Goal: Transaction & Acquisition: Book appointment/travel/reservation

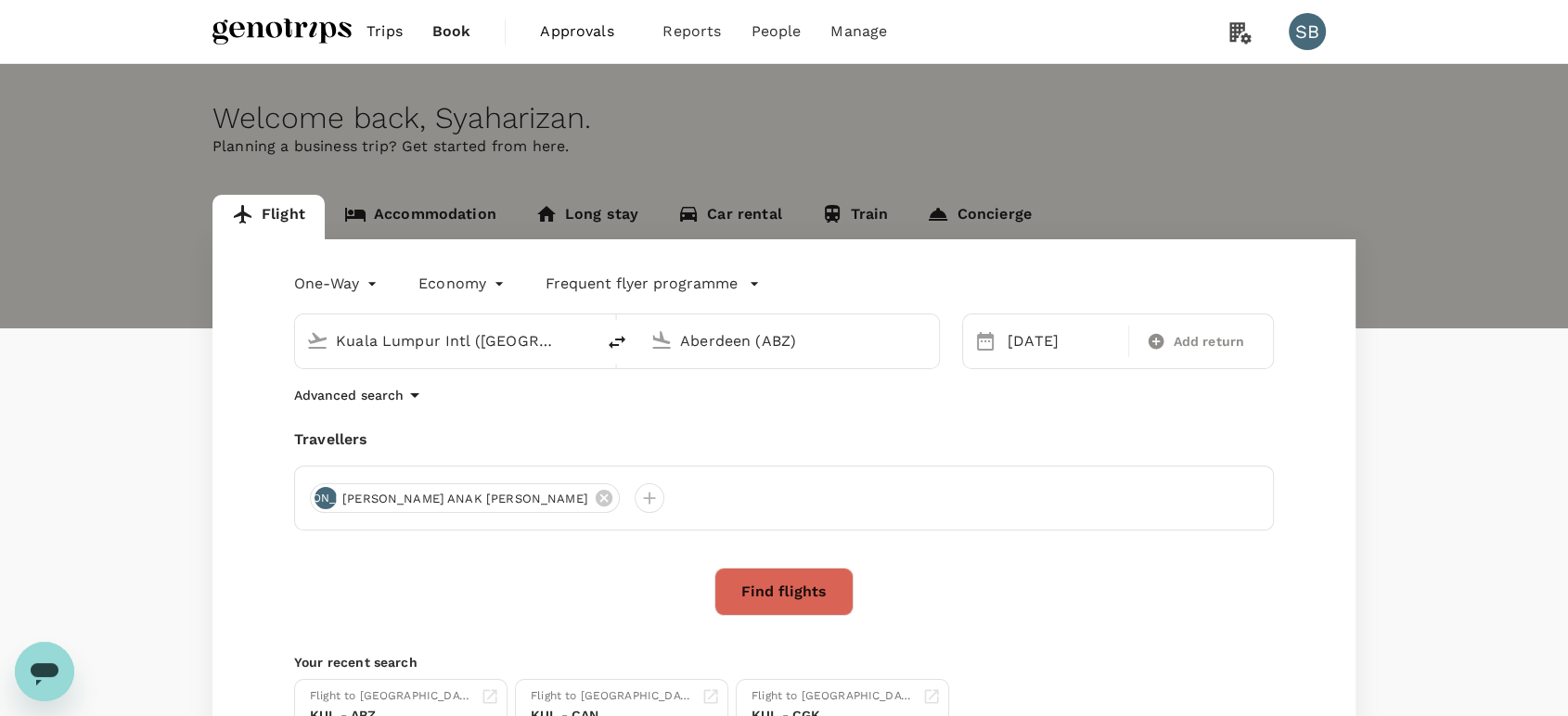
click at [712, 344] on input "Aberdeen (ABZ)" at bounding box center [790, 341] width 220 height 29
click at [710, 406] on p "Kuching Intl" at bounding box center [817, 413] width 326 height 18
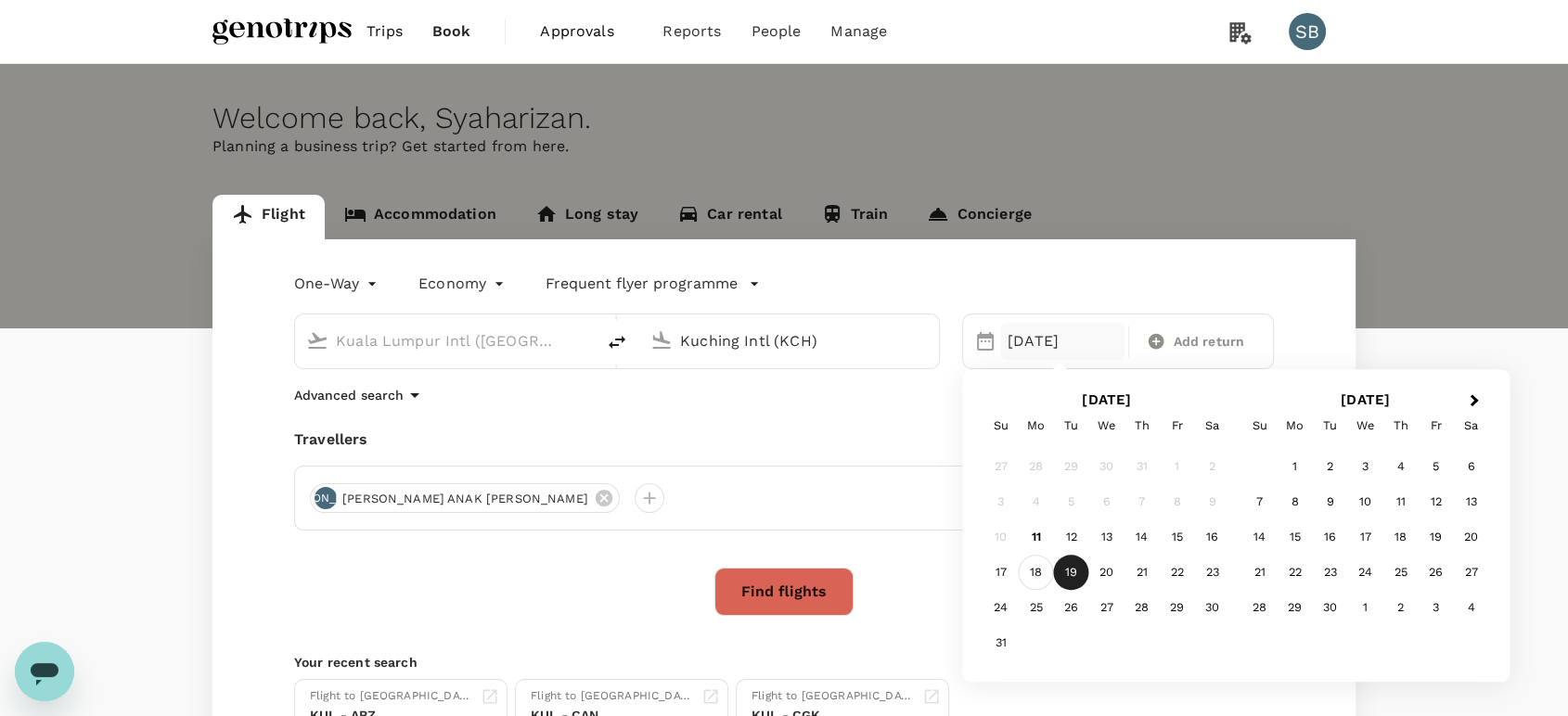
type input "Kuching Intl (KCH)"
click at [1037, 570] on div "18" at bounding box center [1036, 573] width 35 height 35
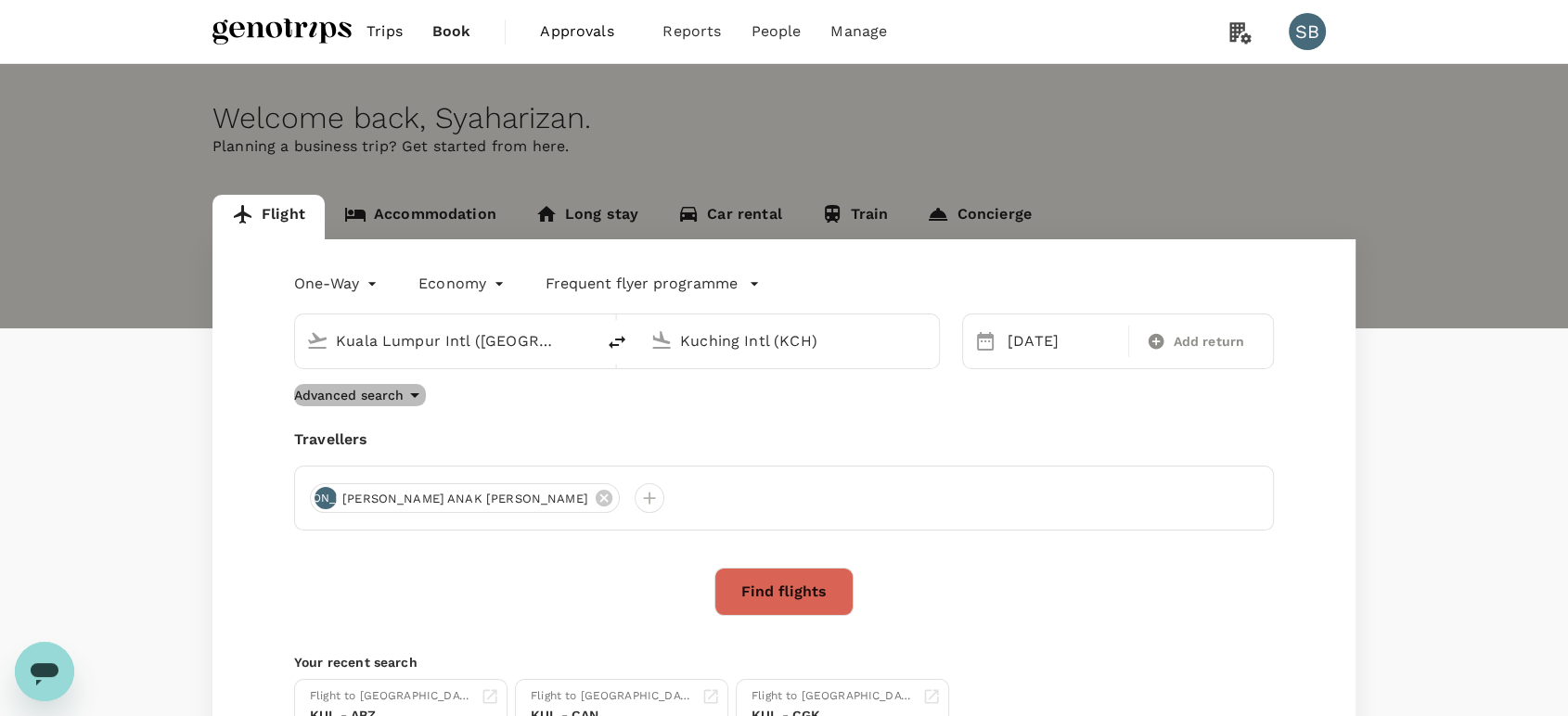
click at [329, 399] on p "Advanced search" at bounding box center [349, 394] width 110 height 18
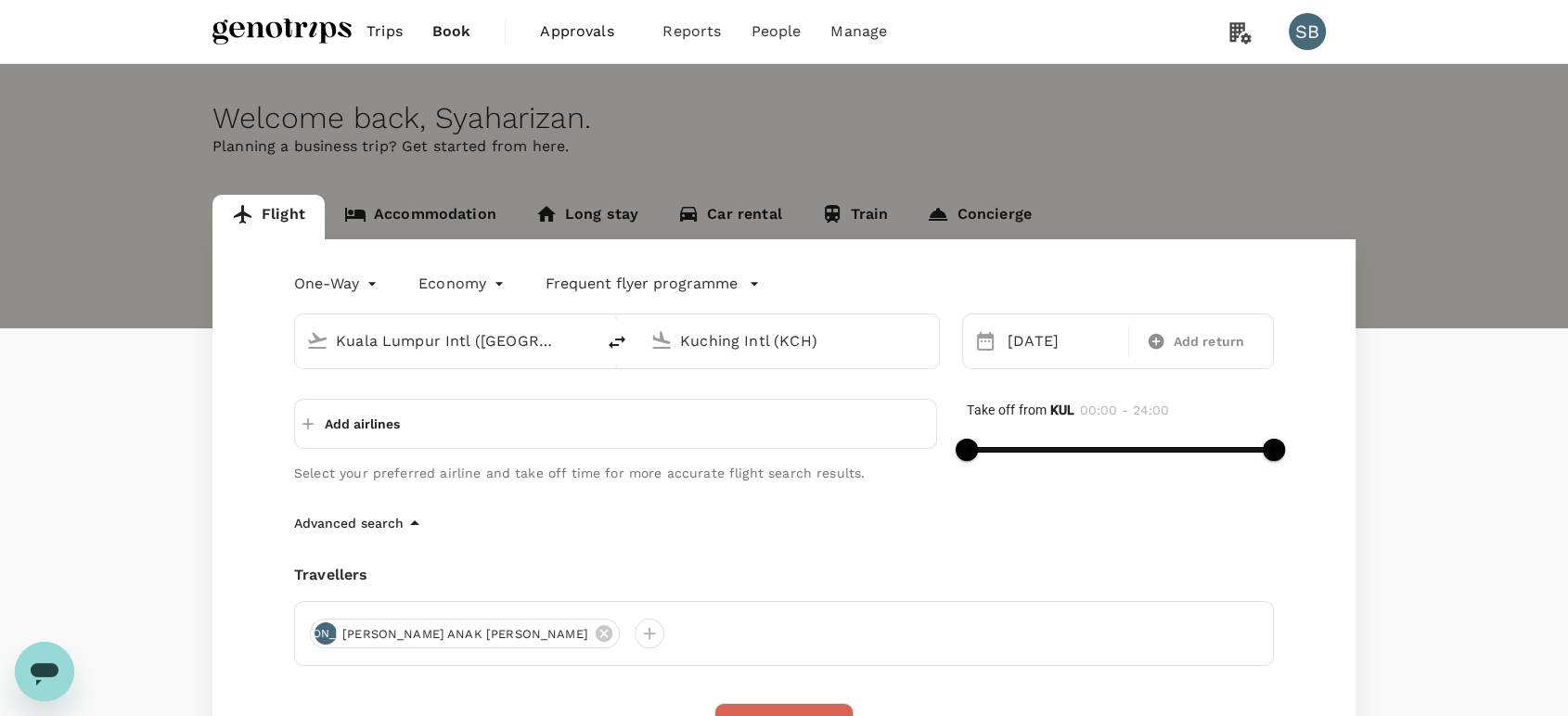
click at [318, 421] on button "Add airlines" at bounding box center [352, 424] width 97 height 33
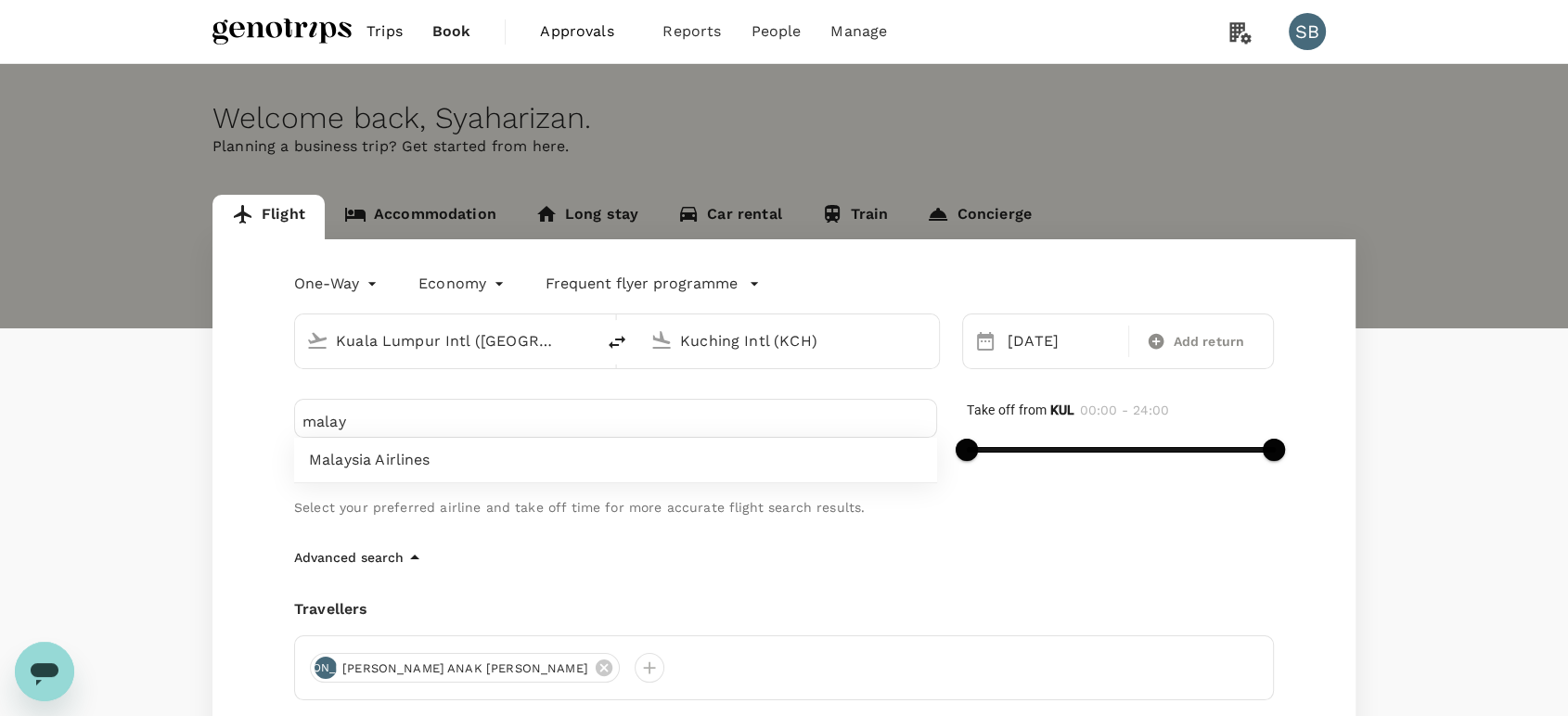
type input "malay"
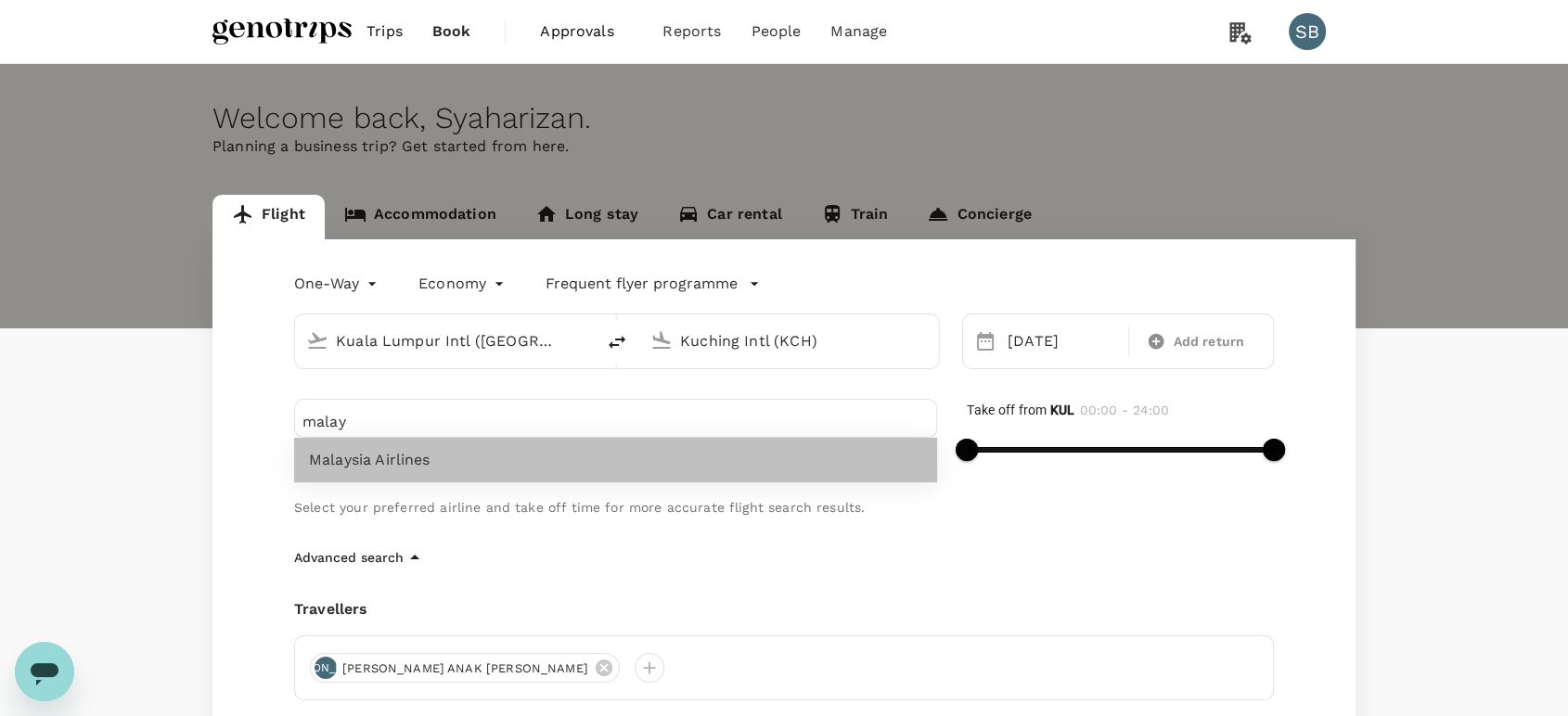
click at [348, 462] on span "Malaysia Airlines" at bounding box center [615, 459] width 613 height 22
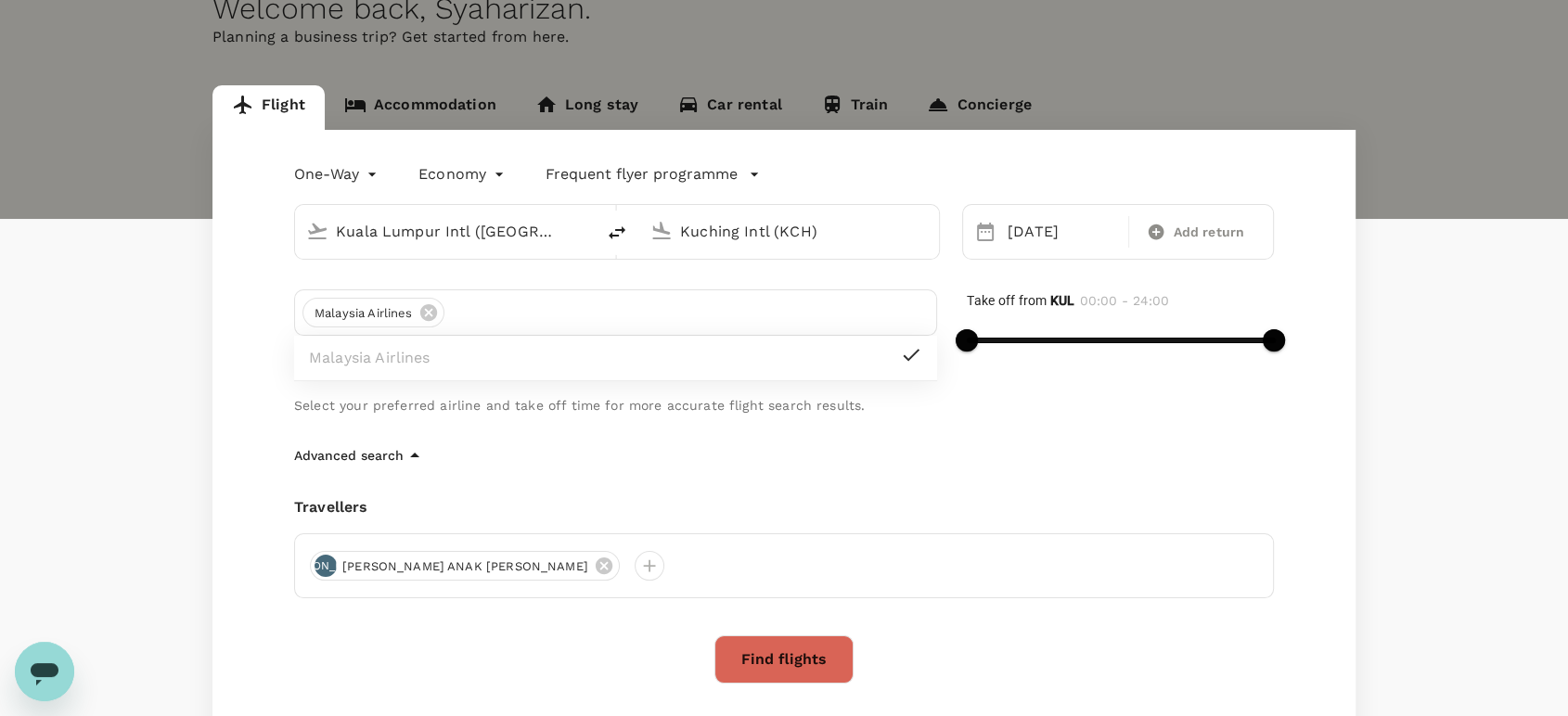
scroll to position [206, 0]
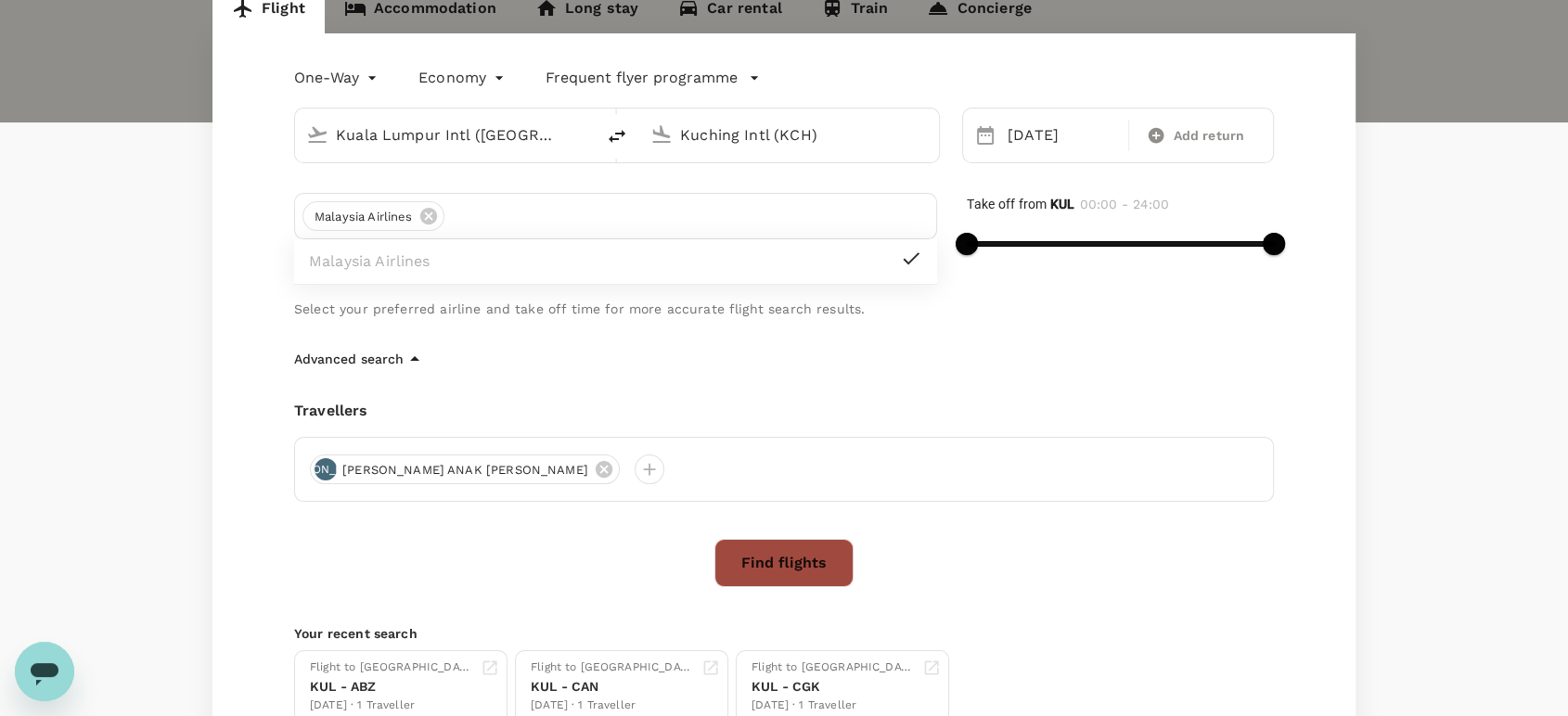
click at [806, 560] on button "Find flights" at bounding box center [784, 563] width 139 height 49
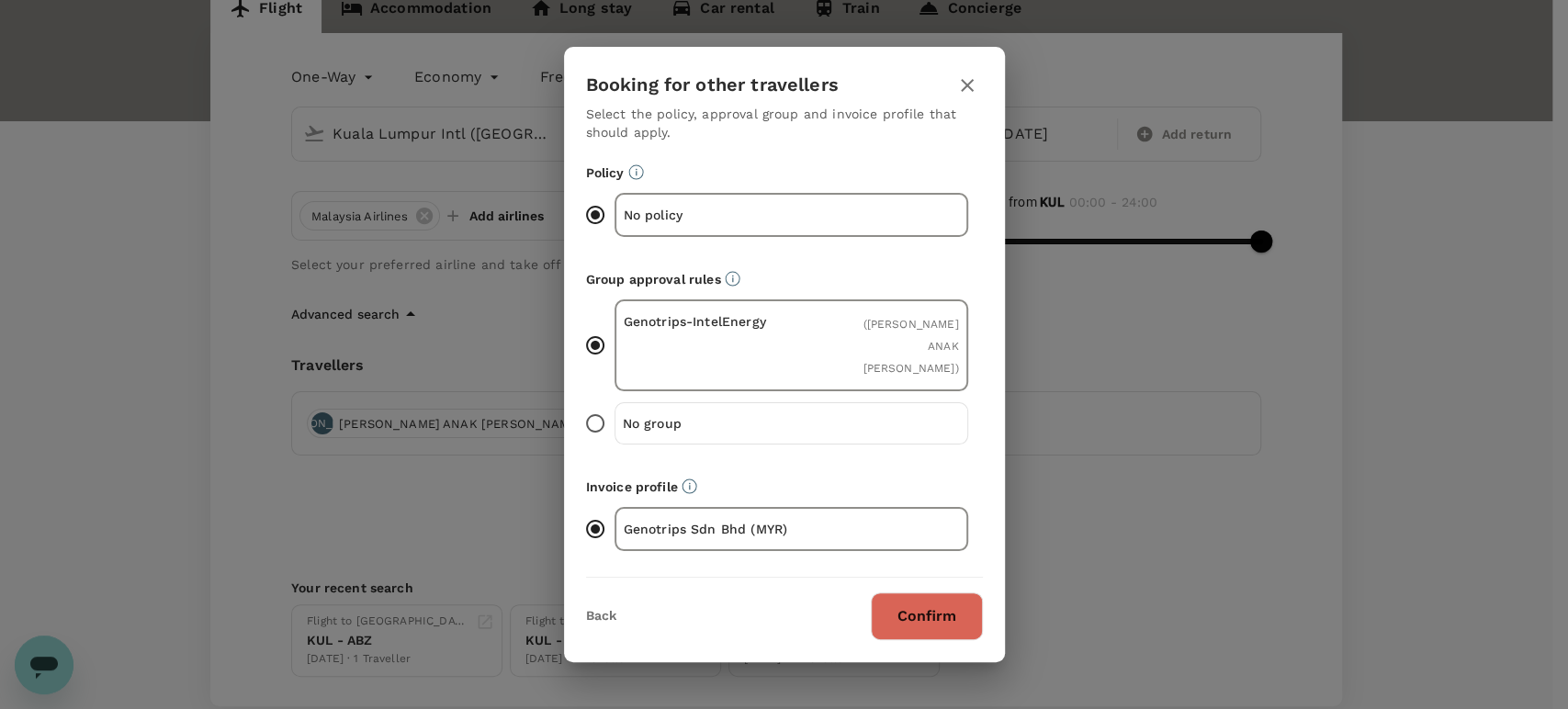
click at [907, 593] on button "Confirm" at bounding box center [926, 616] width 112 height 48
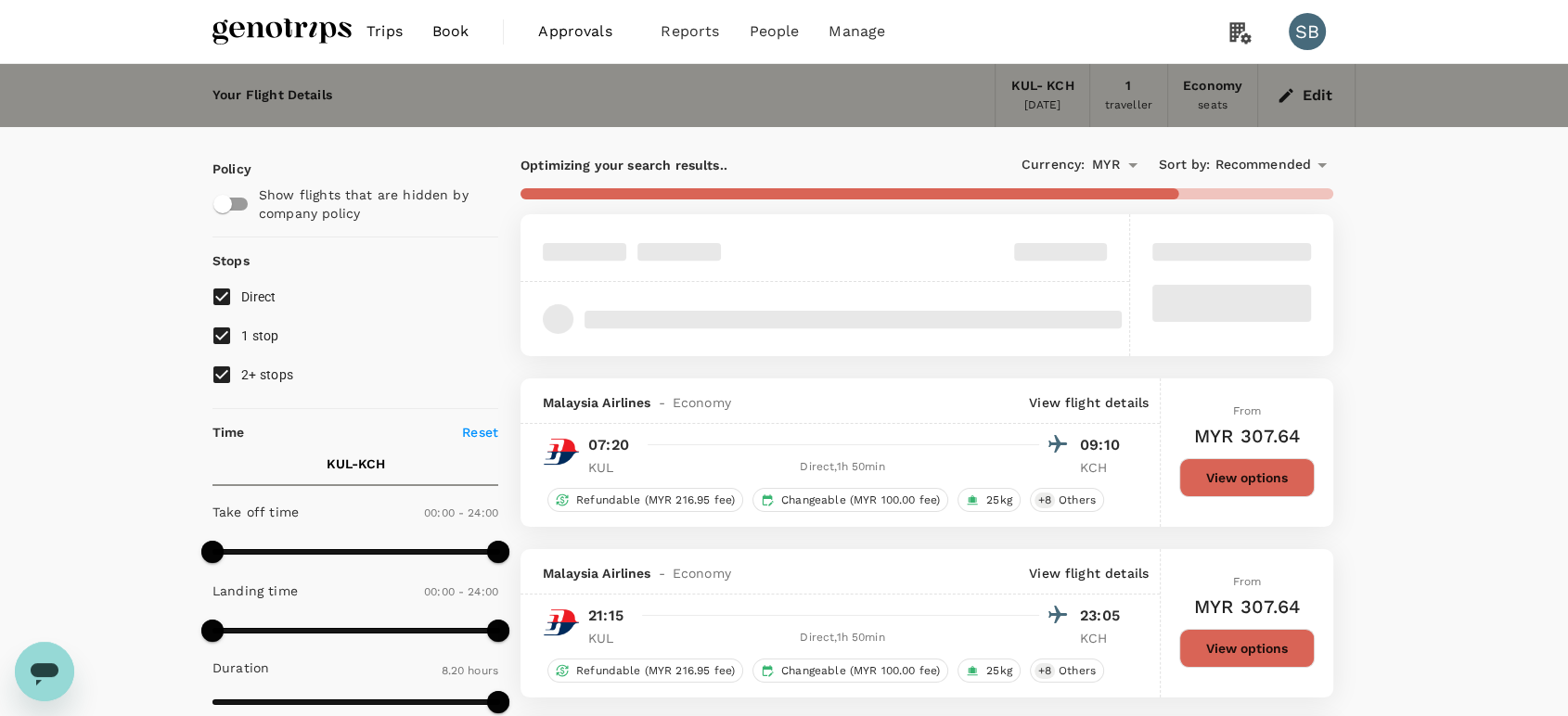
click at [1268, 164] on span "Recommended" at bounding box center [1262, 165] width 96 height 20
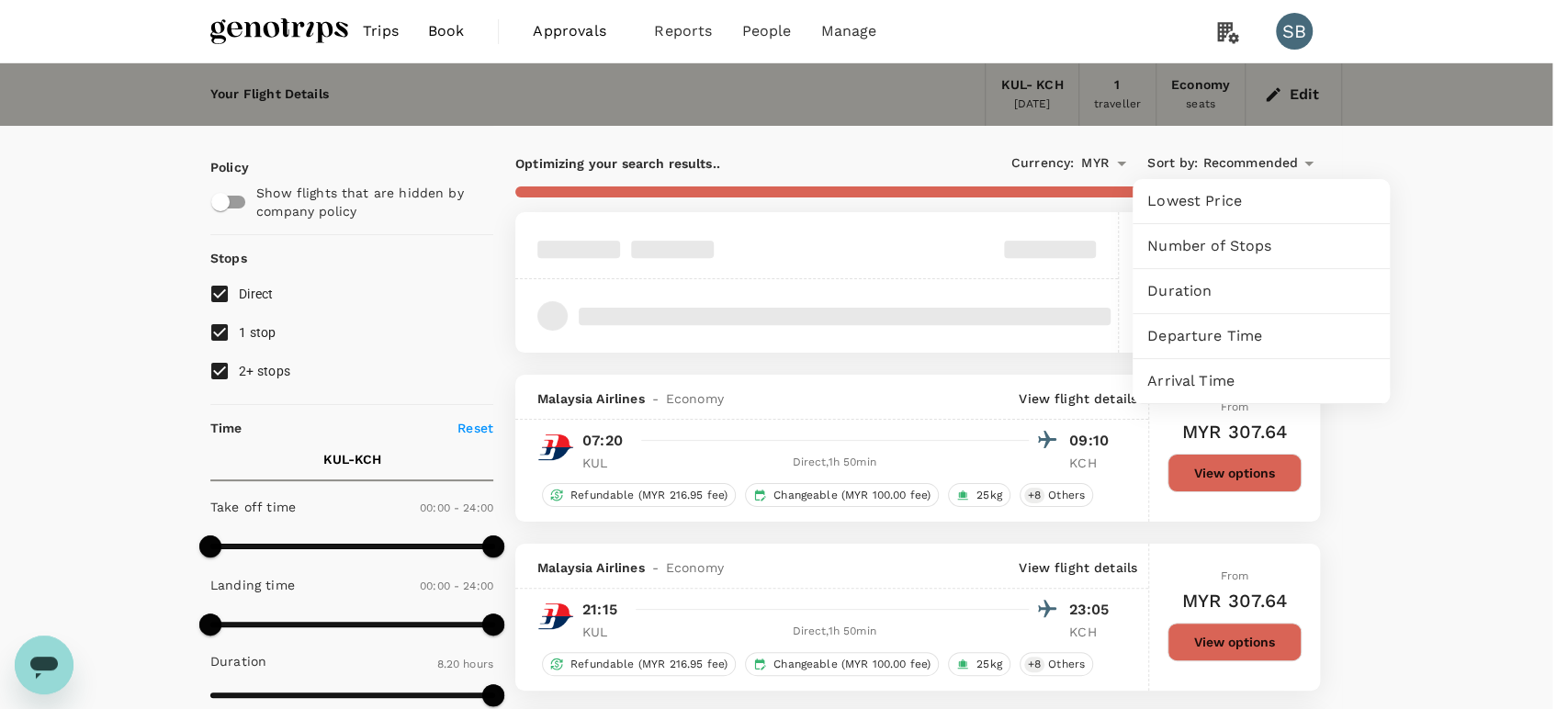
click at [1263, 327] on span "Departure Time" at bounding box center [1262, 336] width 228 height 22
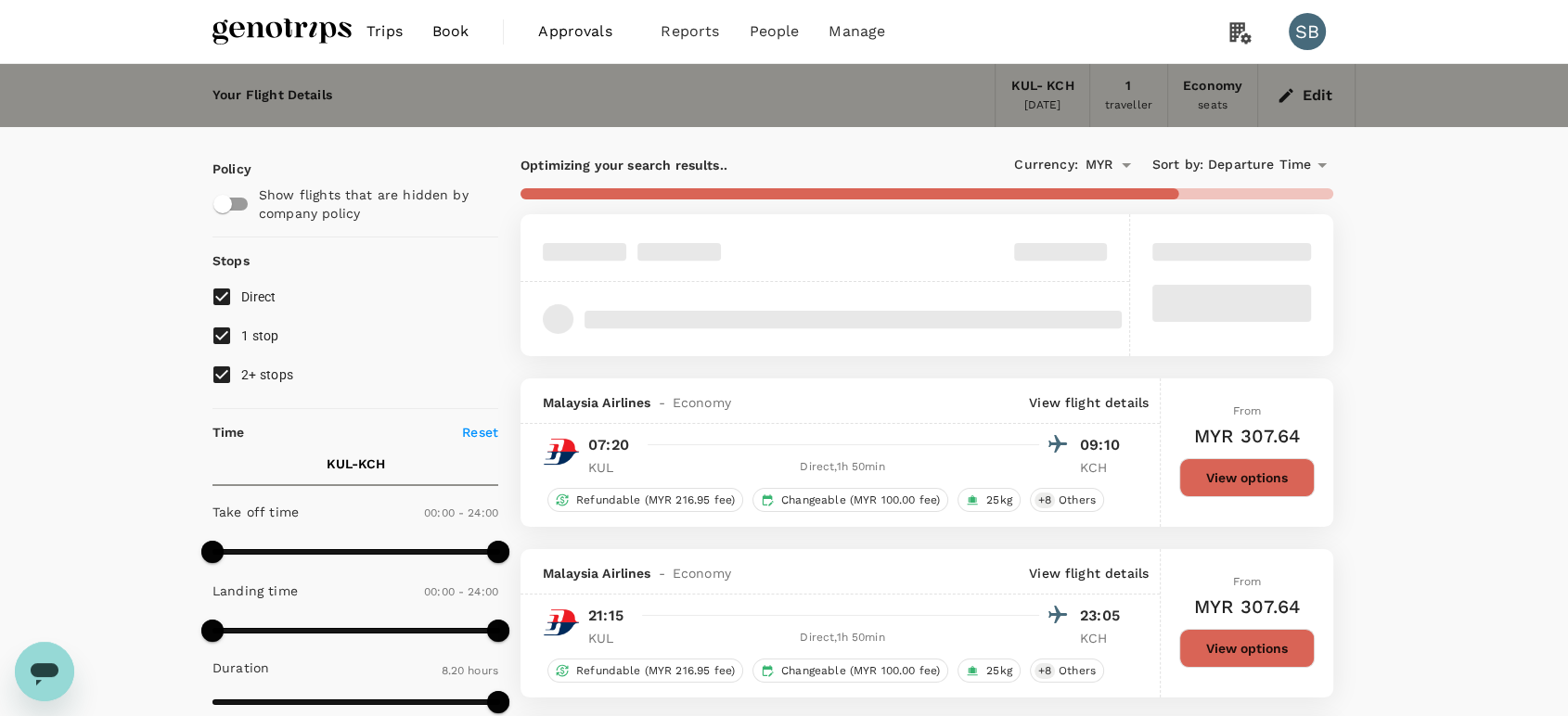
type input "880"
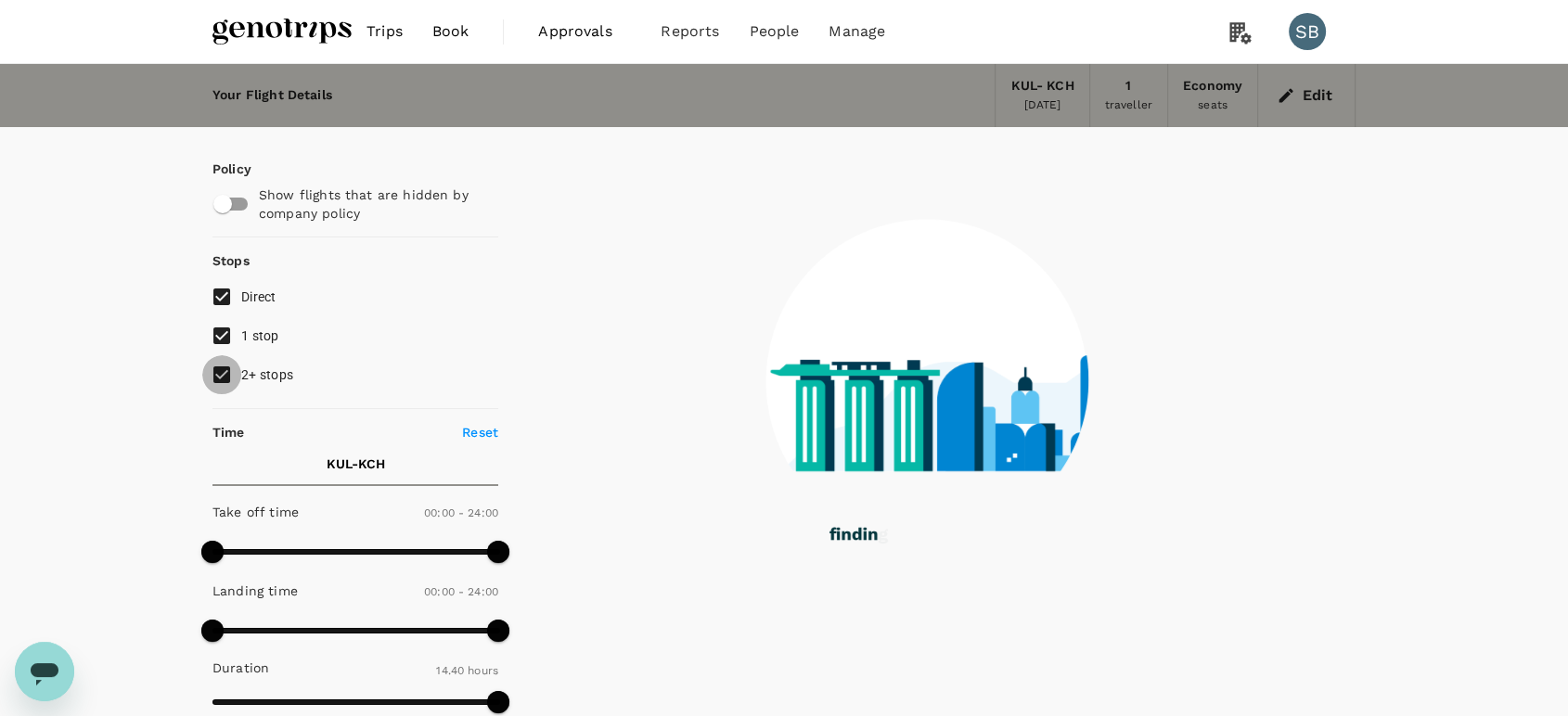
drag, startPoint x: 226, startPoint y: 369, endPoint x: 225, endPoint y: 348, distance: 21.0
click at [225, 368] on input "2+ stops" at bounding box center [221, 374] width 39 height 39
checkbox input "false"
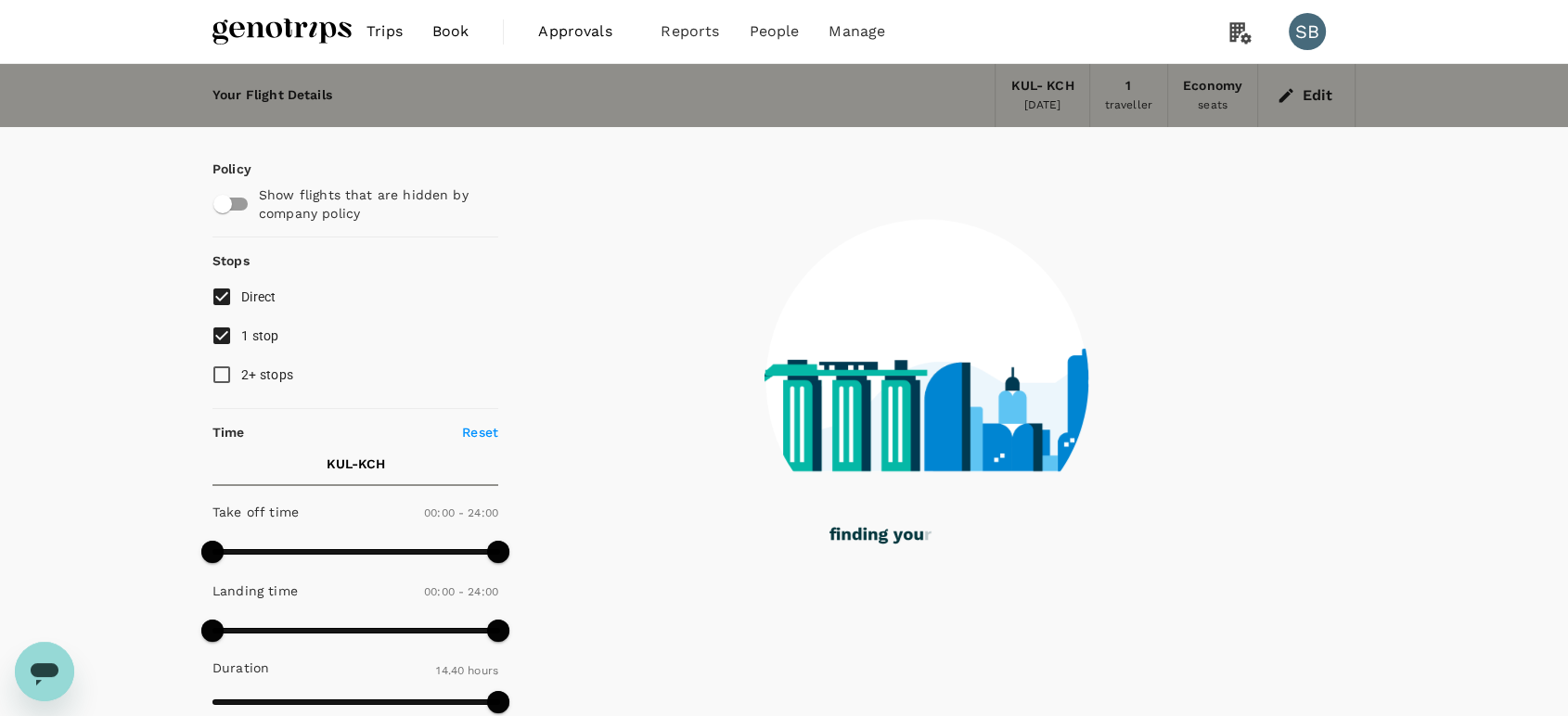
click at [225, 339] on input "1 stop" at bounding box center [221, 335] width 39 height 39
checkbox input "false"
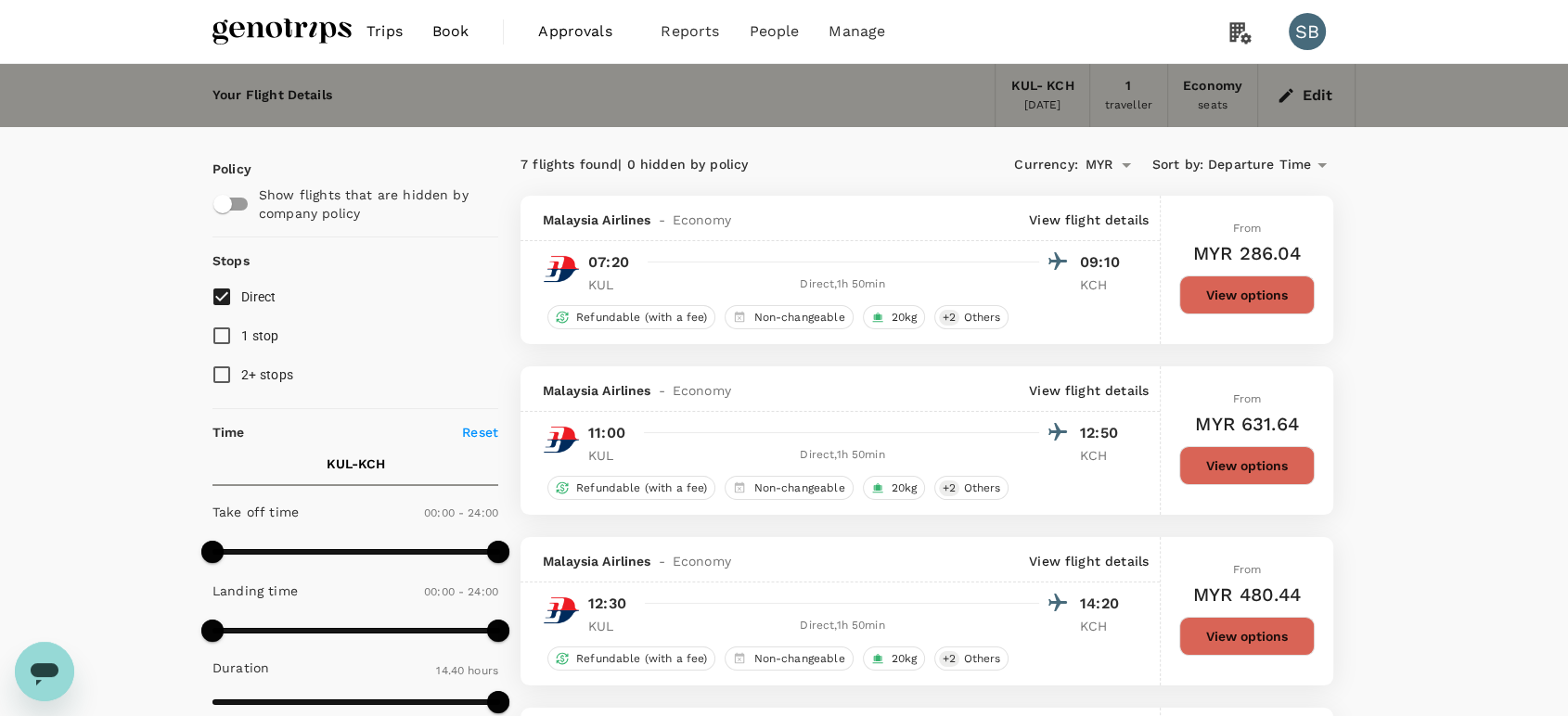
click at [306, 30] on img at bounding box center [282, 31] width 139 height 41
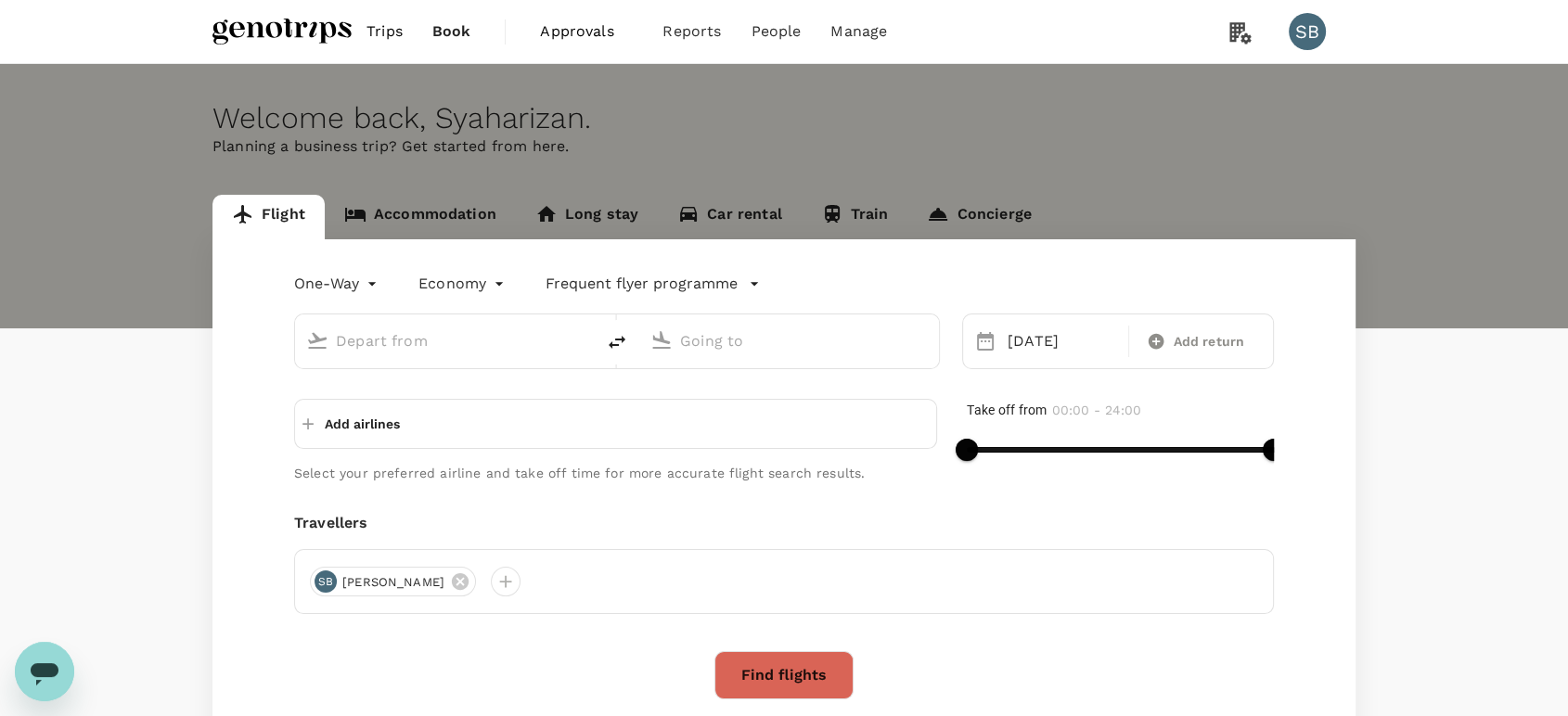
type input "Kuala Lumpur Intl ([GEOGRAPHIC_DATA])"
type input "Kuching Intl (KCH)"
type input "Kuala Lumpur Intl ([GEOGRAPHIC_DATA])"
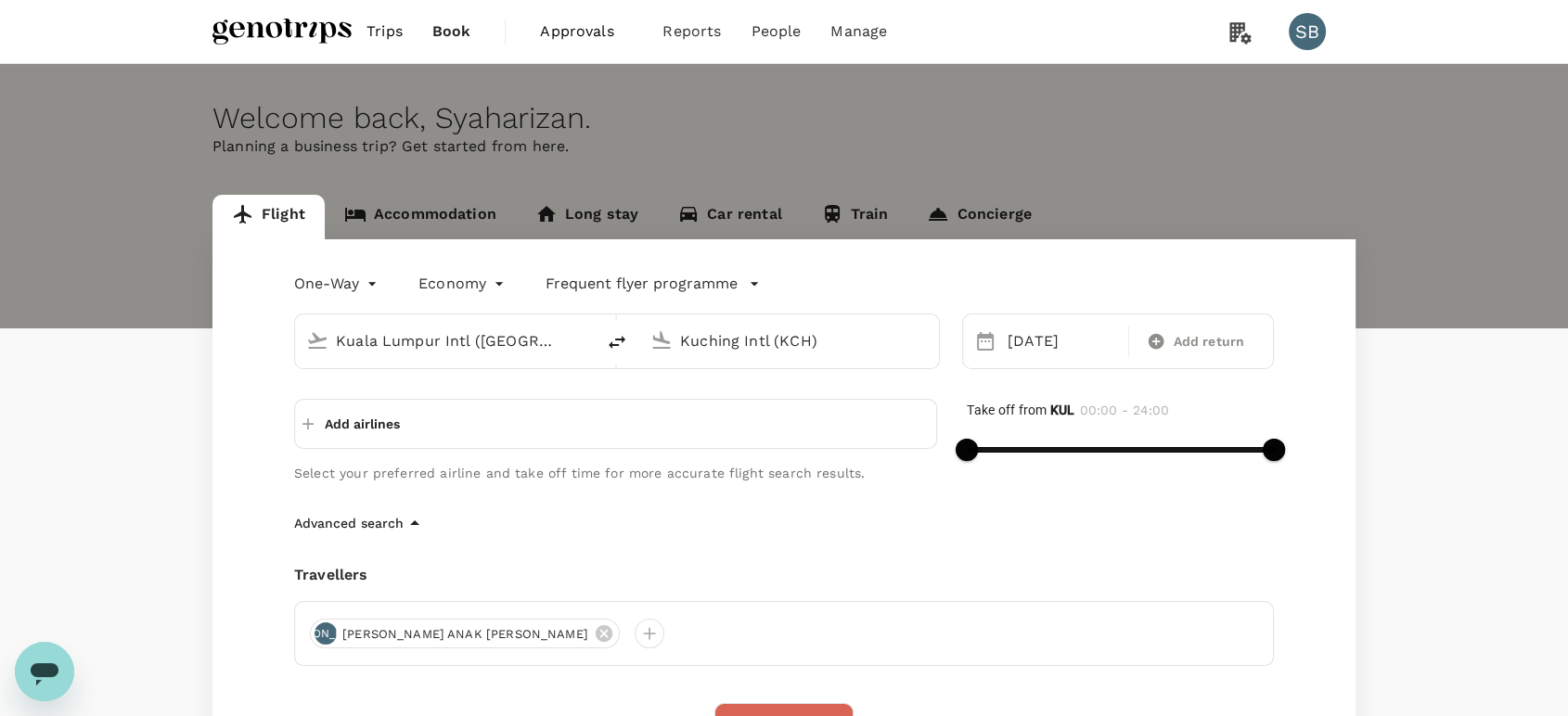
click at [793, 333] on input "Kuching Intl (KCH)" at bounding box center [790, 341] width 220 height 29
click at [766, 405] on p "Guangzhou Baiyun Intl" at bounding box center [817, 413] width 326 height 18
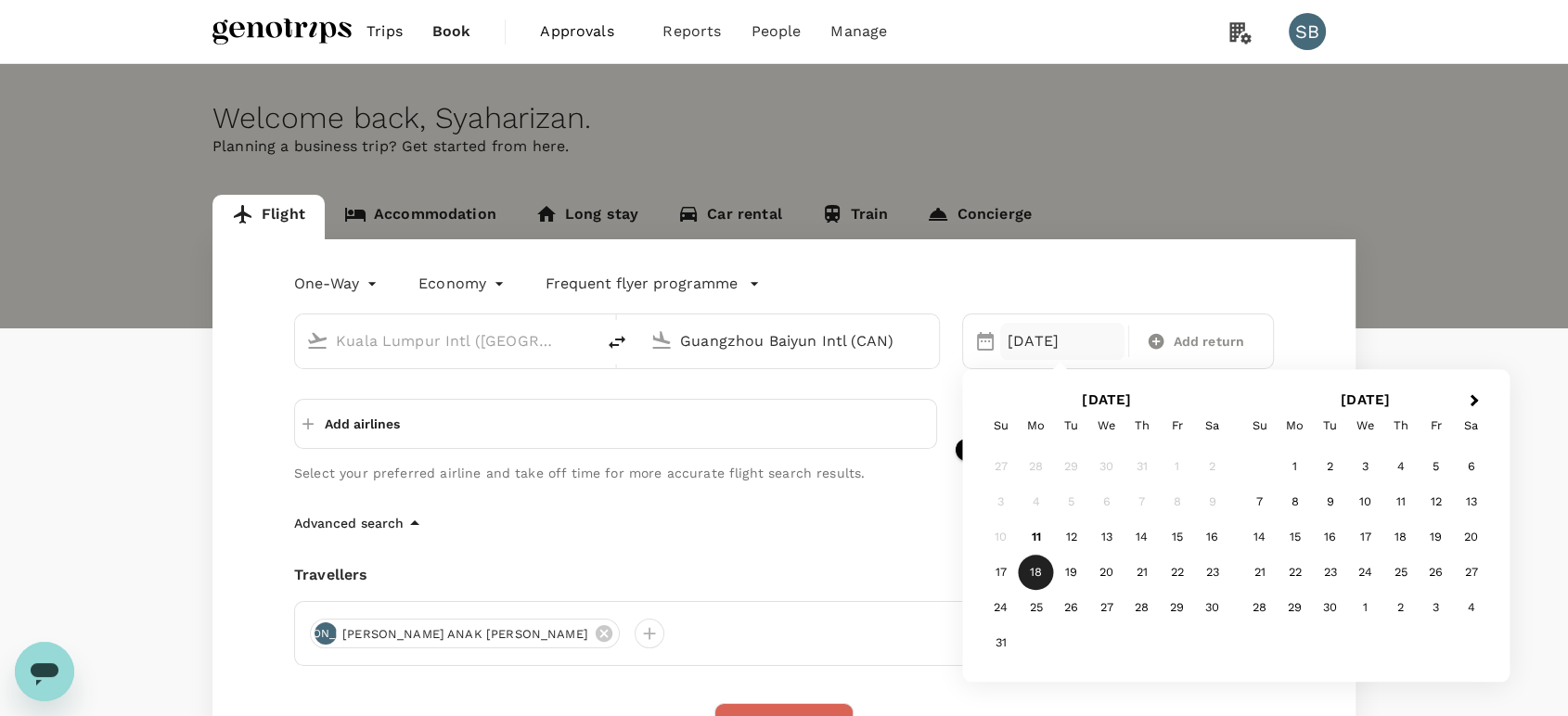
type input "Guangzhou Baiyun Intl (CAN)"
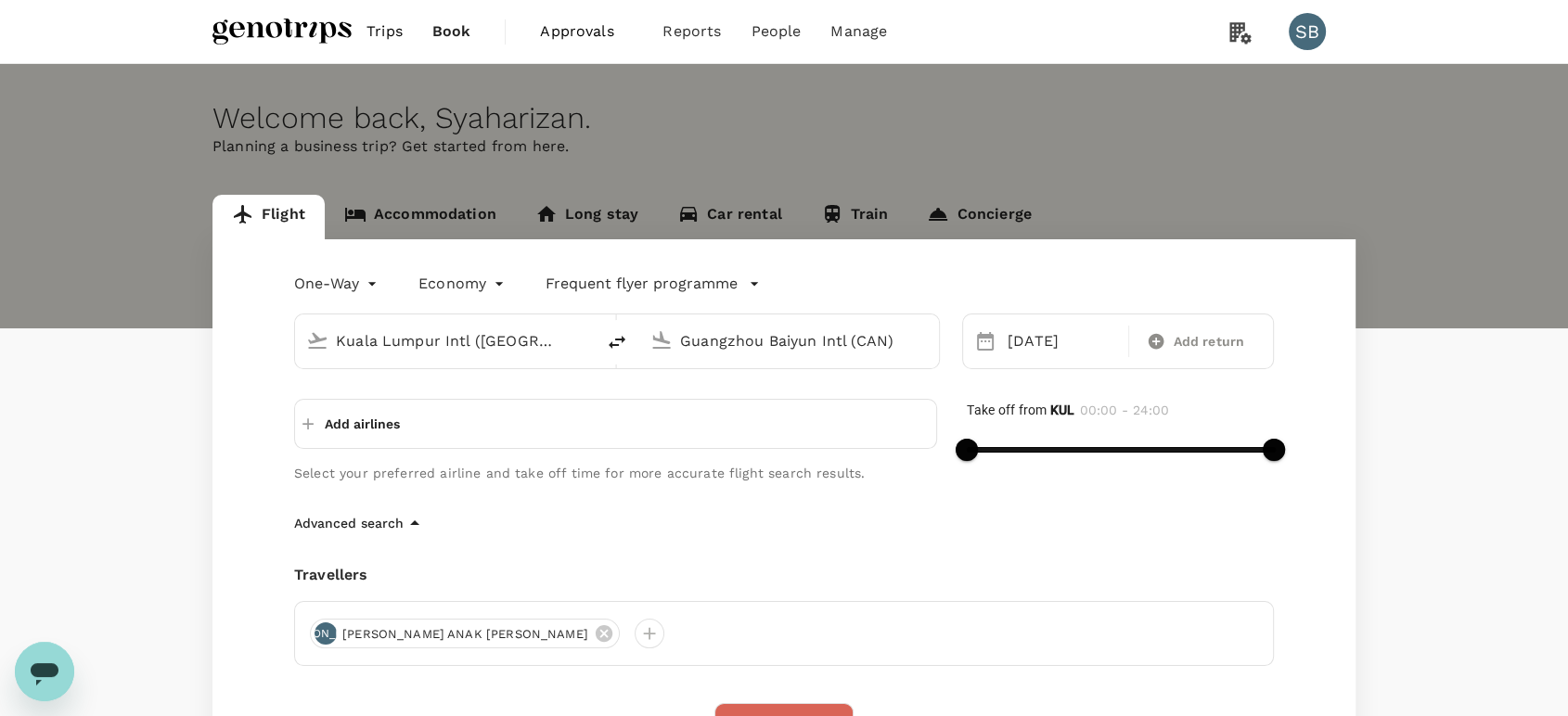
click at [806, 551] on div "One-Way oneway Economy economy Frequent flyer programme Kuala Lumpur Intl (KUL)…" at bounding box center [784, 578] width 1143 height 678
click at [318, 413] on button "Add airlines" at bounding box center [352, 424] width 97 height 33
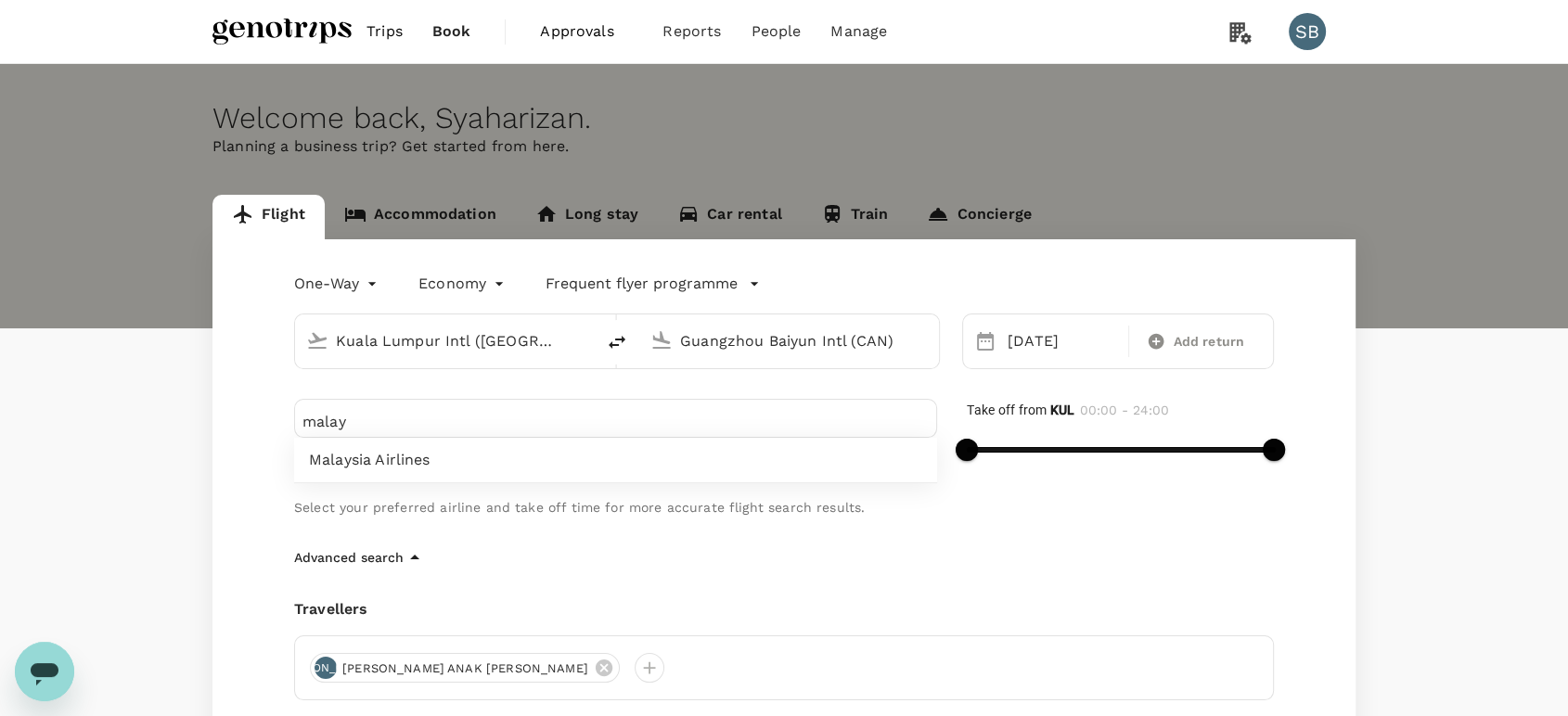
type input "malay"
click at [369, 471] on div "Malaysia Airlines" at bounding box center [615, 460] width 643 height 45
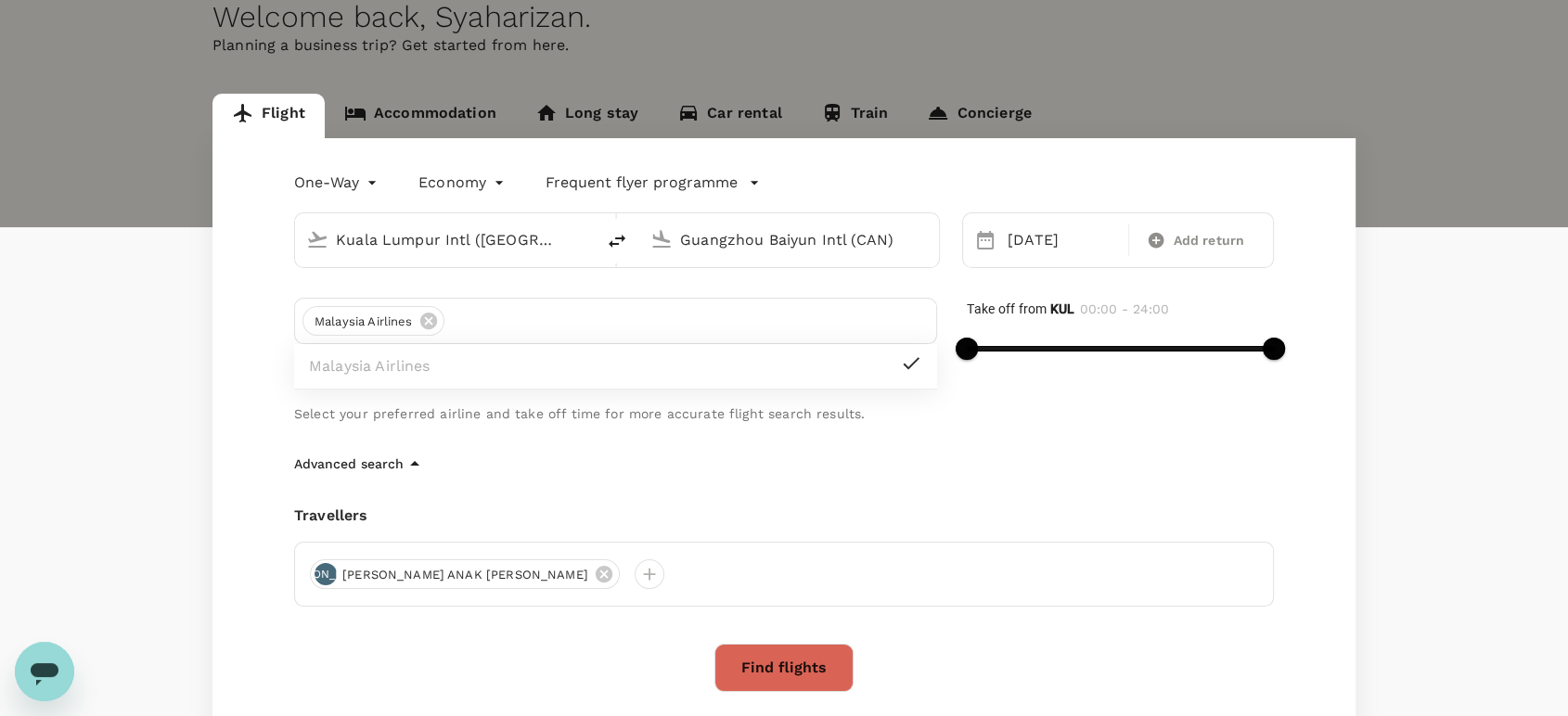
scroll to position [206, 0]
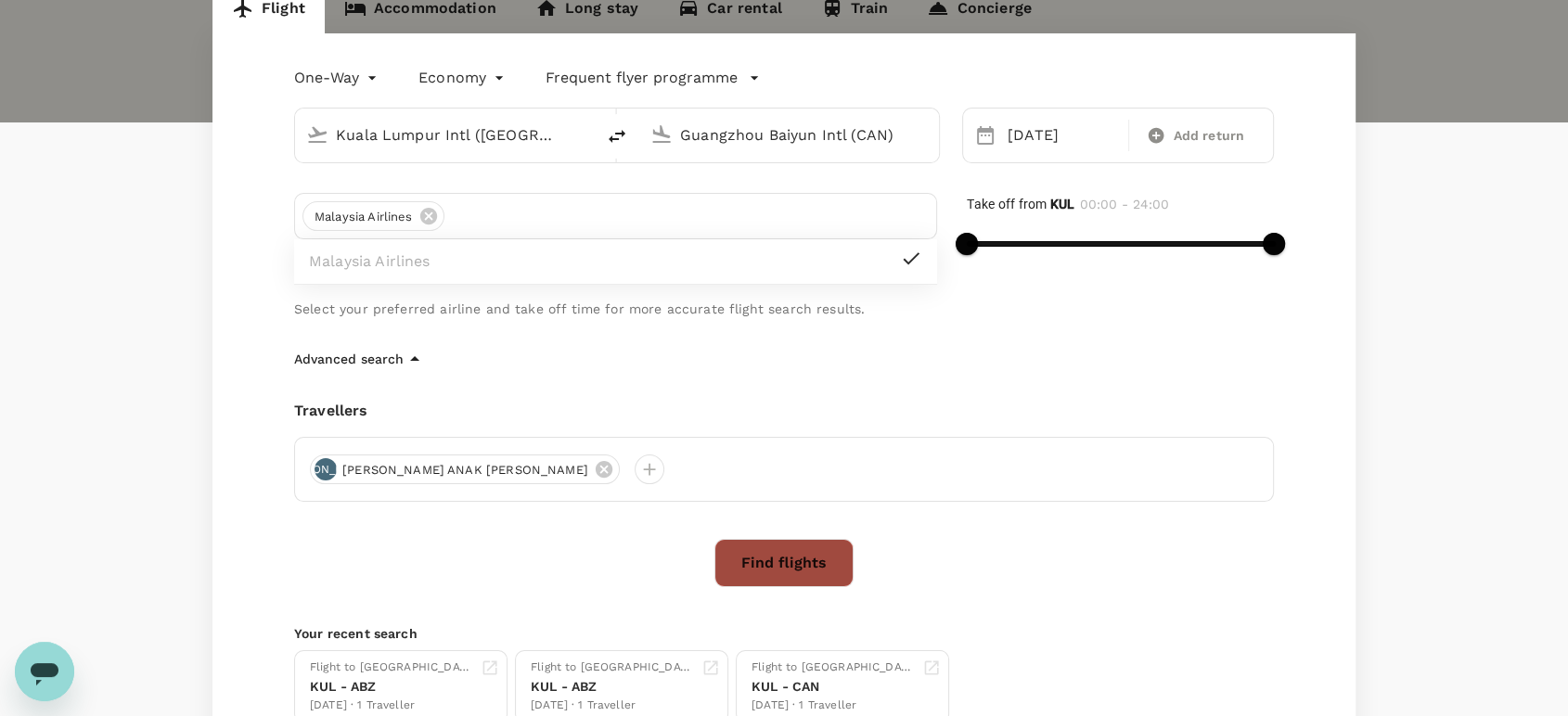
click at [793, 572] on button "Find flights" at bounding box center [784, 563] width 139 height 49
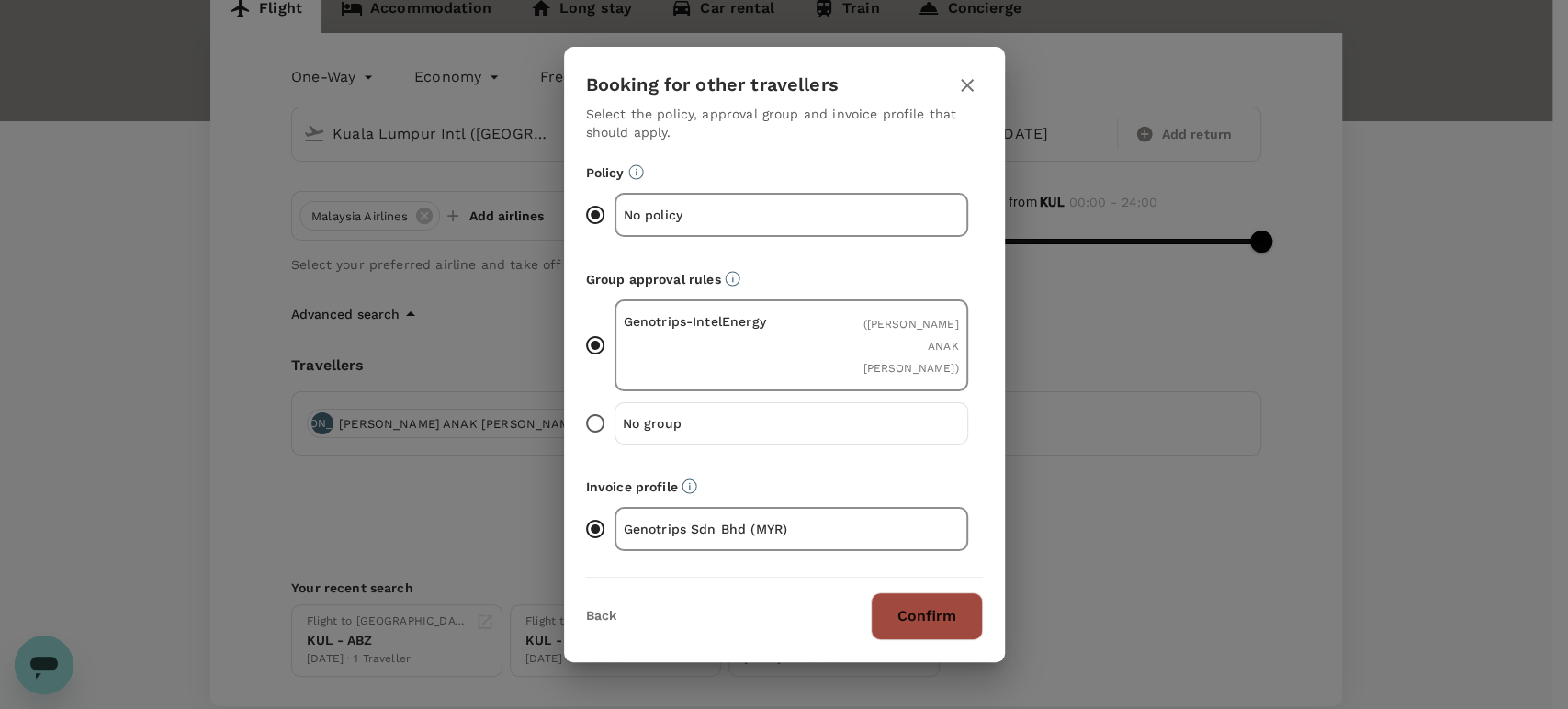
click at [953, 601] on button "Confirm" at bounding box center [926, 616] width 112 height 48
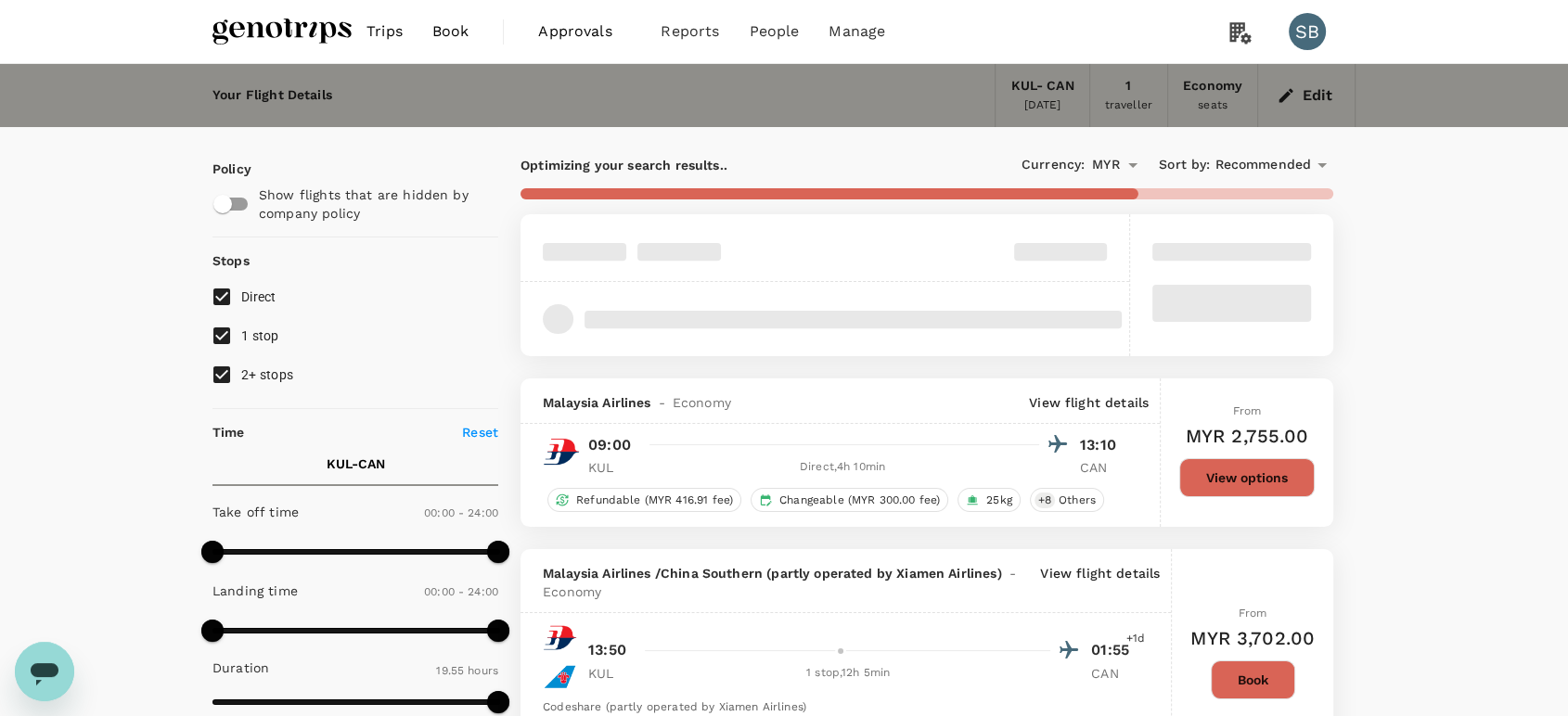
click at [1243, 162] on span "Recommended" at bounding box center [1262, 165] width 96 height 20
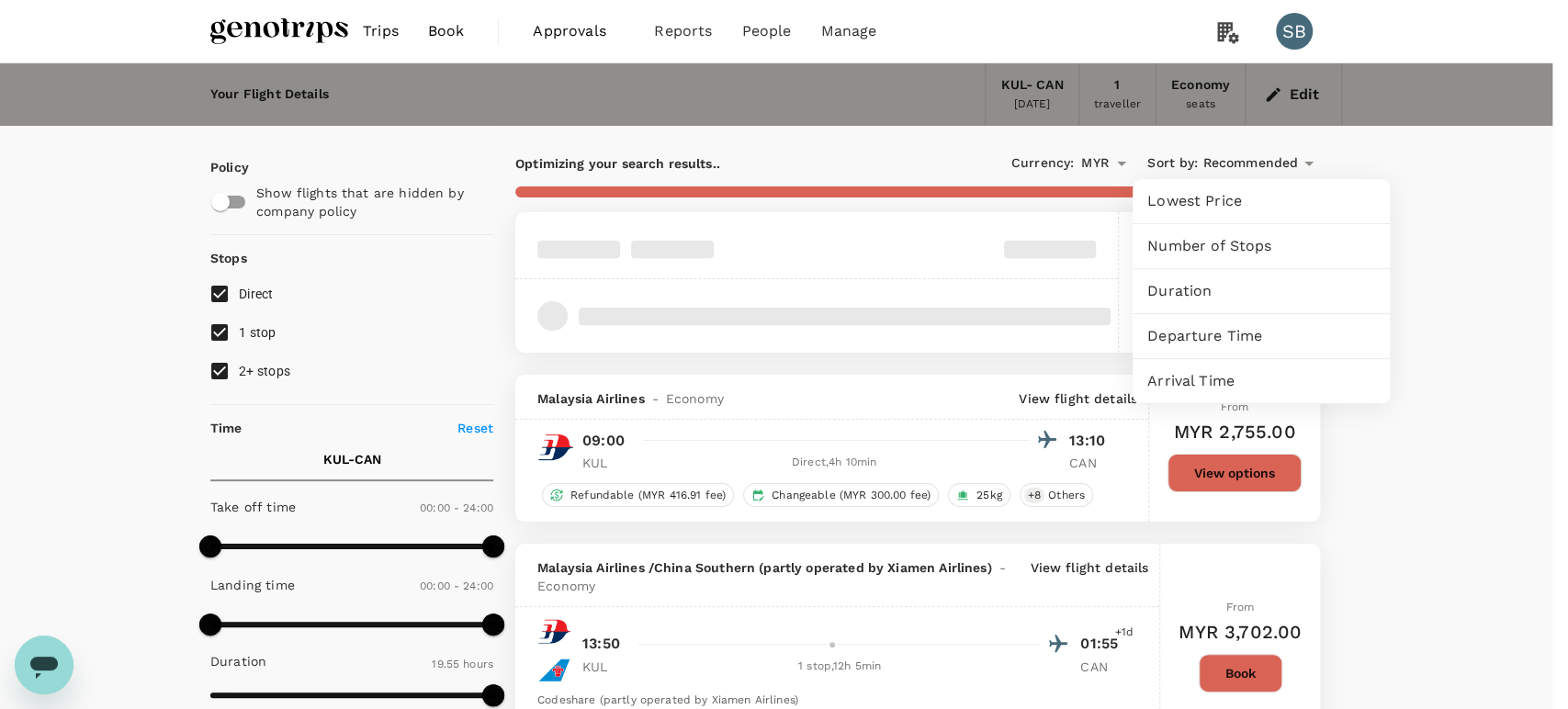
click at [1231, 336] on span "Departure Time" at bounding box center [1262, 336] width 228 height 22
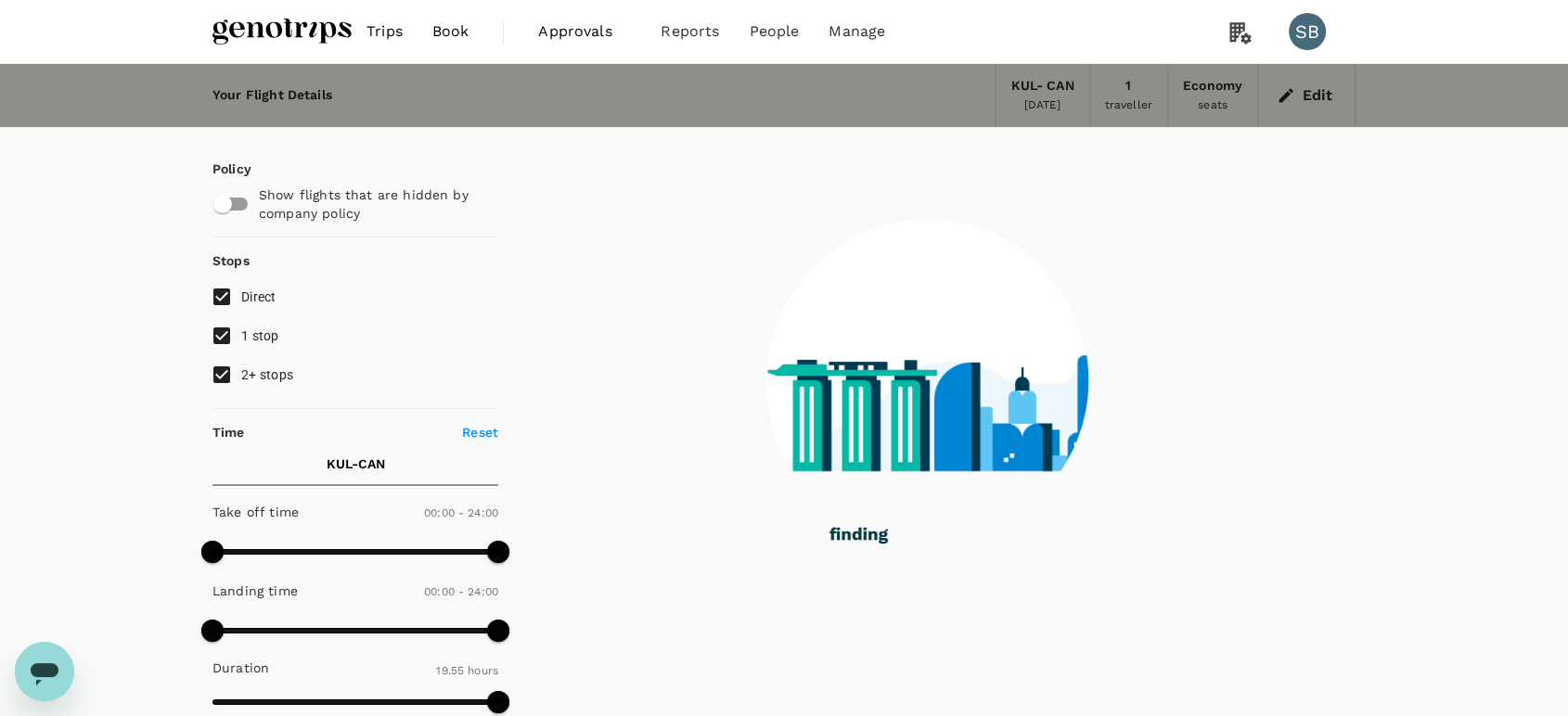
click at [220, 363] on input "2+ stops" at bounding box center [221, 374] width 39 height 39
checkbox input "false"
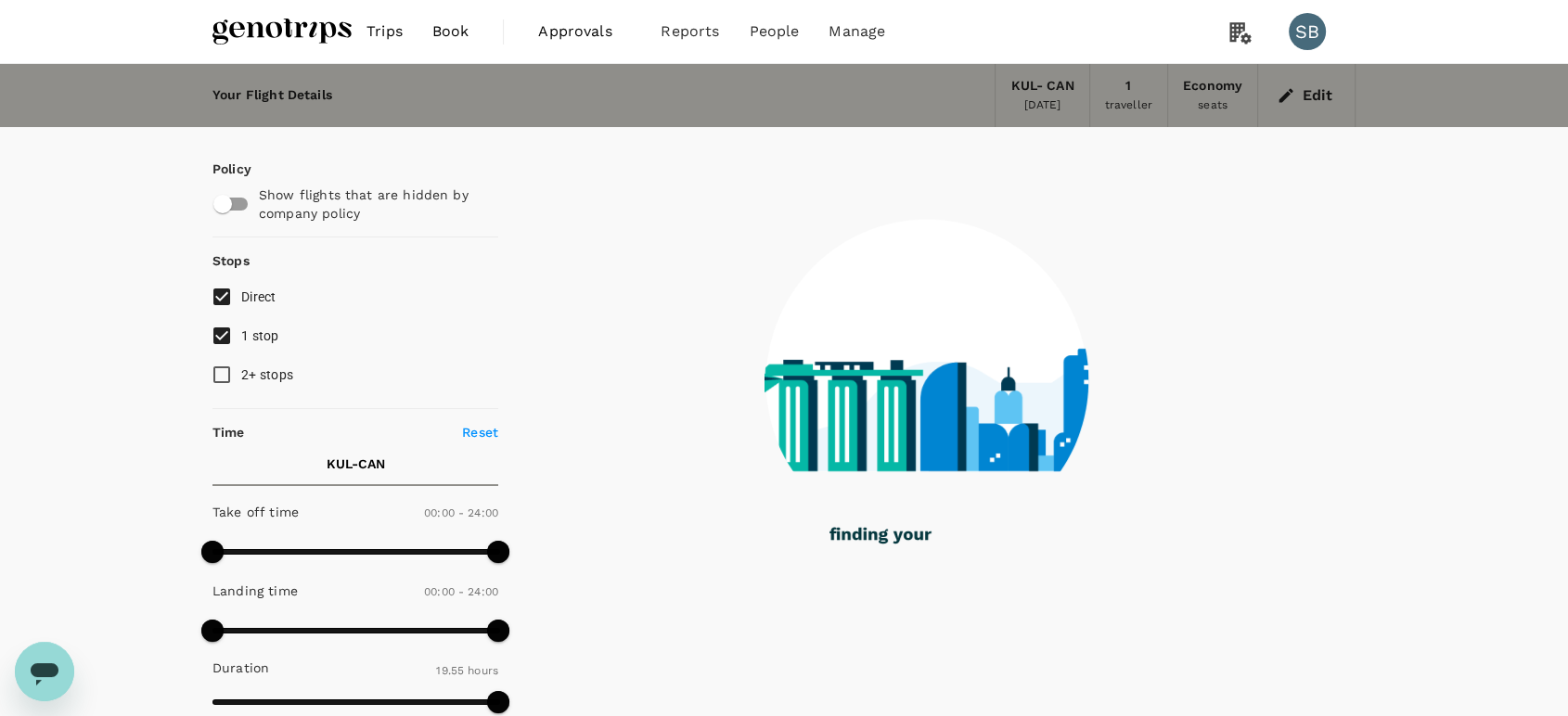
click at [215, 332] on input "1 stop" at bounding box center [221, 335] width 39 height 39
checkbox input "false"
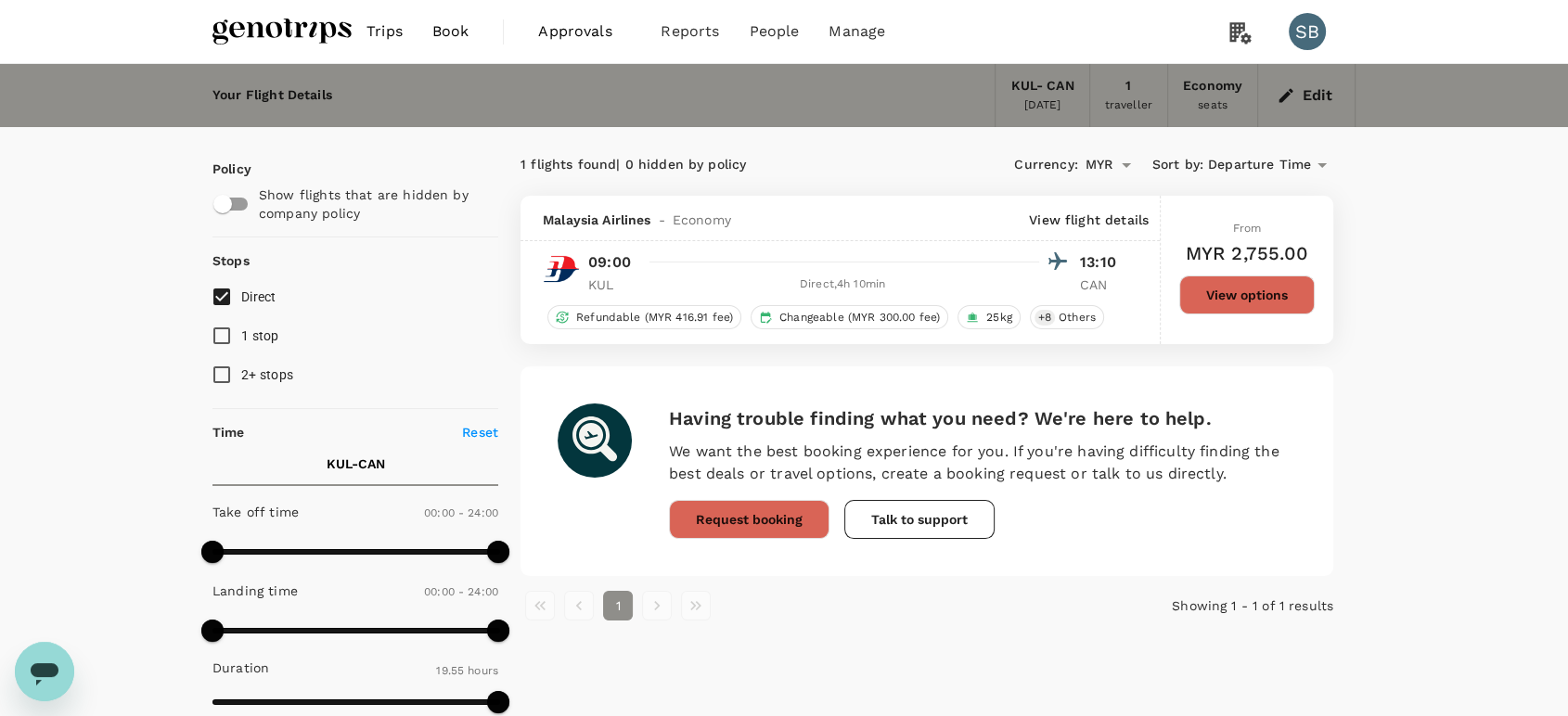
click at [302, 30] on img at bounding box center [282, 31] width 139 height 41
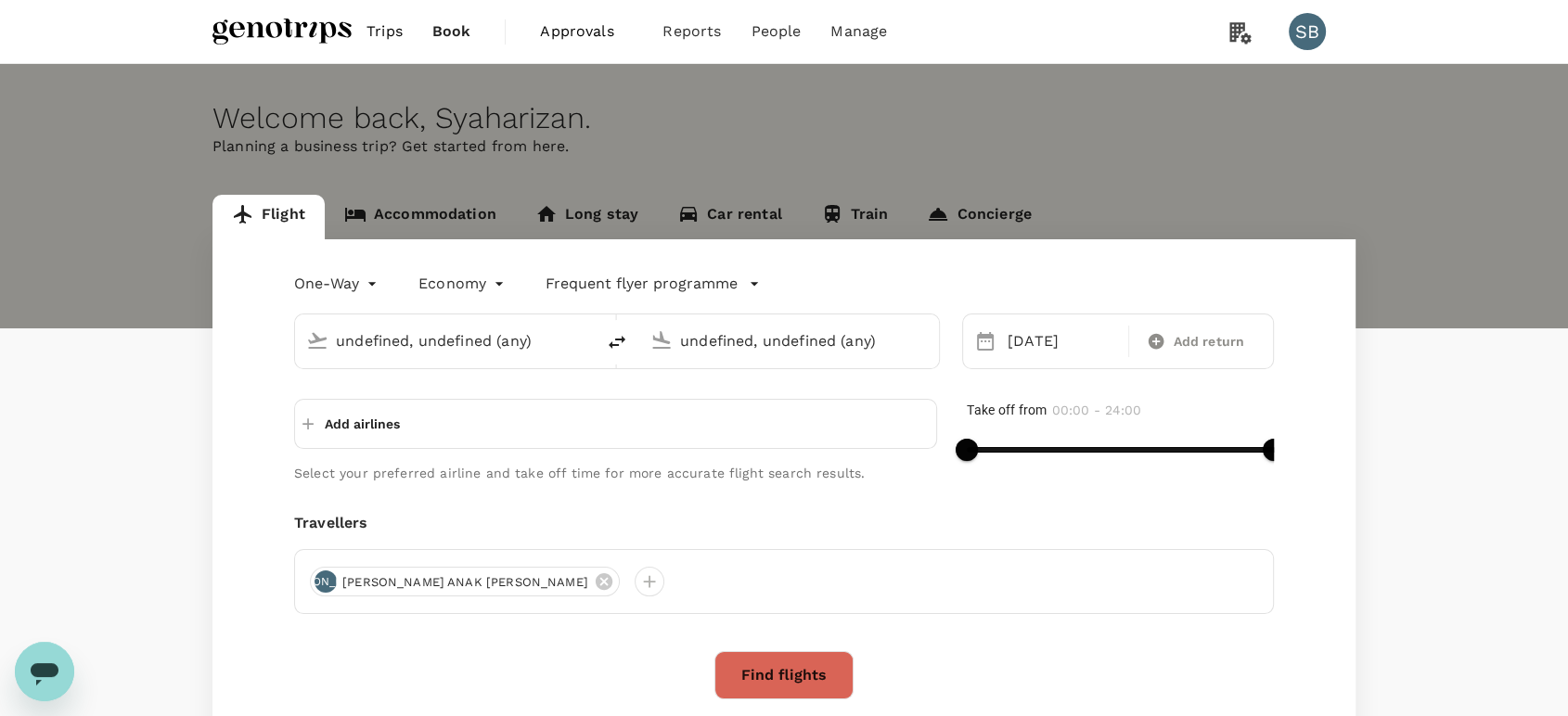
type input "Kuala Lumpur Intl ([GEOGRAPHIC_DATA])"
type input "Guangzhou Baiyun Intl (CAN)"
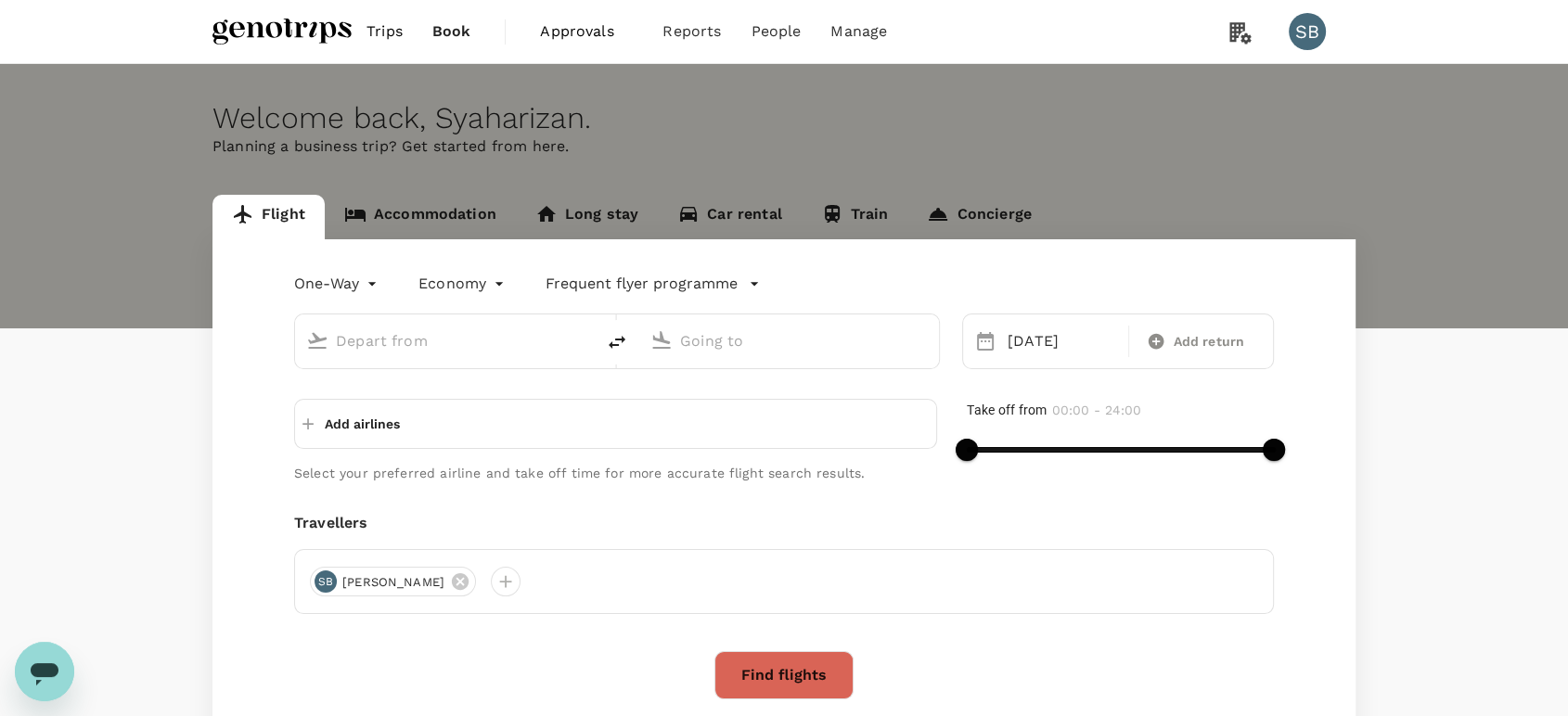
type input "Kuala Lumpur Intl ([GEOGRAPHIC_DATA])"
type input "Guangzhou Baiyun Intl (CAN)"
type input "Kuala Lumpur Intl ([GEOGRAPHIC_DATA])"
type input "Guangzhou Baiyun Intl (CAN)"
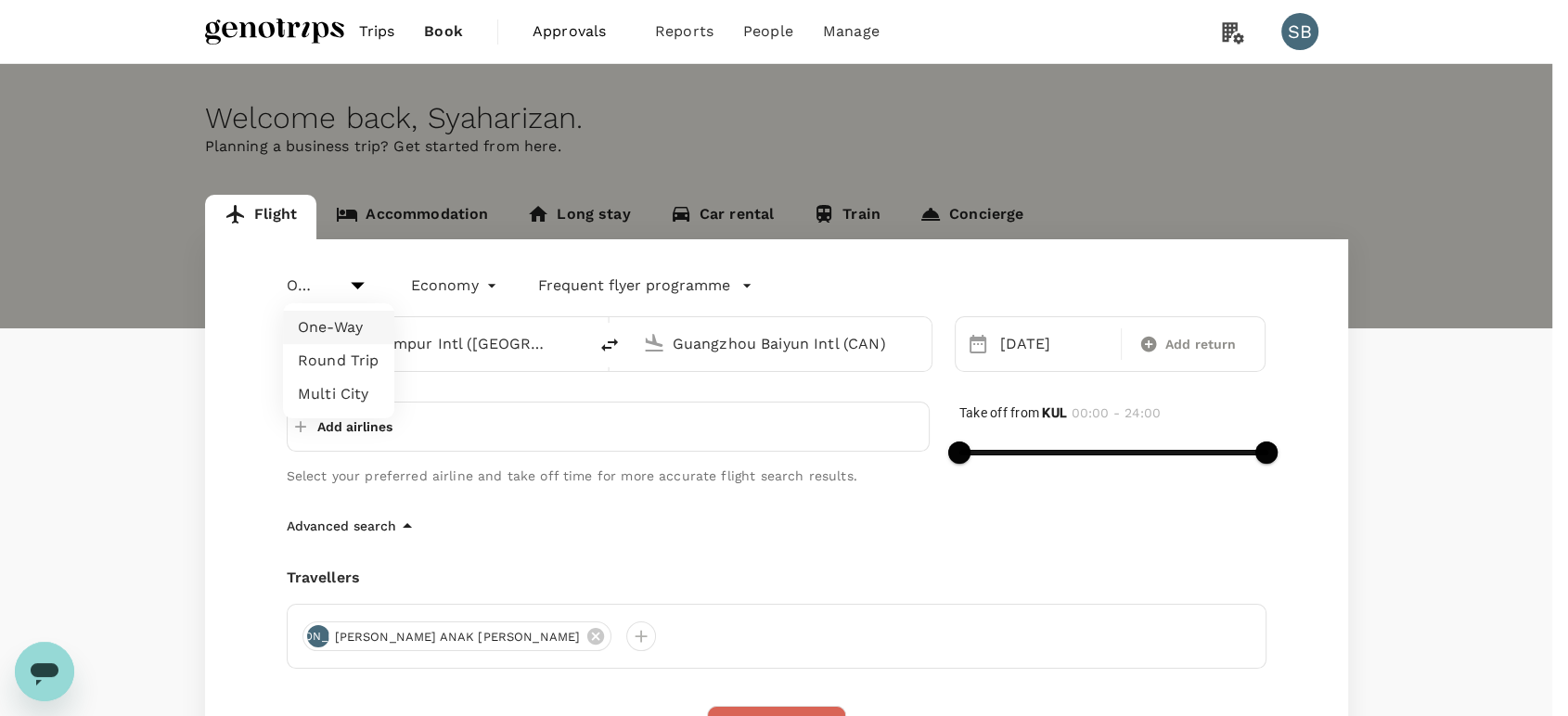
click at [308, 285] on body "Trips Book Approvals 0 Reports People Manage SB Welcome back , Syaharizan . Pla…" at bounding box center [784, 517] width 1568 height 1035
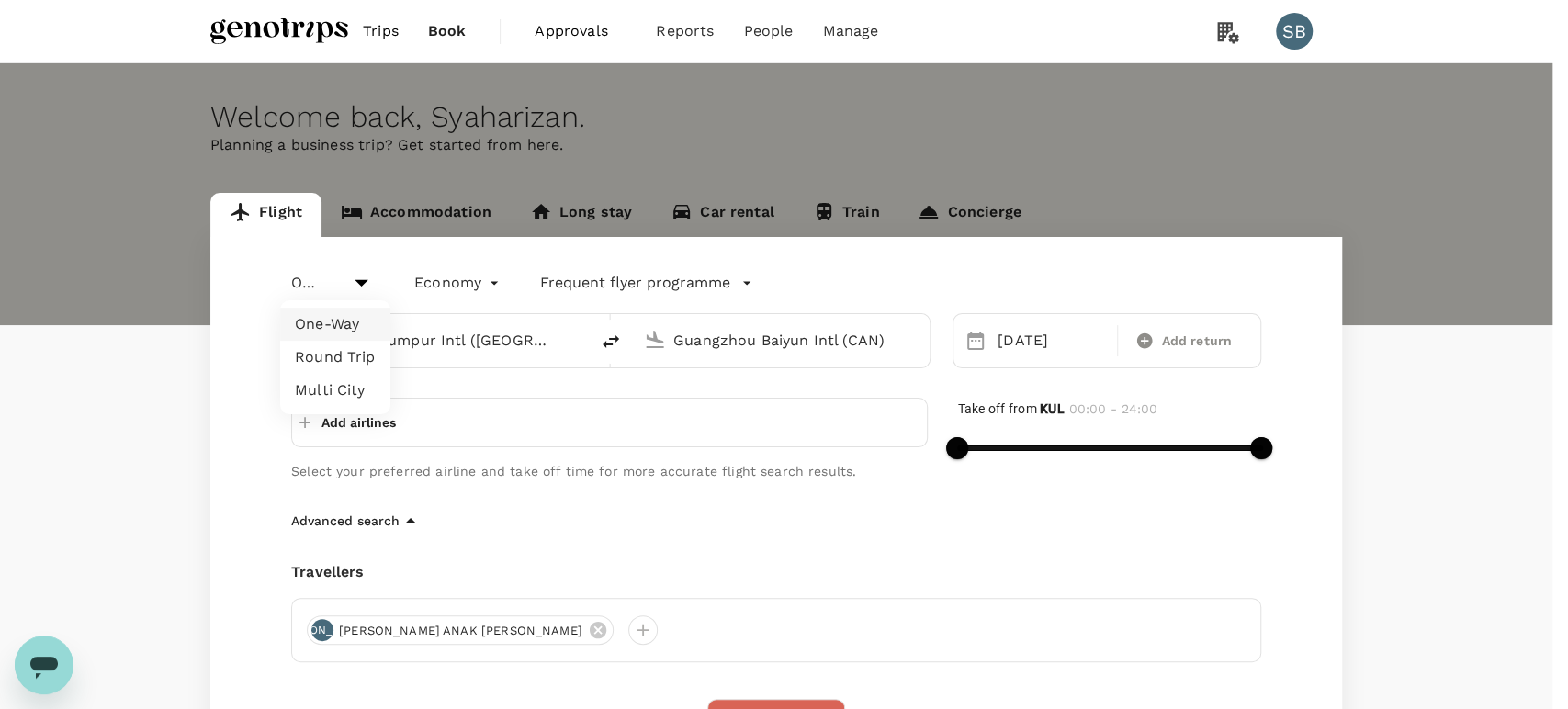
click at [282, 26] on div at bounding box center [784, 354] width 1568 height 709
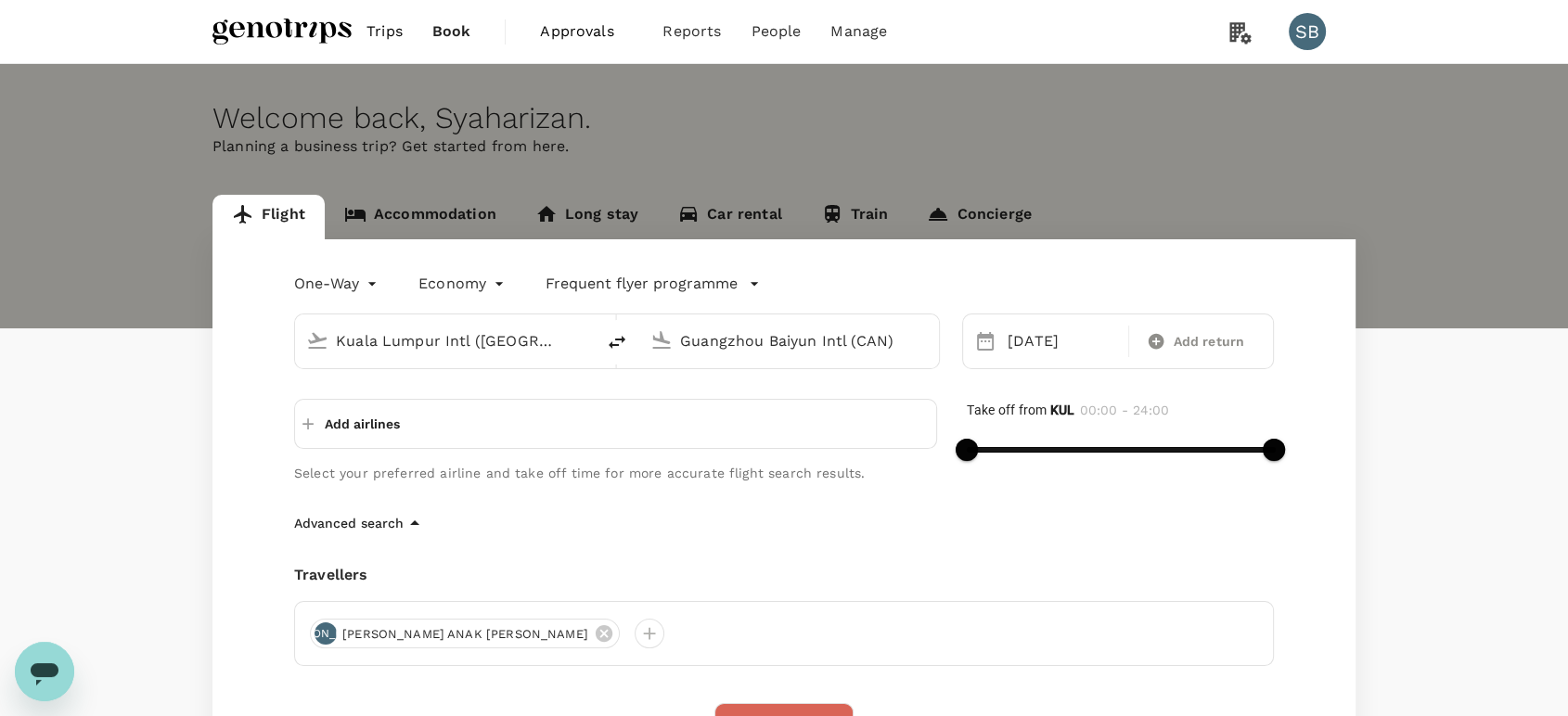
click at [347, 288] on body "Trips Book Approvals 0 Reports People Manage SB Welcome back , Syaharizan . Pla…" at bounding box center [784, 516] width 1568 height 1032
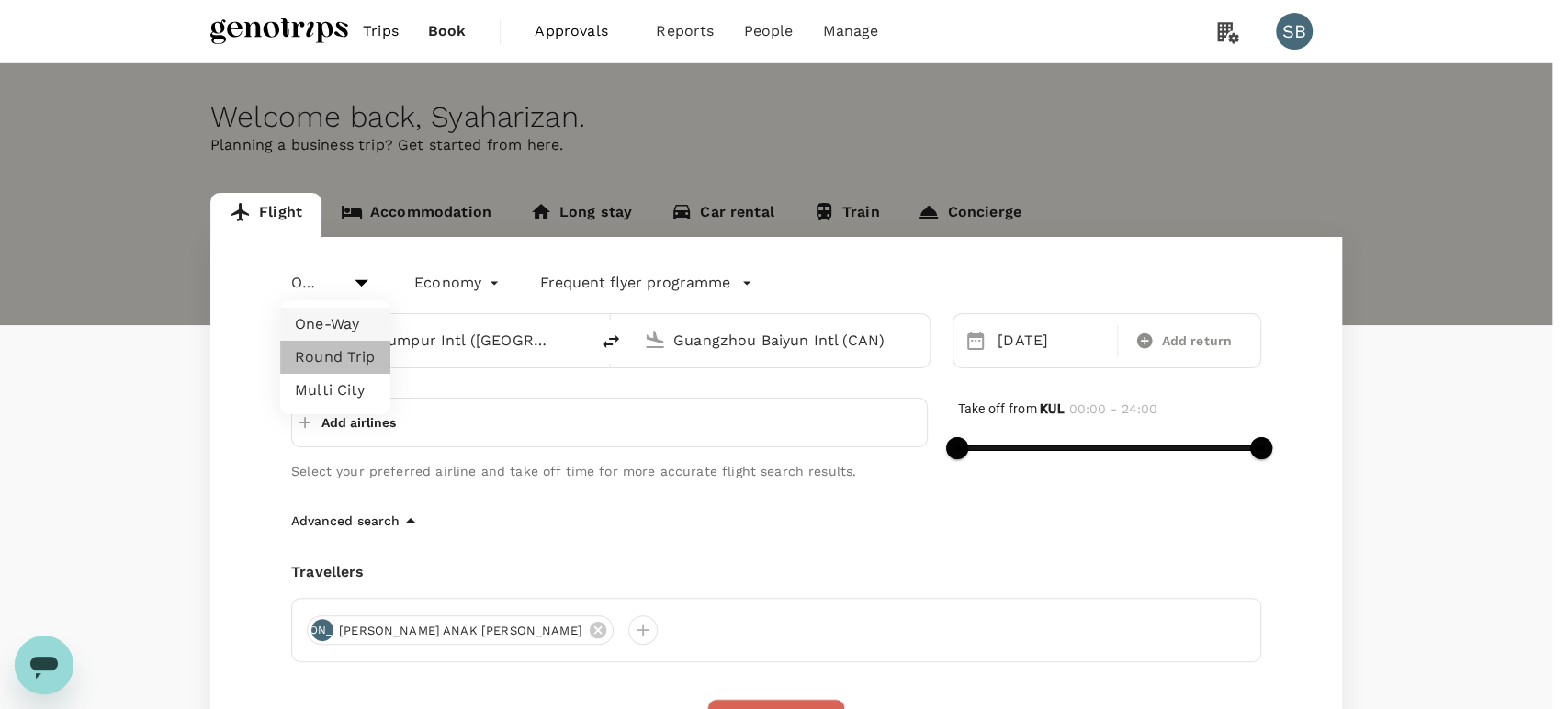
click at [355, 352] on li "Round Trip" at bounding box center [335, 356] width 110 height 33
type input "roundtrip"
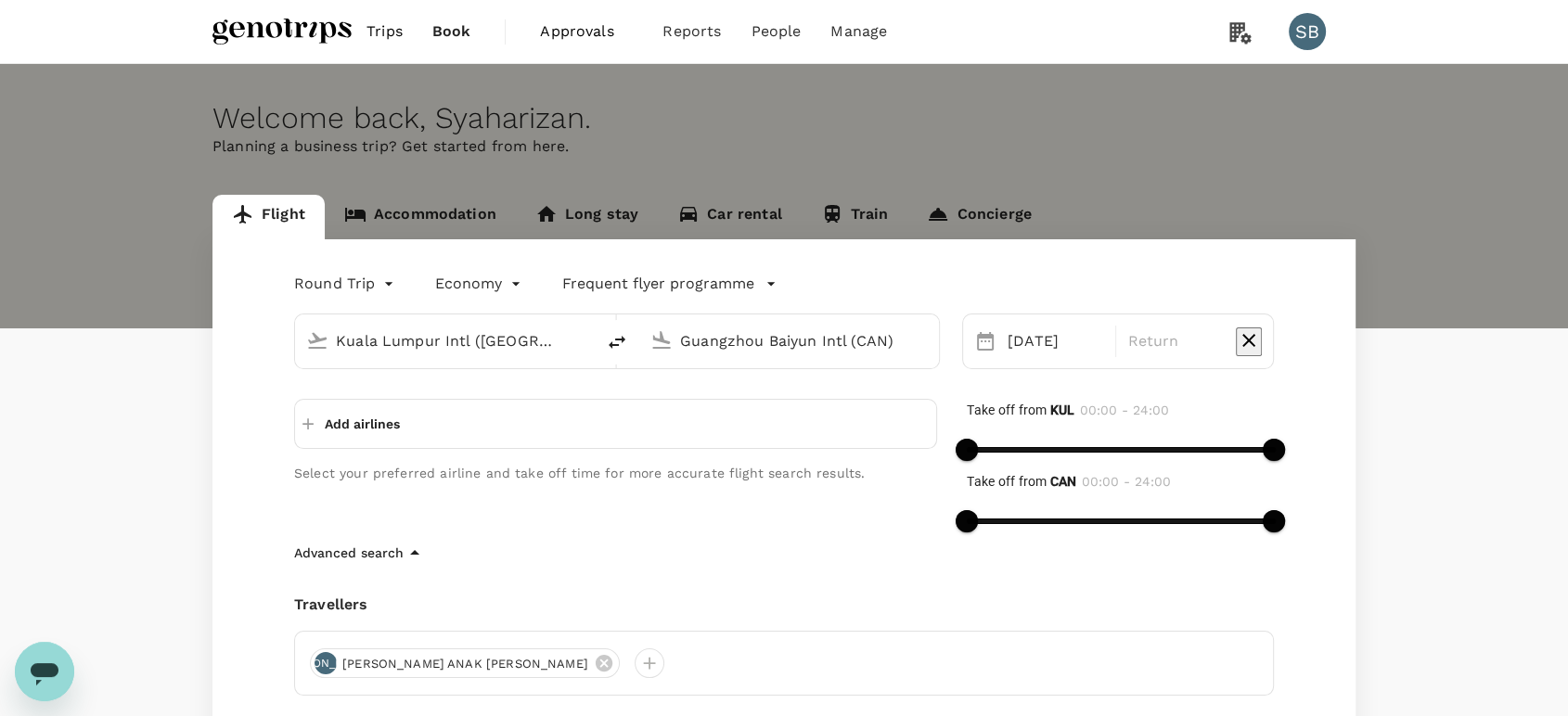
click at [405, 341] on input "Kuala Lumpur Intl ([GEOGRAPHIC_DATA])" at bounding box center [446, 341] width 220 height 29
paste input "Peshawar"
click at [381, 416] on p "Peshawar" at bounding box center [471, 413] width 323 height 18
type input "Peshawar (PEW)"
click at [742, 343] on input "Guangzhou Baiyun Intl (CAN)" at bounding box center [790, 341] width 220 height 29
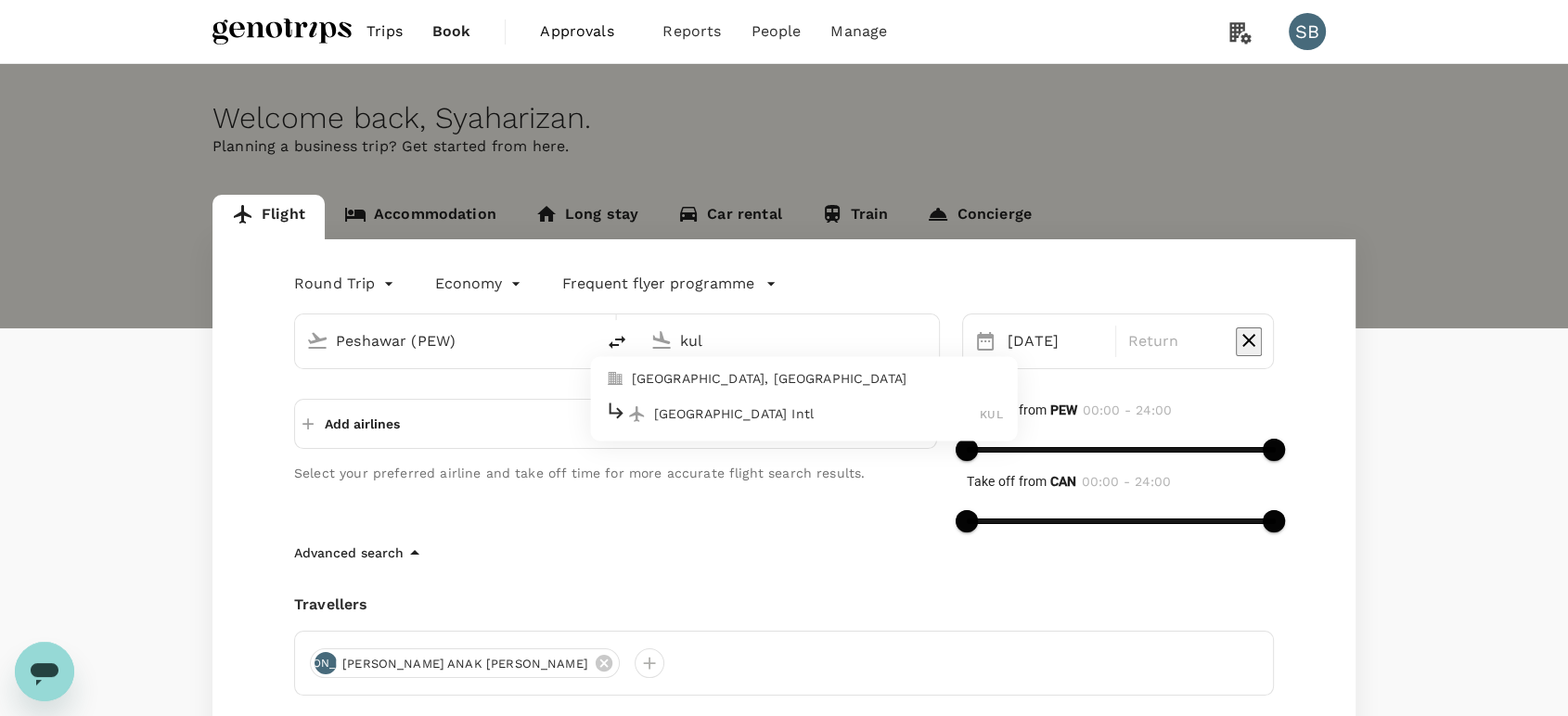
click at [728, 391] on li "Kuala Lumpur, Malaysia" at bounding box center [805, 379] width 427 height 30
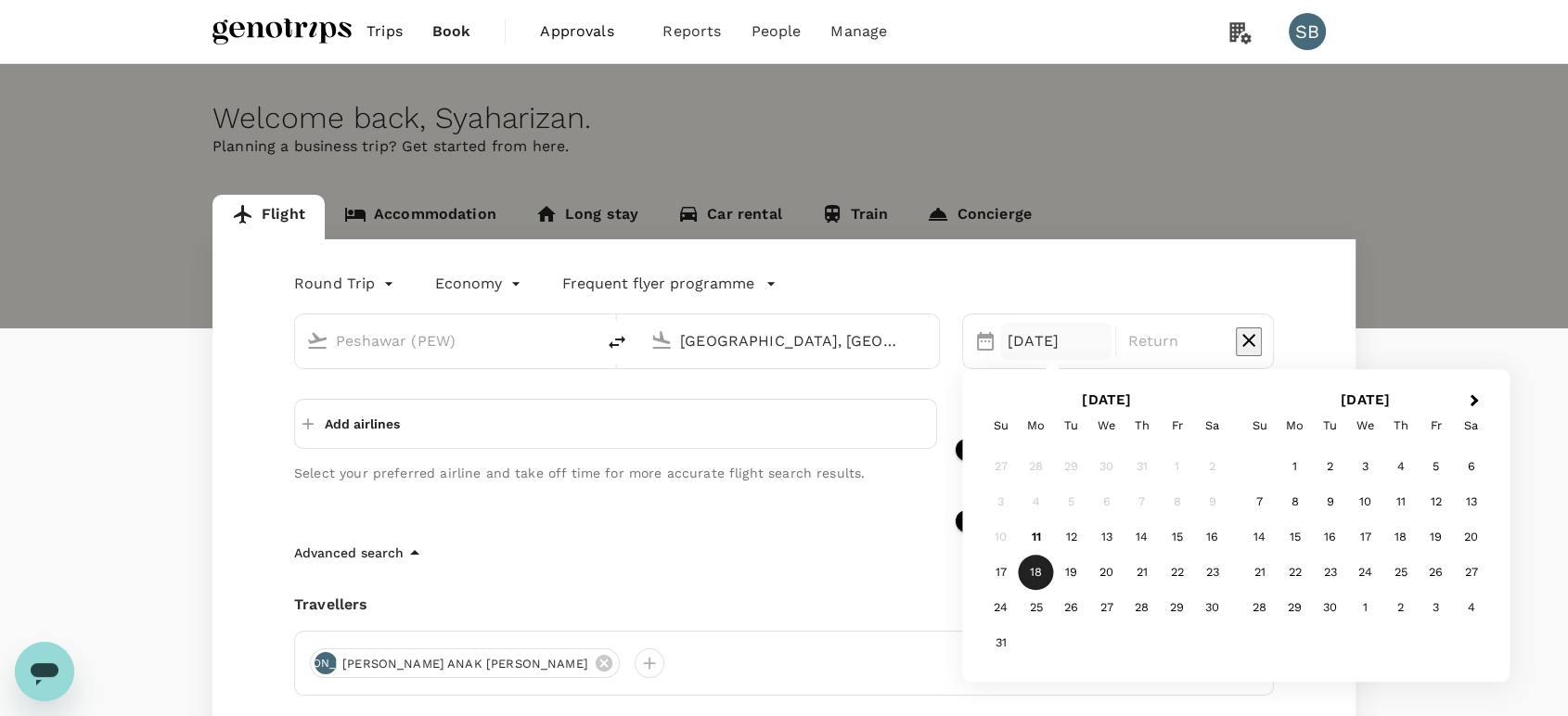
type input "Kuala Lumpur, Malaysia (any)"
click at [1080, 575] on div "19" at bounding box center [1072, 573] width 35 height 35
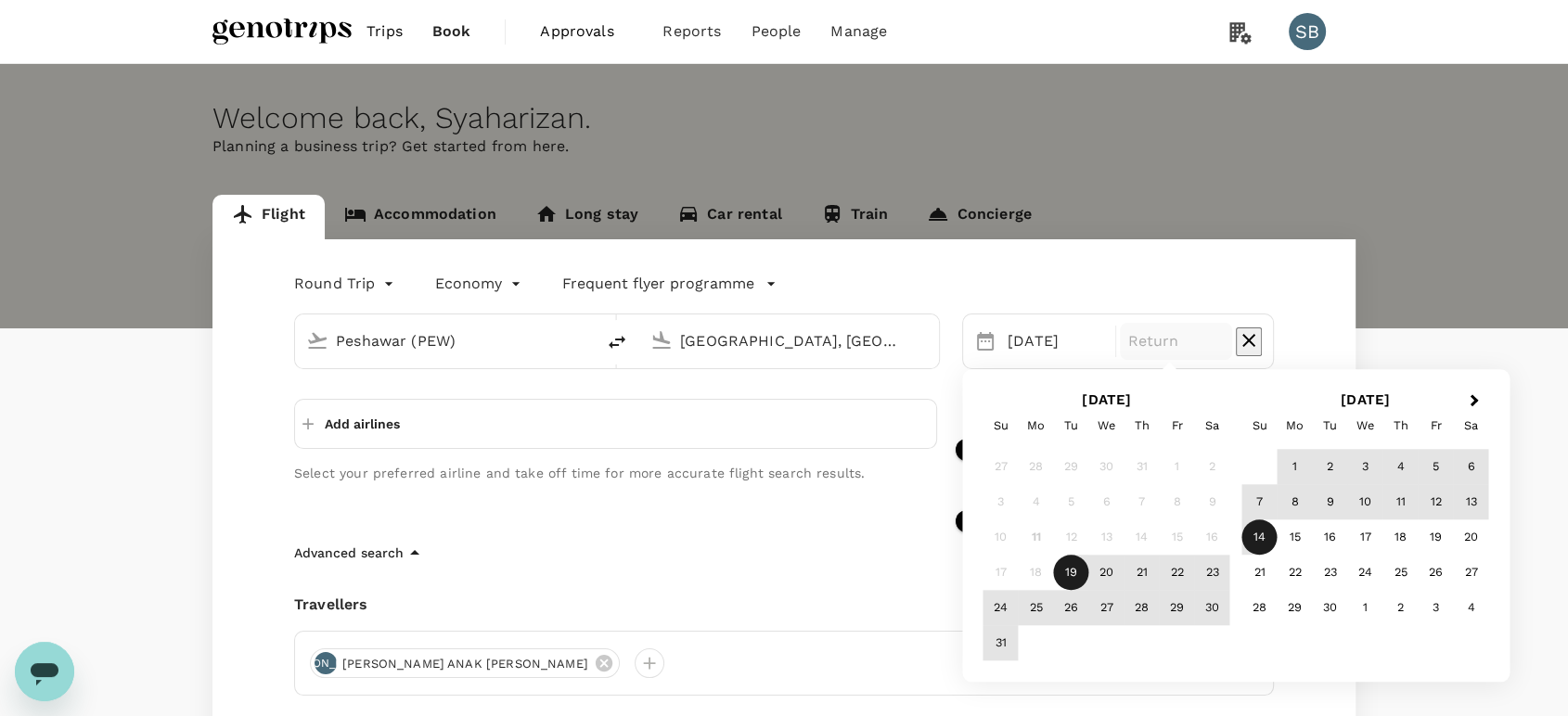
click at [1270, 540] on div "14" at bounding box center [1259, 537] width 35 height 35
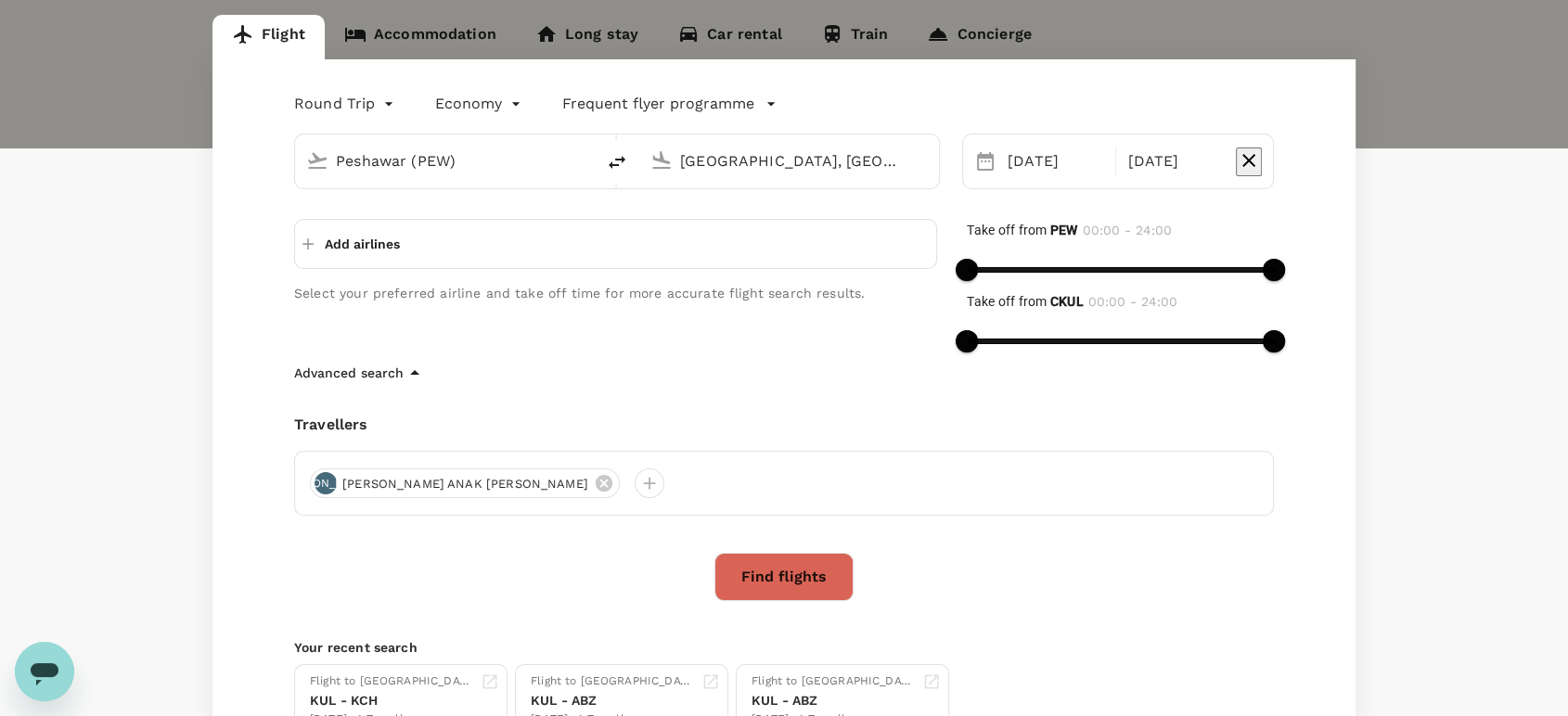
scroll to position [308, 0]
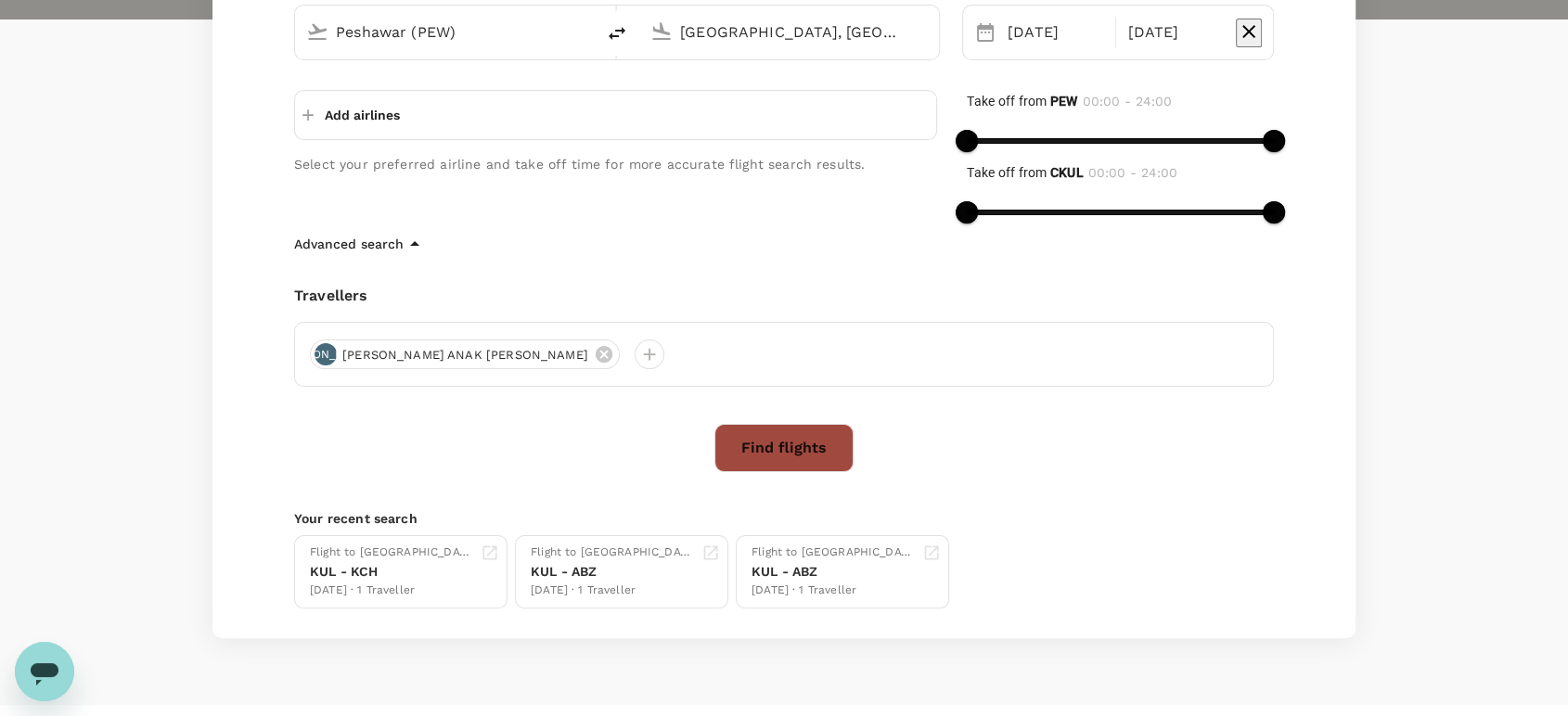
click at [759, 453] on button "Find flights" at bounding box center [784, 448] width 139 height 49
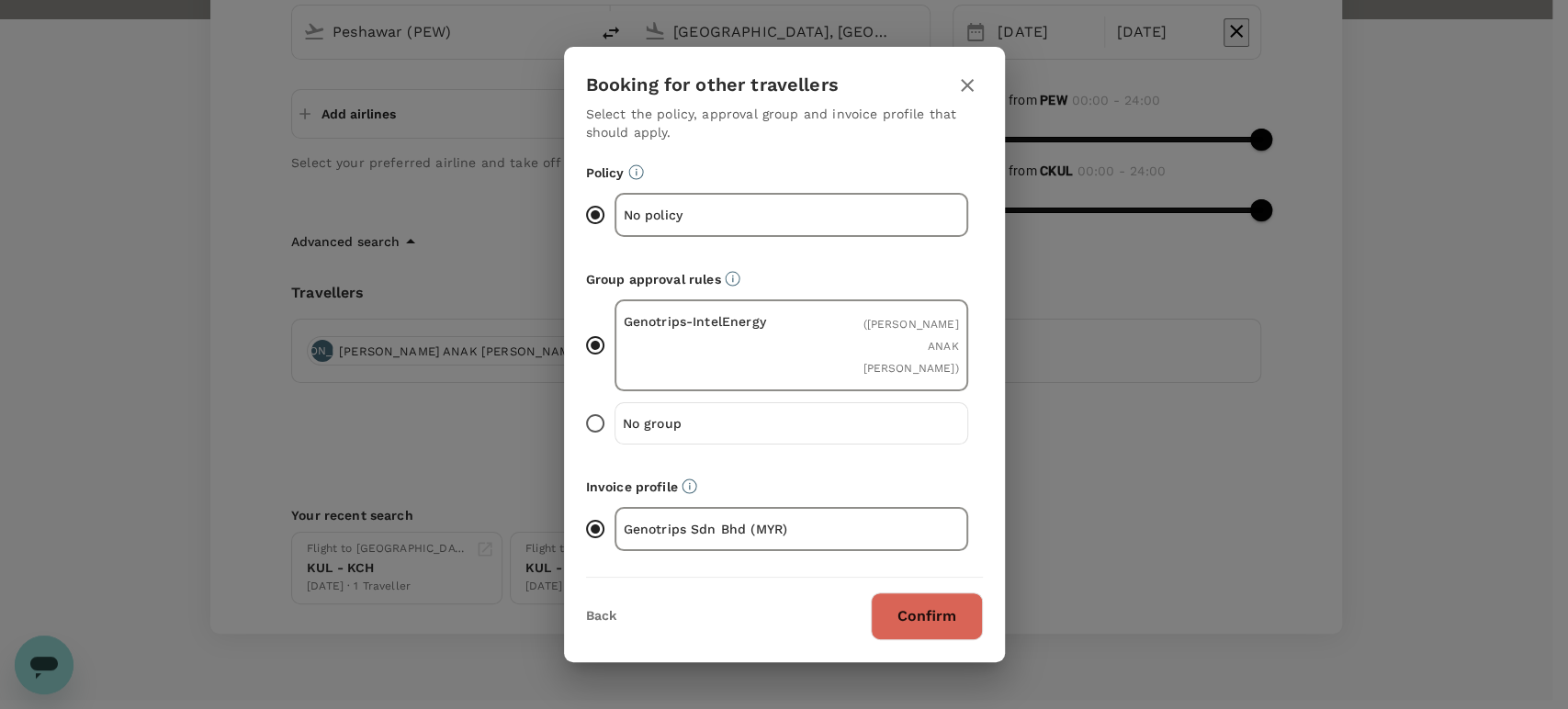
drag, startPoint x: 908, startPoint y: 583, endPoint x: 906, endPoint y: 571, distance: 12.2
click at [910, 592] on button "Confirm" at bounding box center [926, 616] width 112 height 48
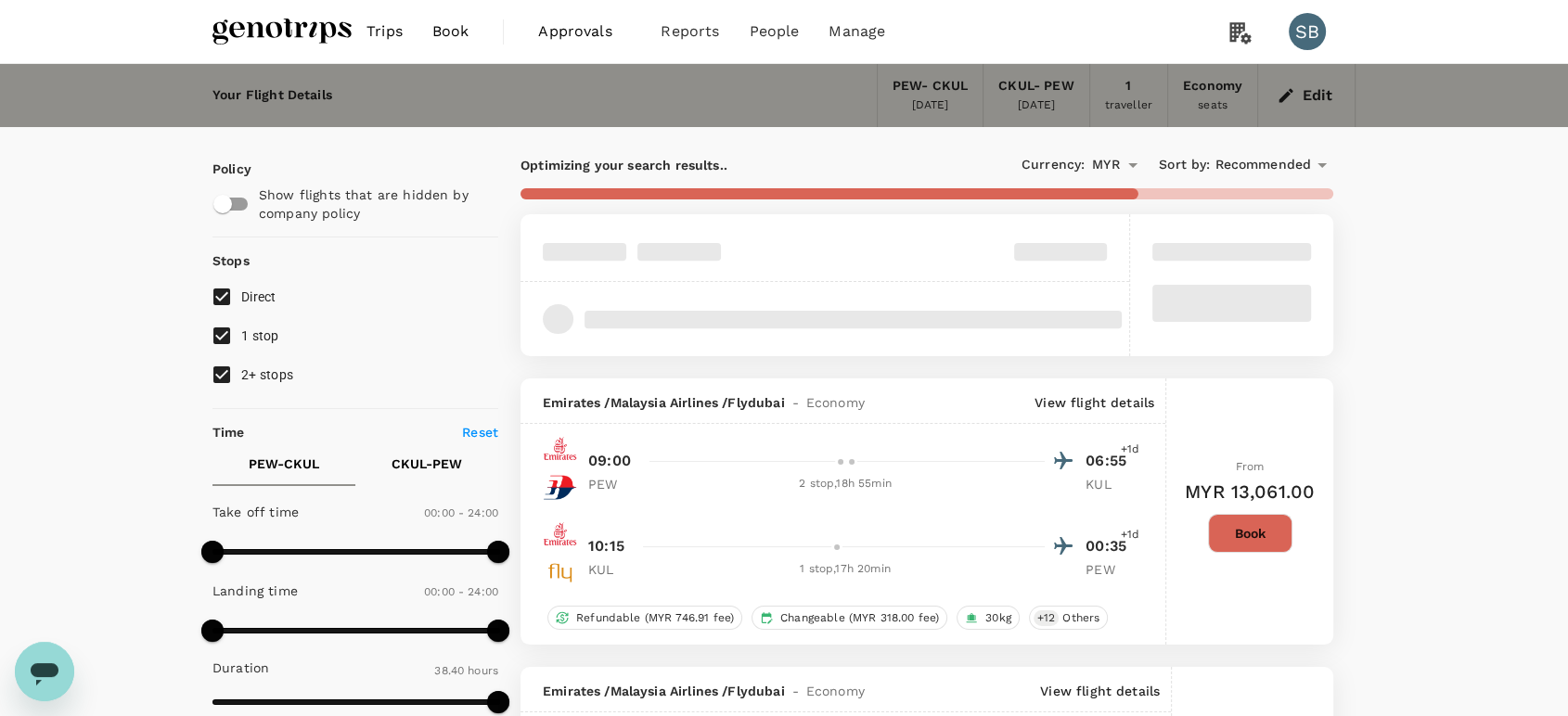
click at [214, 371] on input "2+ stops" at bounding box center [221, 374] width 39 height 39
checkbox input "false"
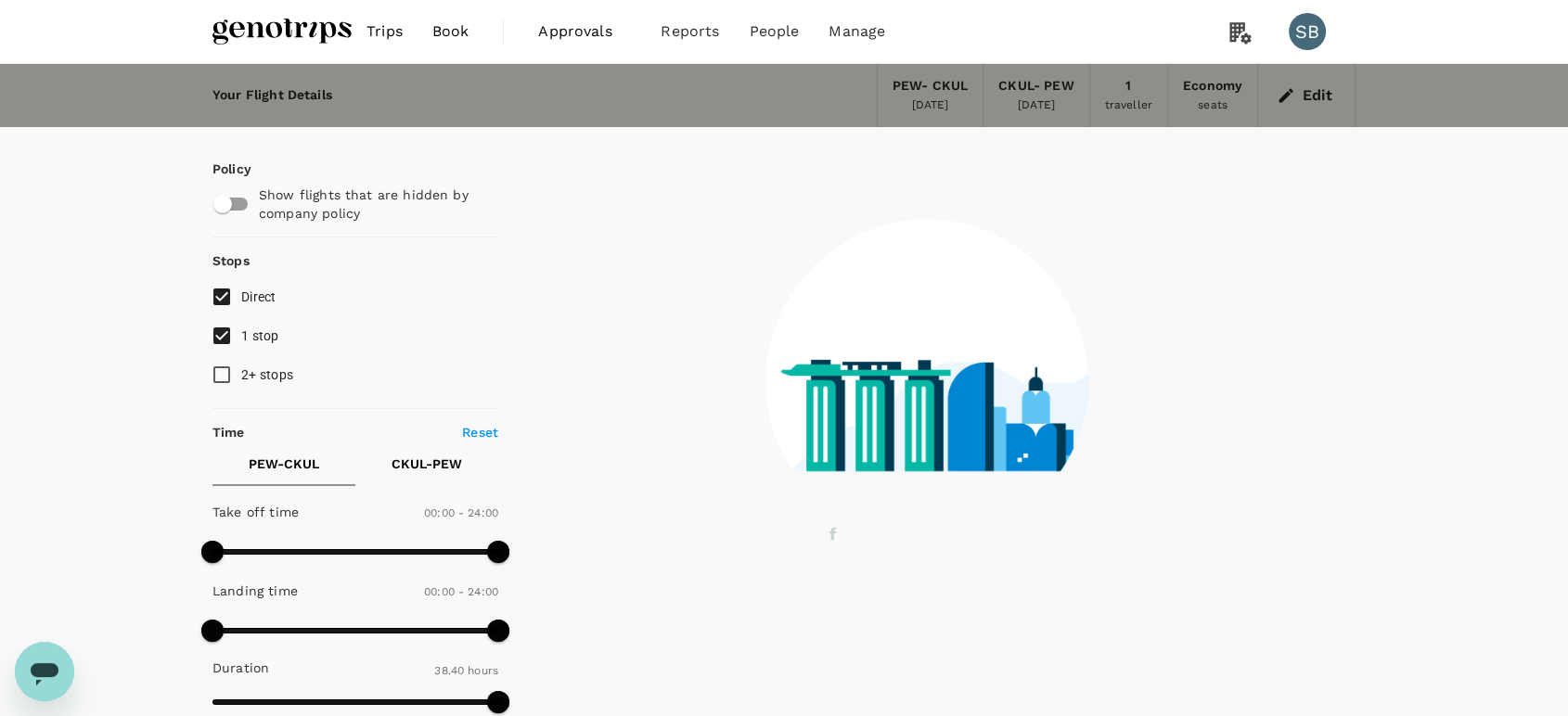
checkbox input "false"
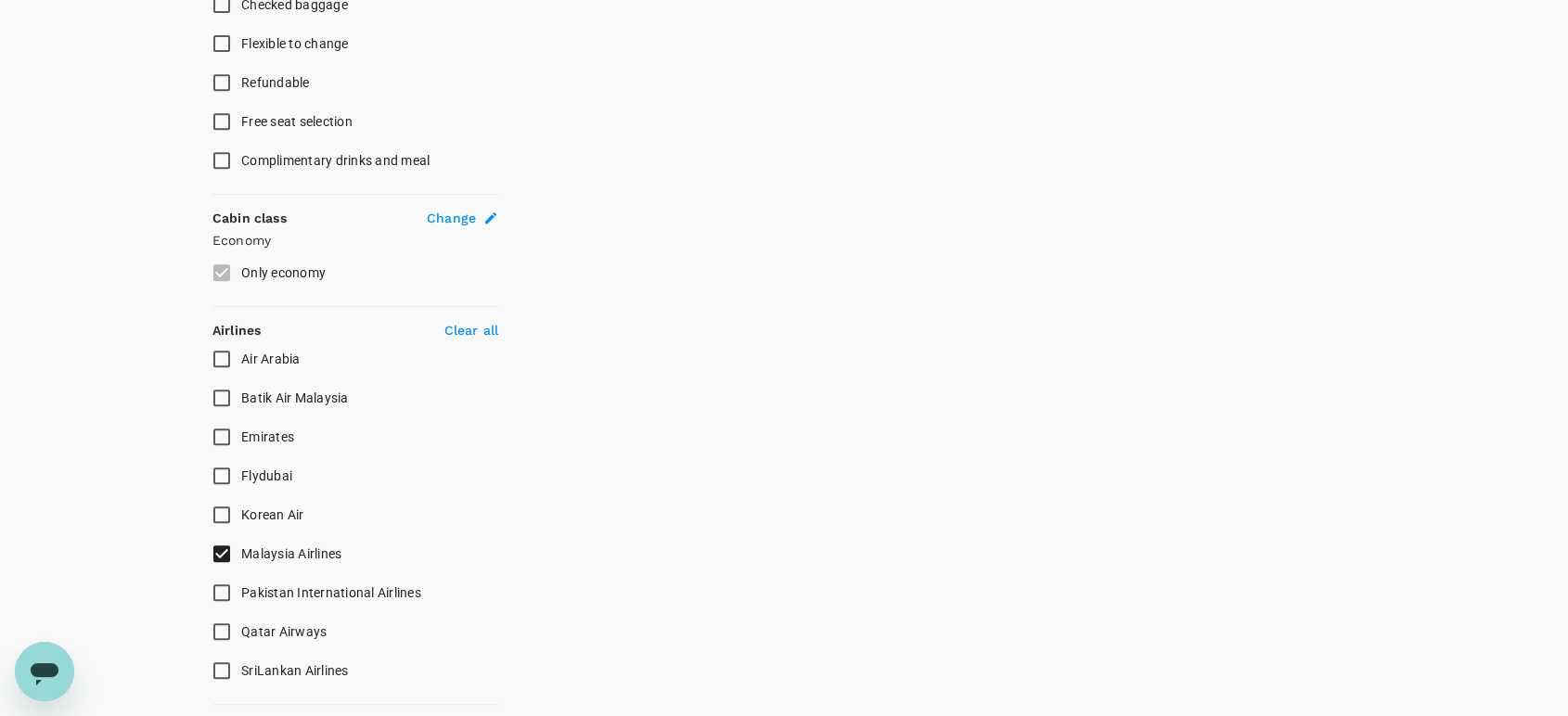
scroll to position [927, 0]
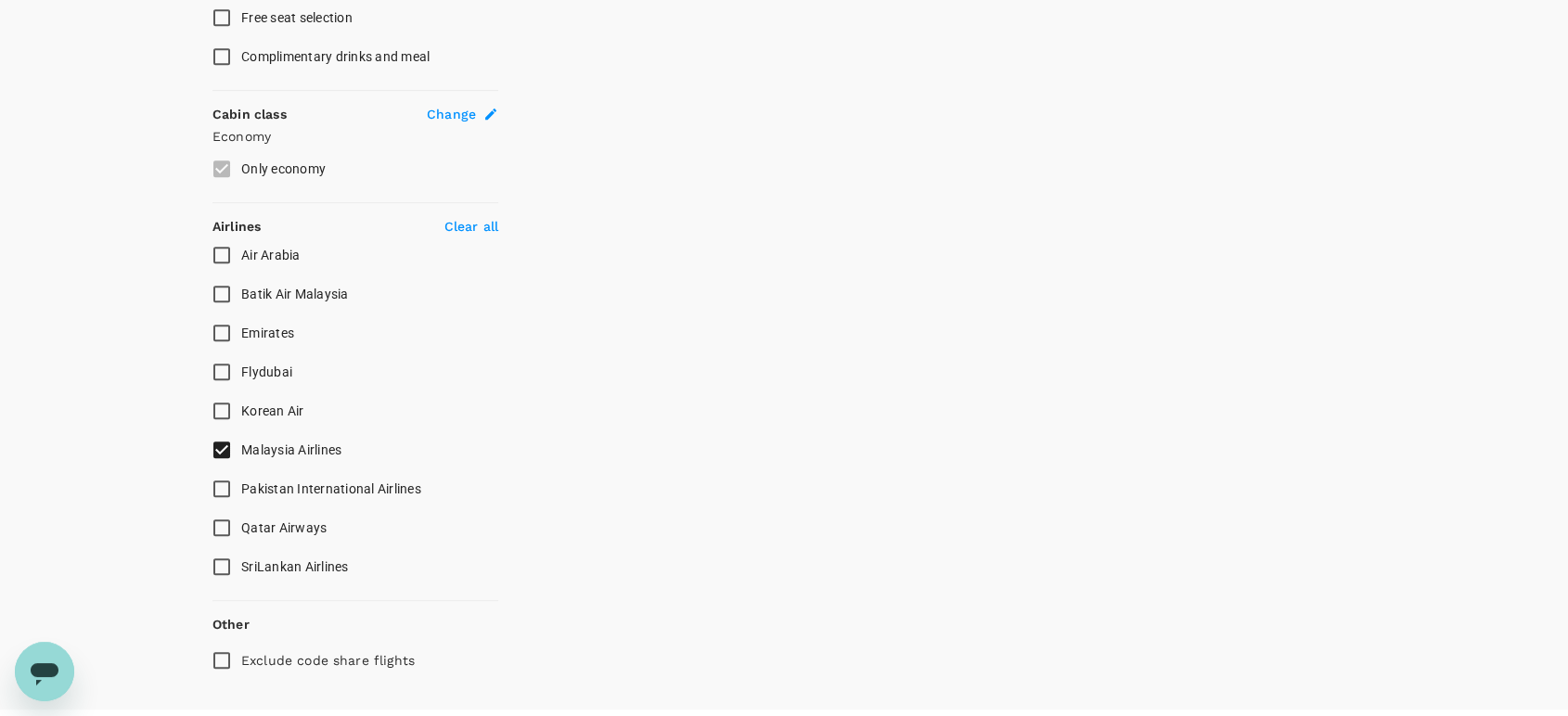
click at [212, 436] on input "Malaysia Airlines" at bounding box center [221, 449] width 39 height 39
checkbox input "false"
click at [219, 337] on input "Emirates" at bounding box center [221, 332] width 39 height 39
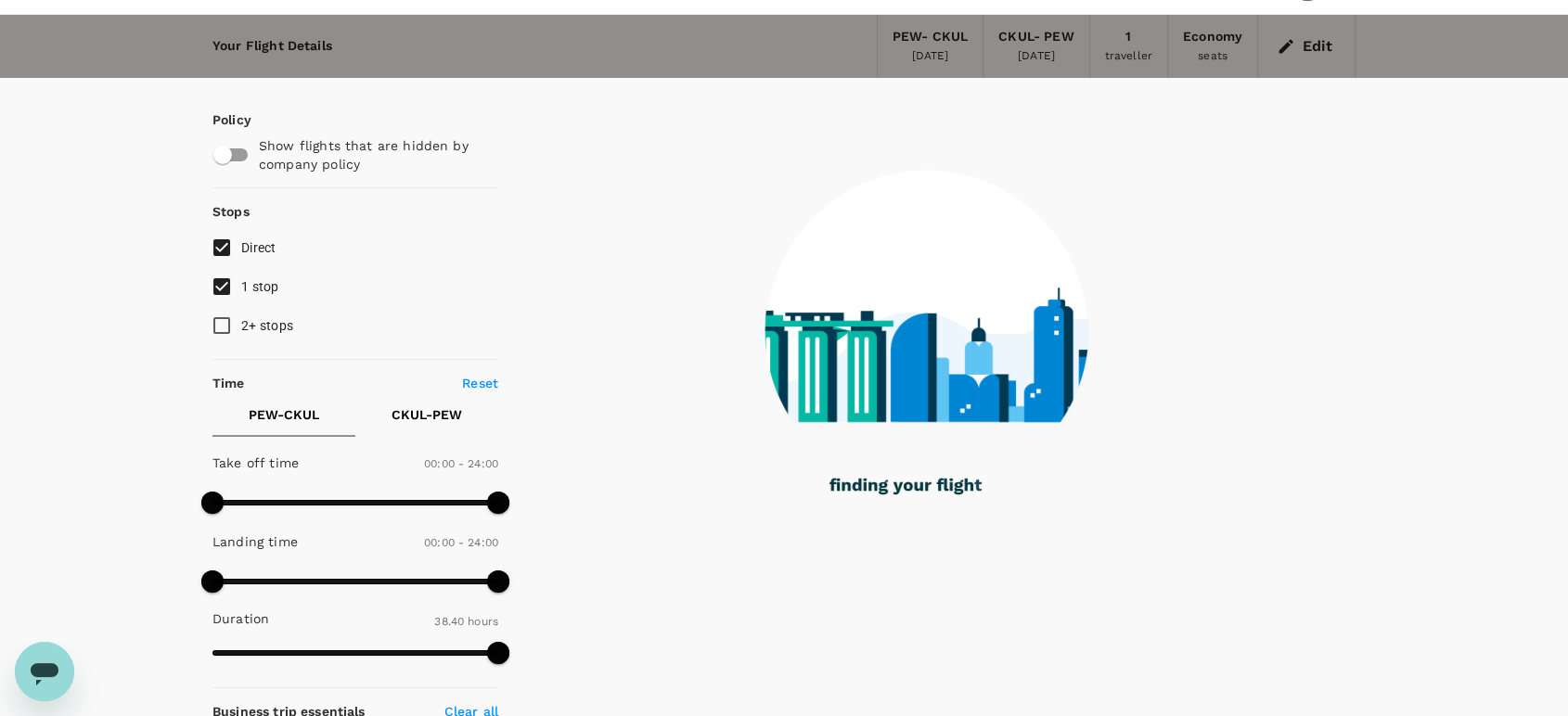
scroll to position [0, 0]
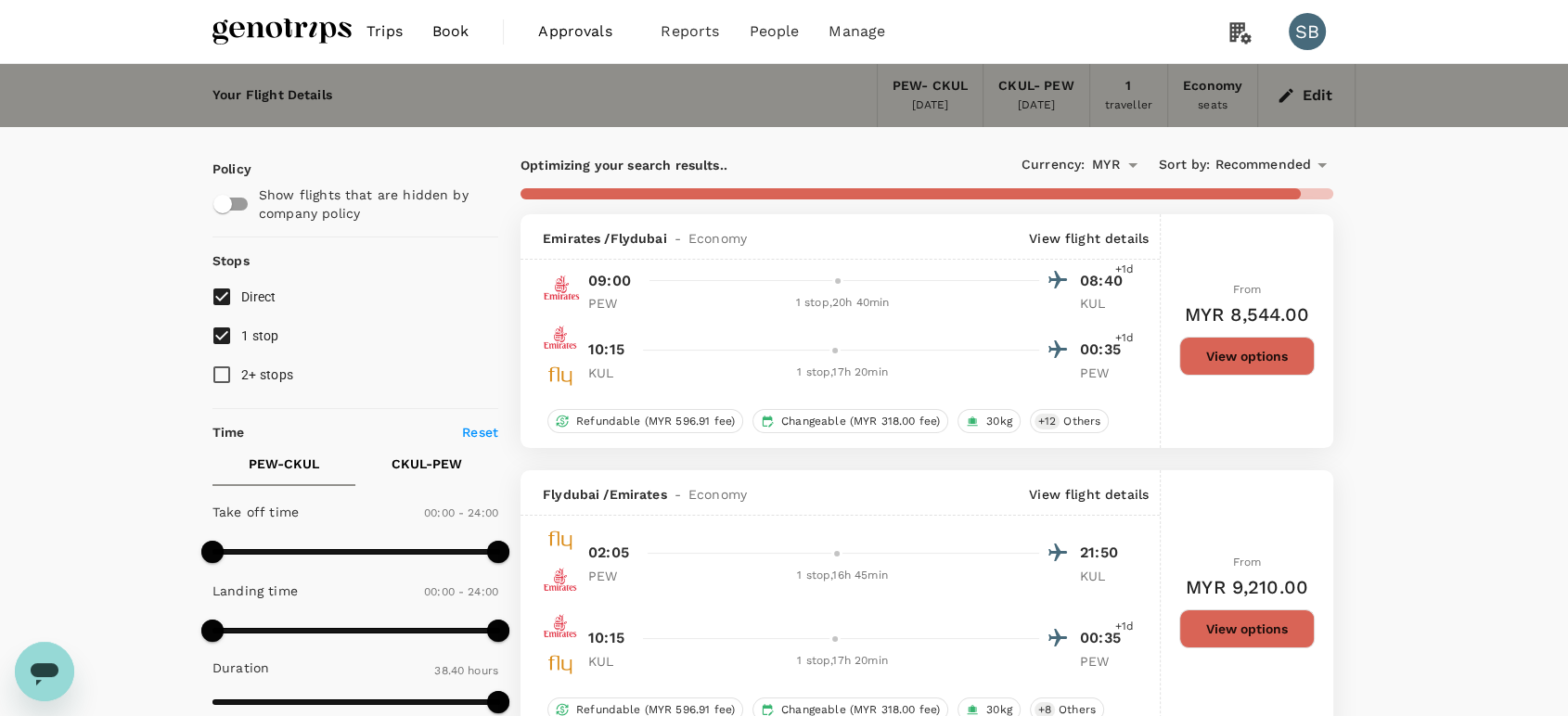
checkbox input "false"
checkbox input "true"
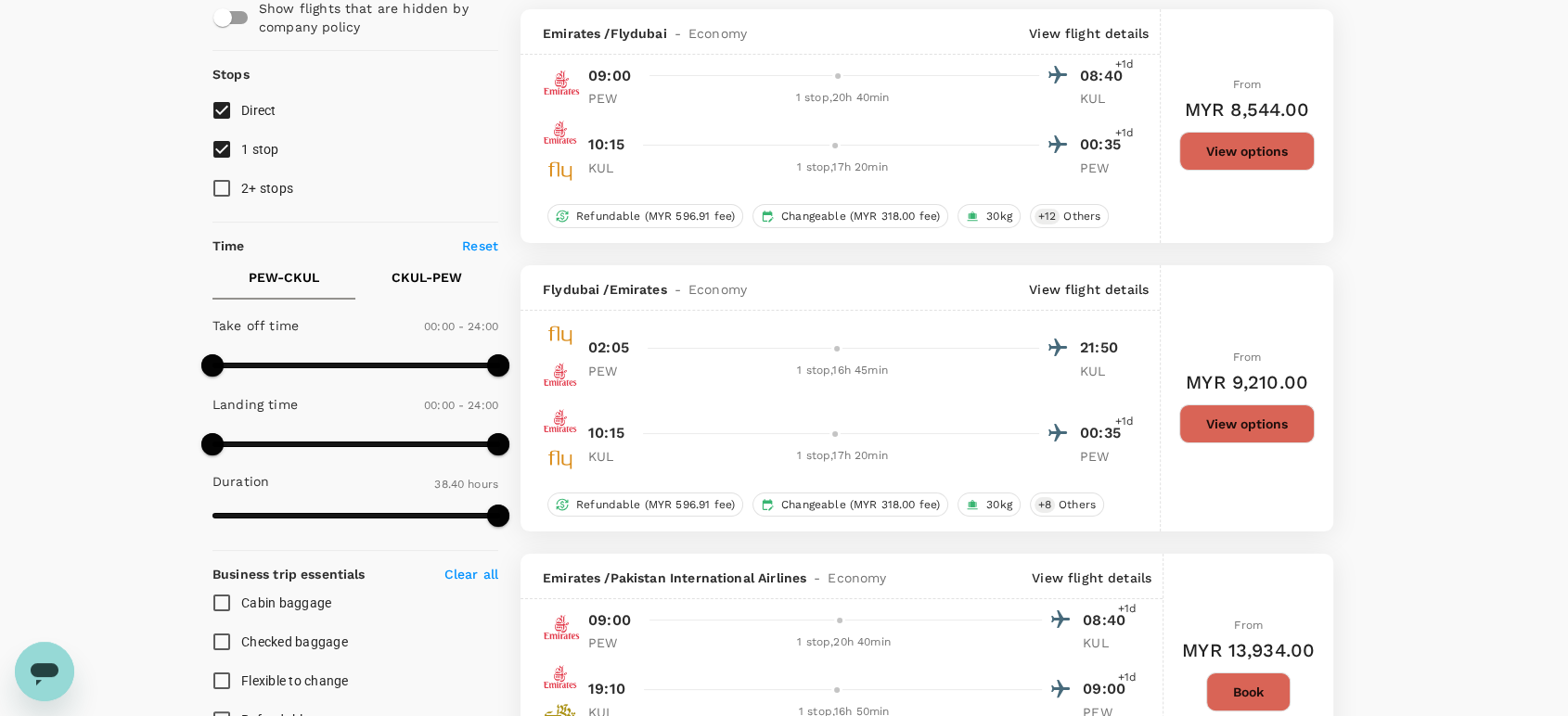
scroll to position [199, 0]
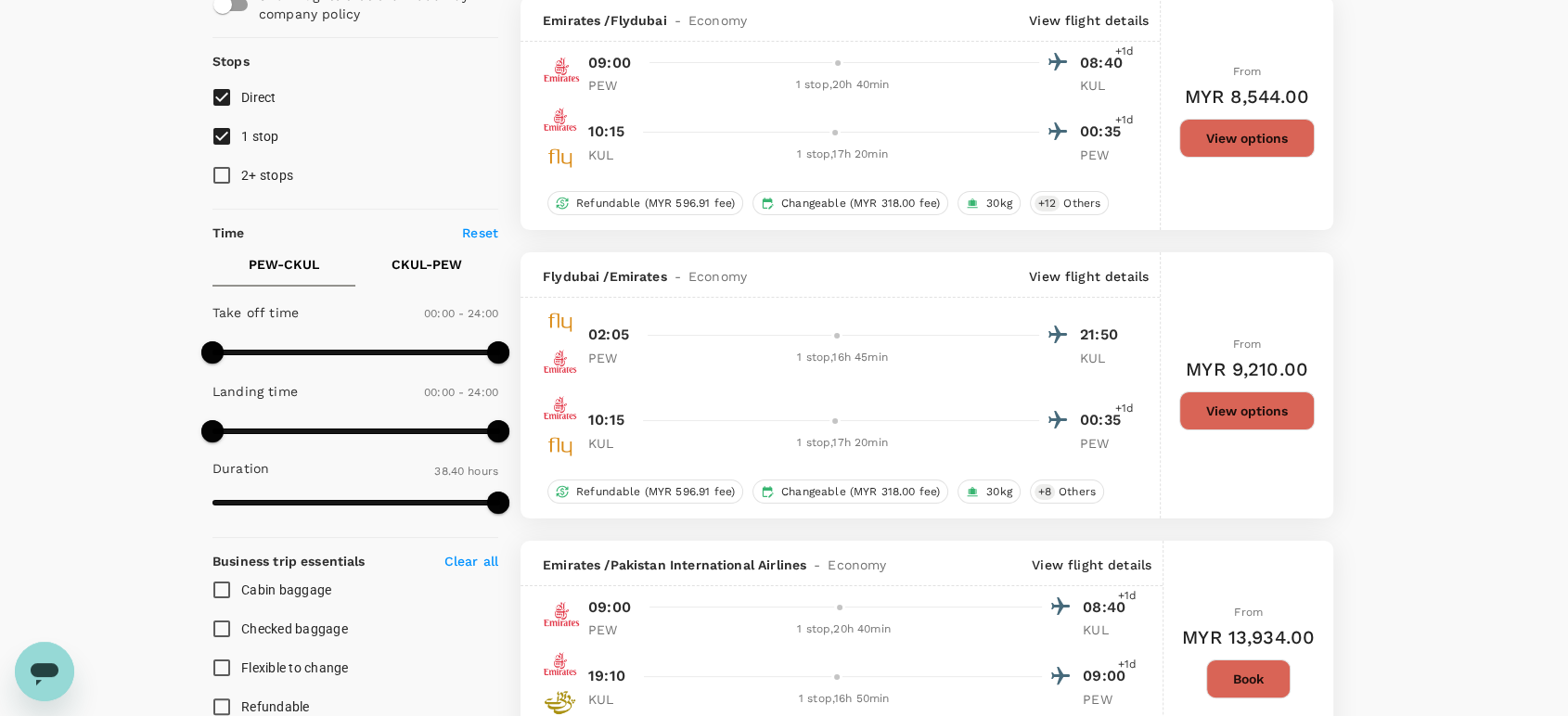
click at [1262, 119] on button "View options" at bounding box center [1247, 138] width 135 height 39
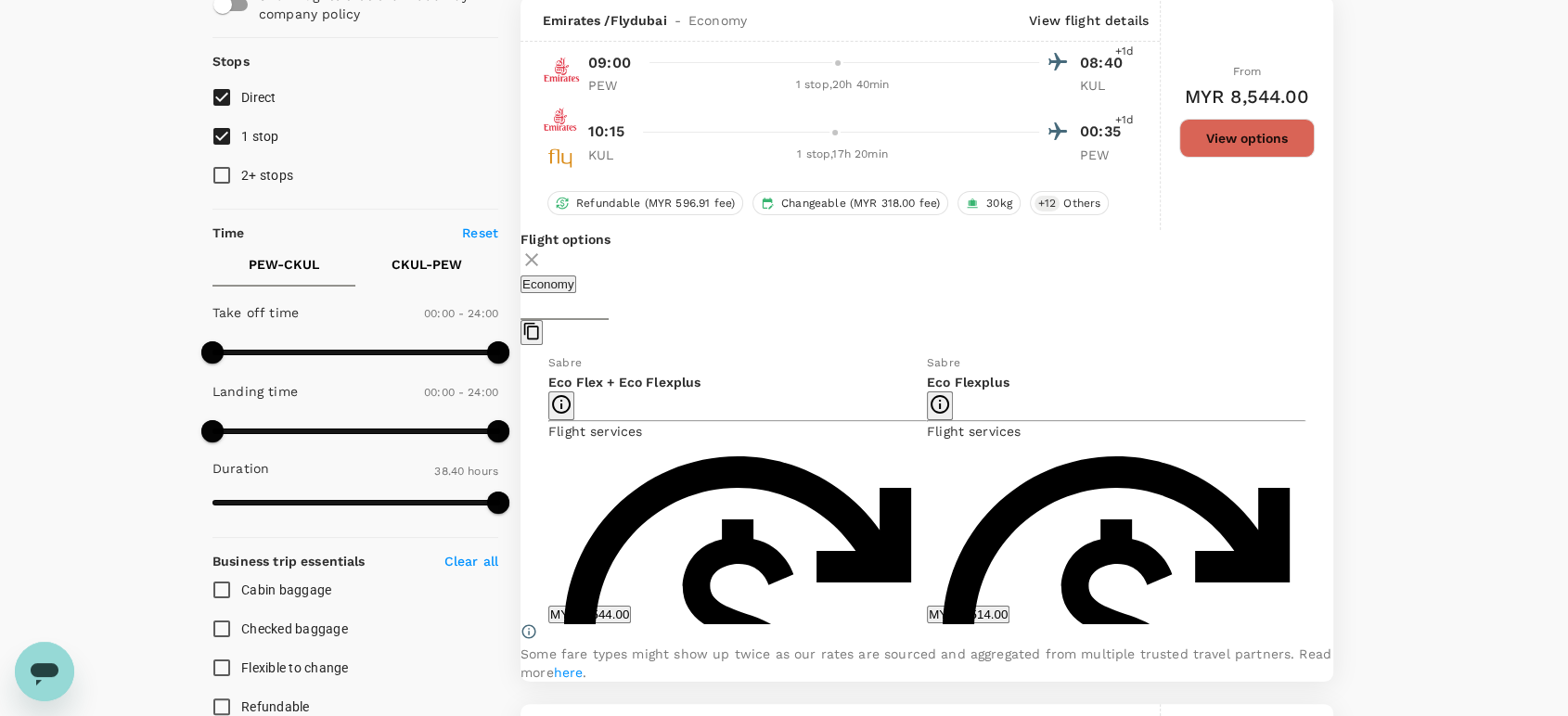
scroll to position [195, 0]
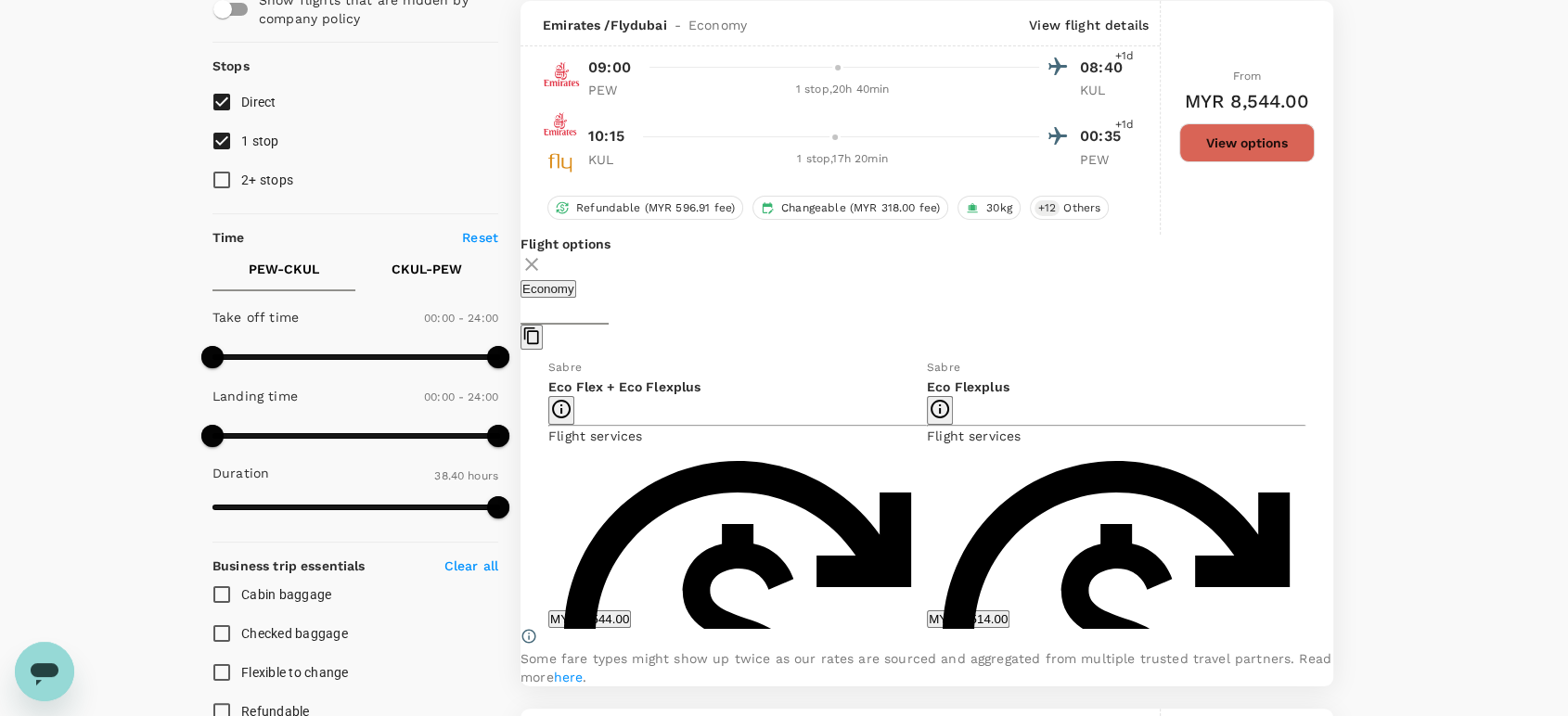
click at [543, 253] on icon at bounding box center [531, 264] width 22 height 22
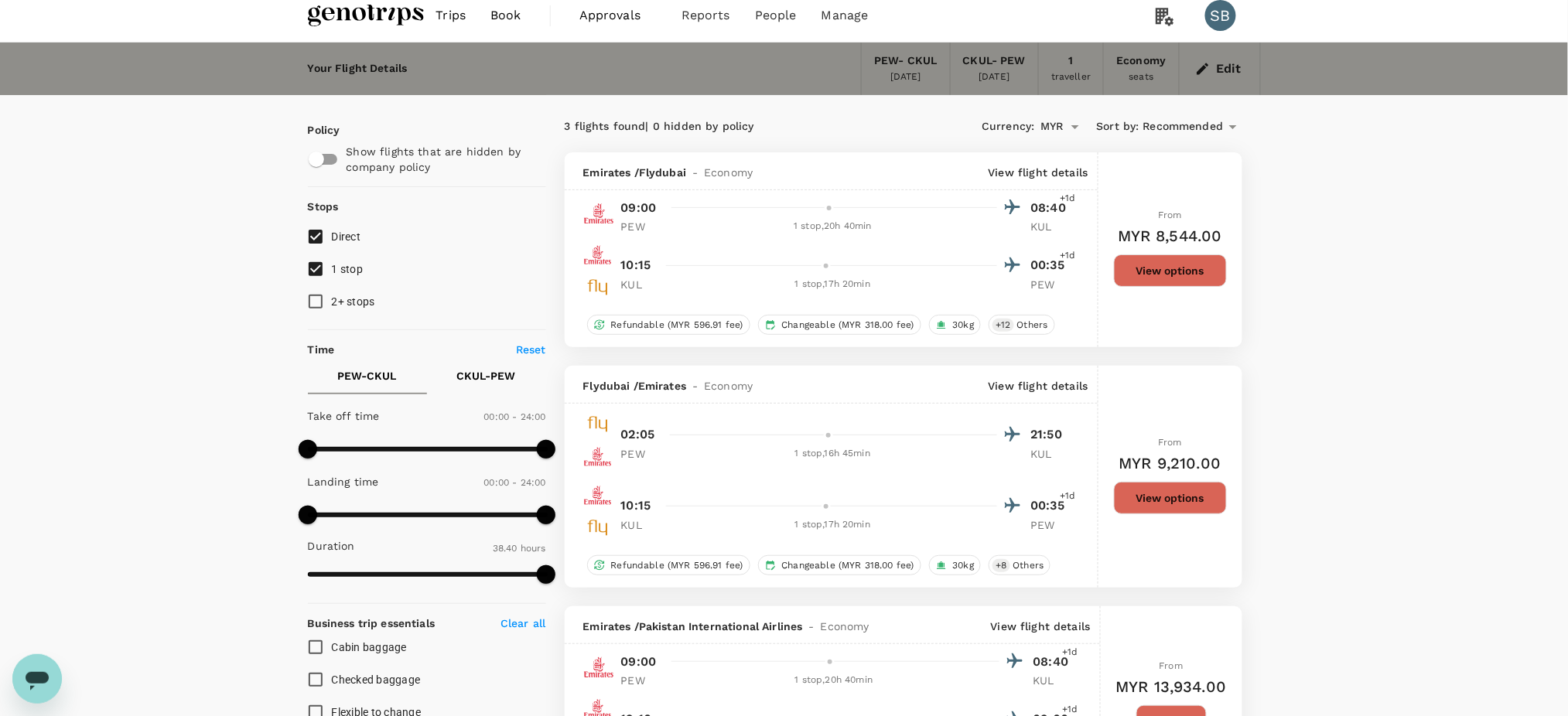
scroll to position [0, 0]
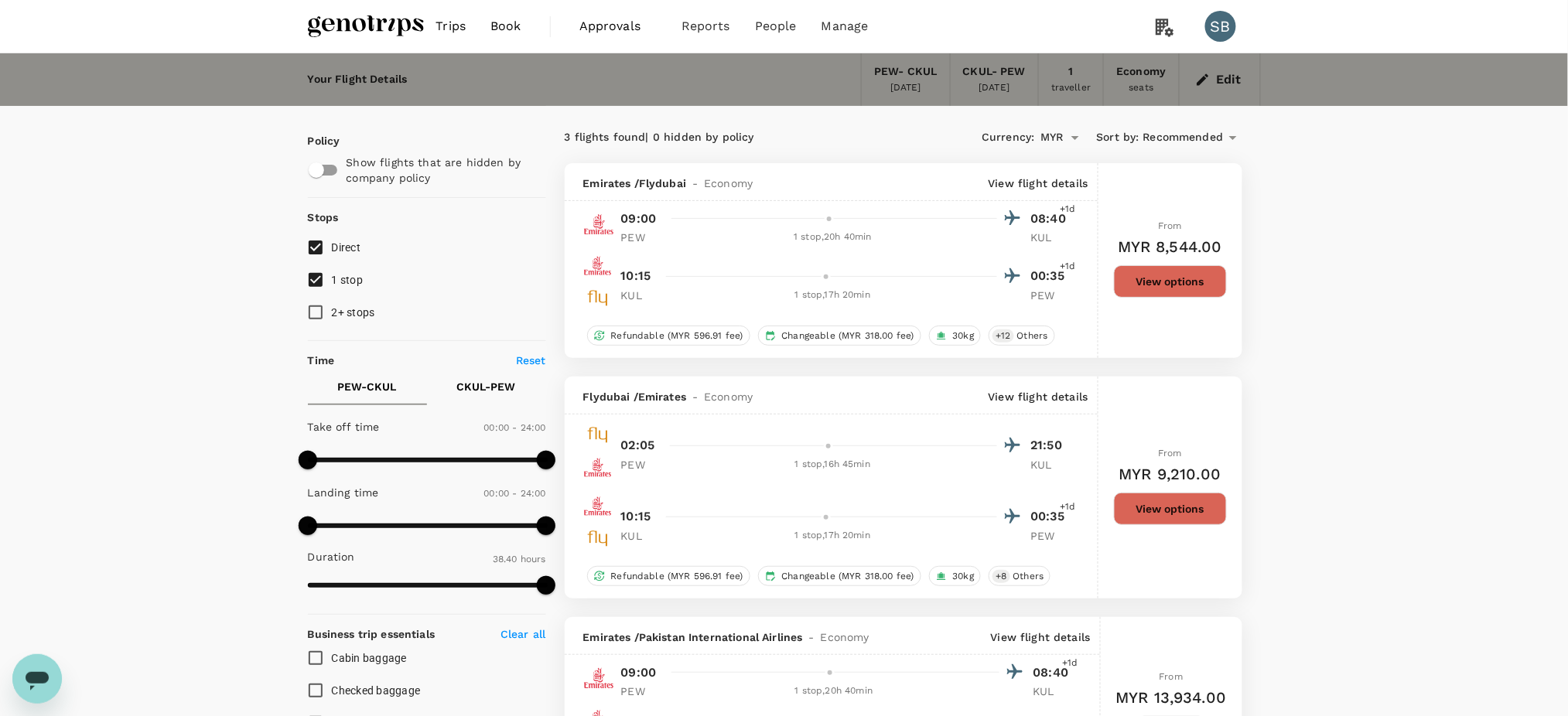
click at [361, 31] on img at bounding box center [366, 26] width 116 height 34
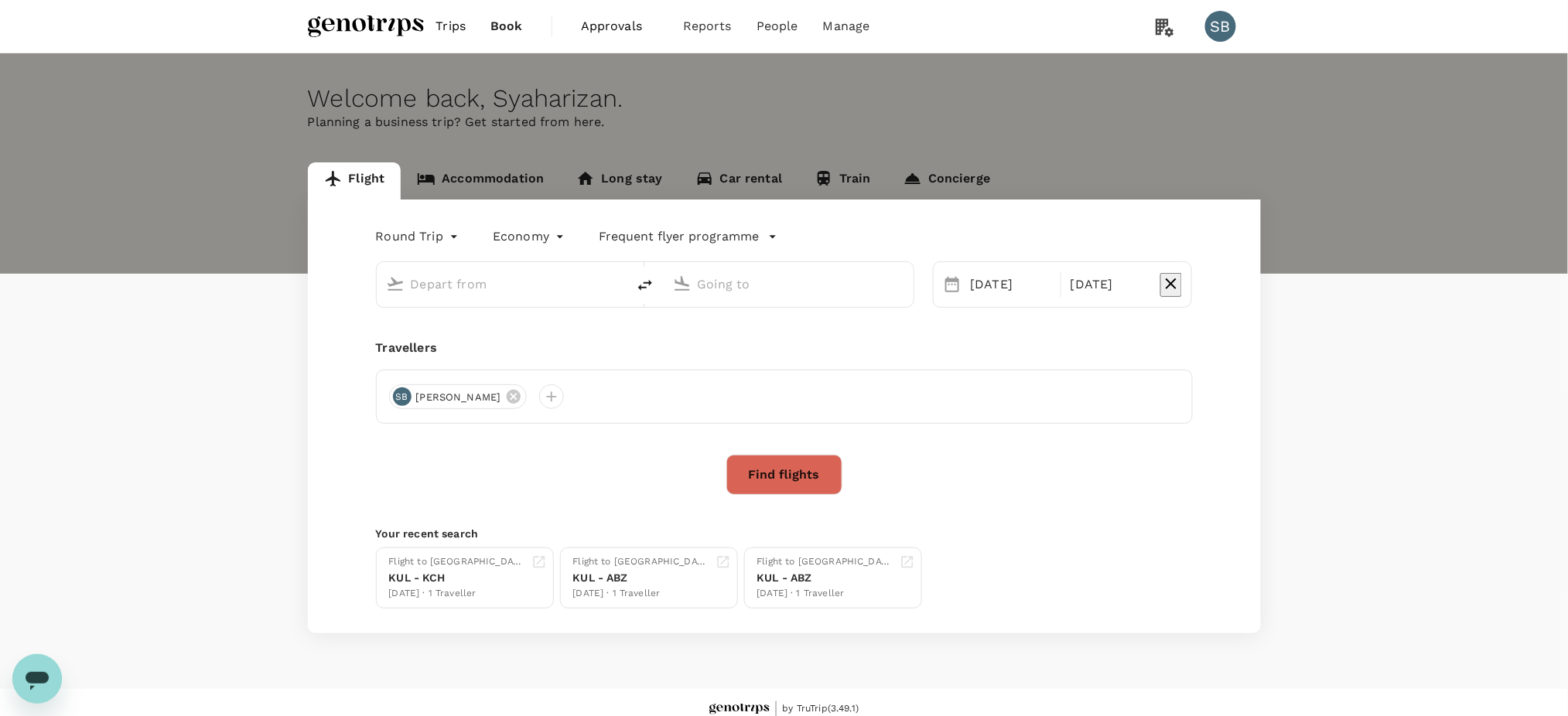
type input "Peshawar (PEW)"
type input "Kuala Lumpur, Malaysia (any)"
type input "Peshawar (PEW)"
type input "Kuala Lumpur, Malaysia (any)"
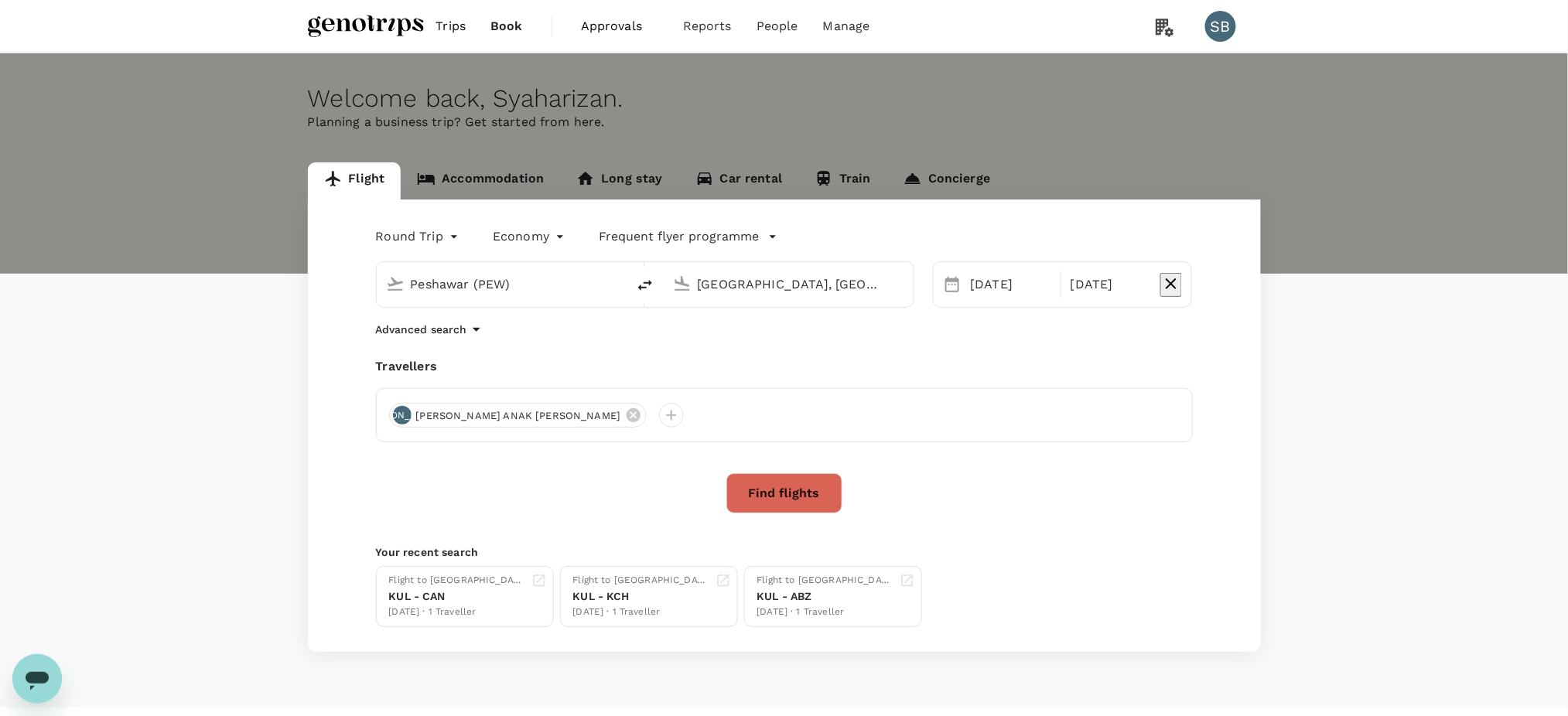
click at [524, 233] on body "Trips Book Approvals 0 Reports People Manage SB Welcome back , Syaharizan . Pla…" at bounding box center [784, 374] width 1568 height 748
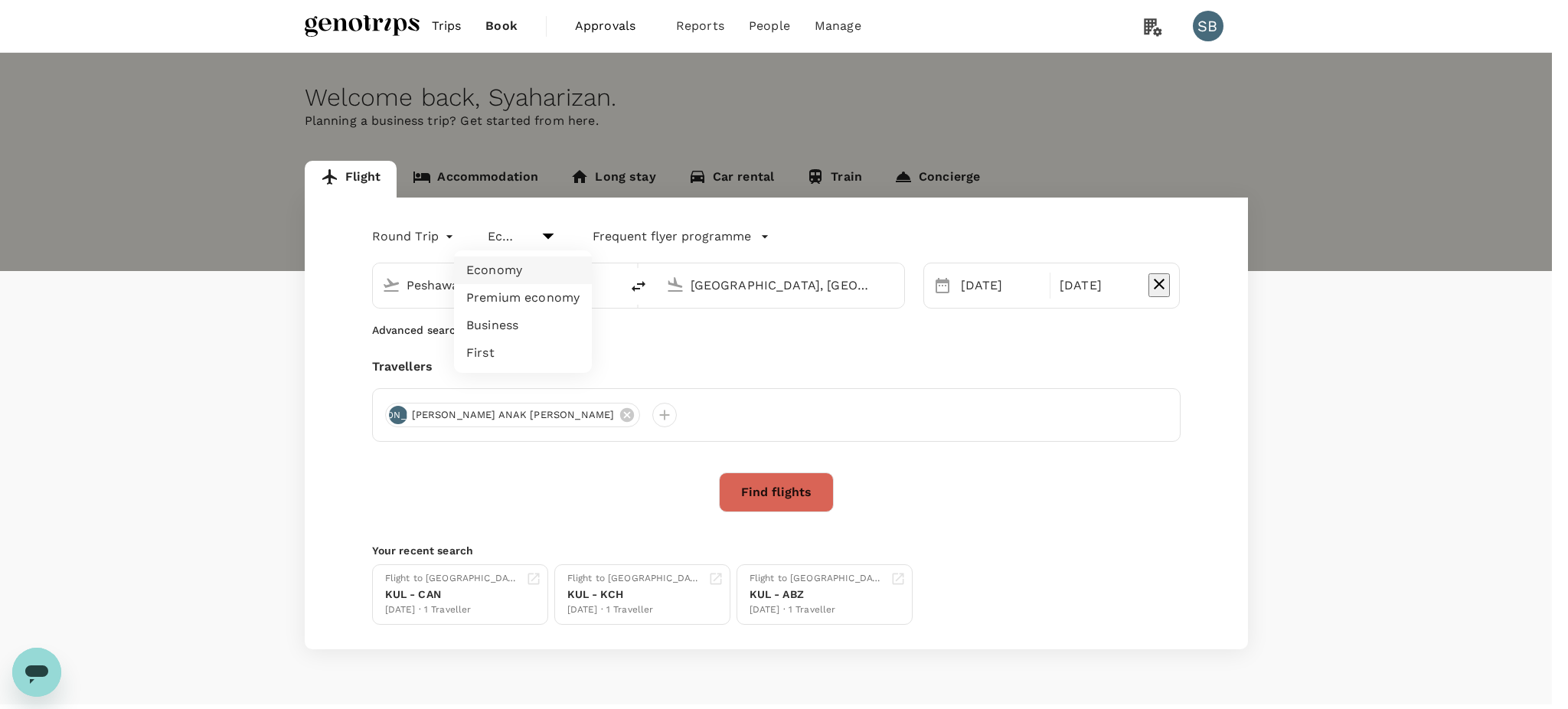
click at [528, 317] on li "Business" at bounding box center [523, 325] width 138 height 28
type input "business"
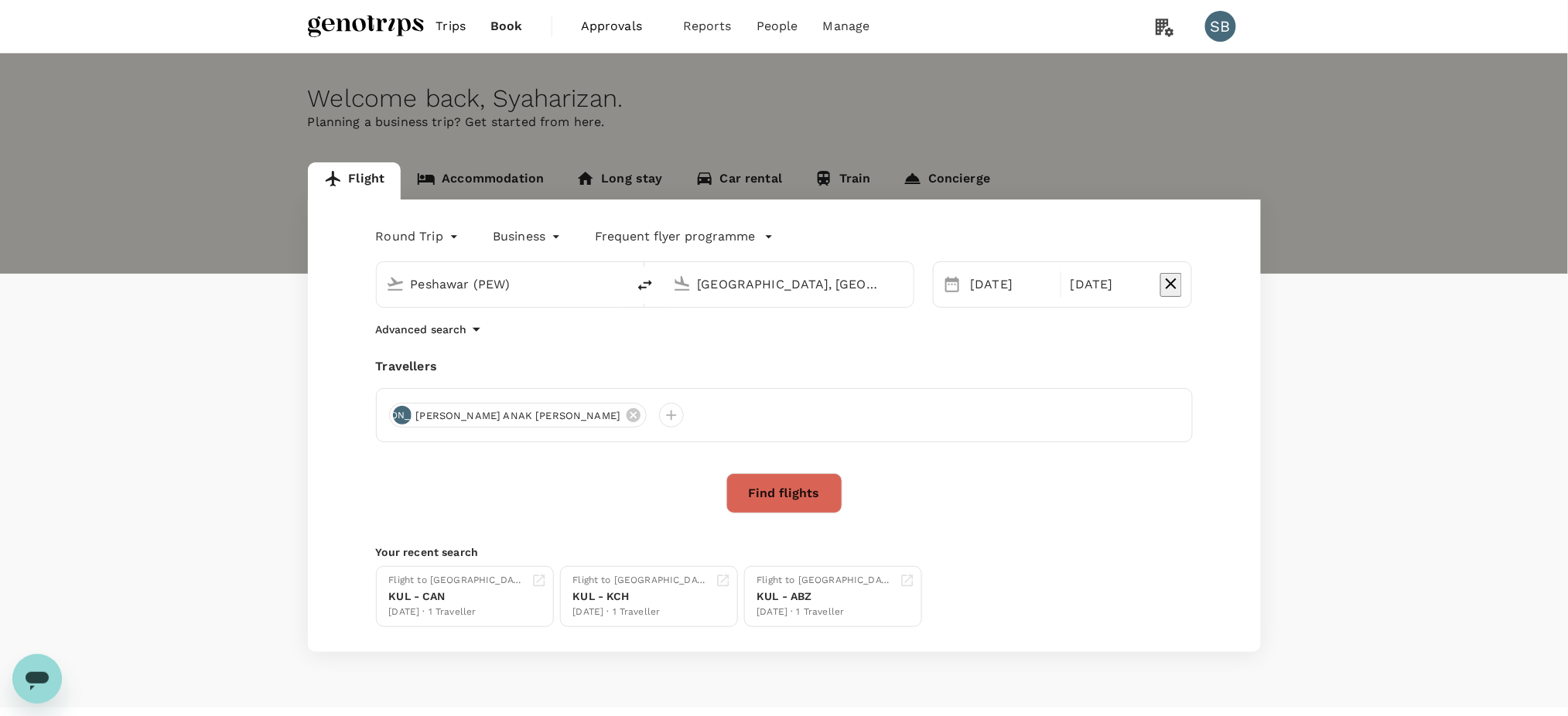
click at [799, 483] on button "Find flights" at bounding box center [784, 493] width 116 height 40
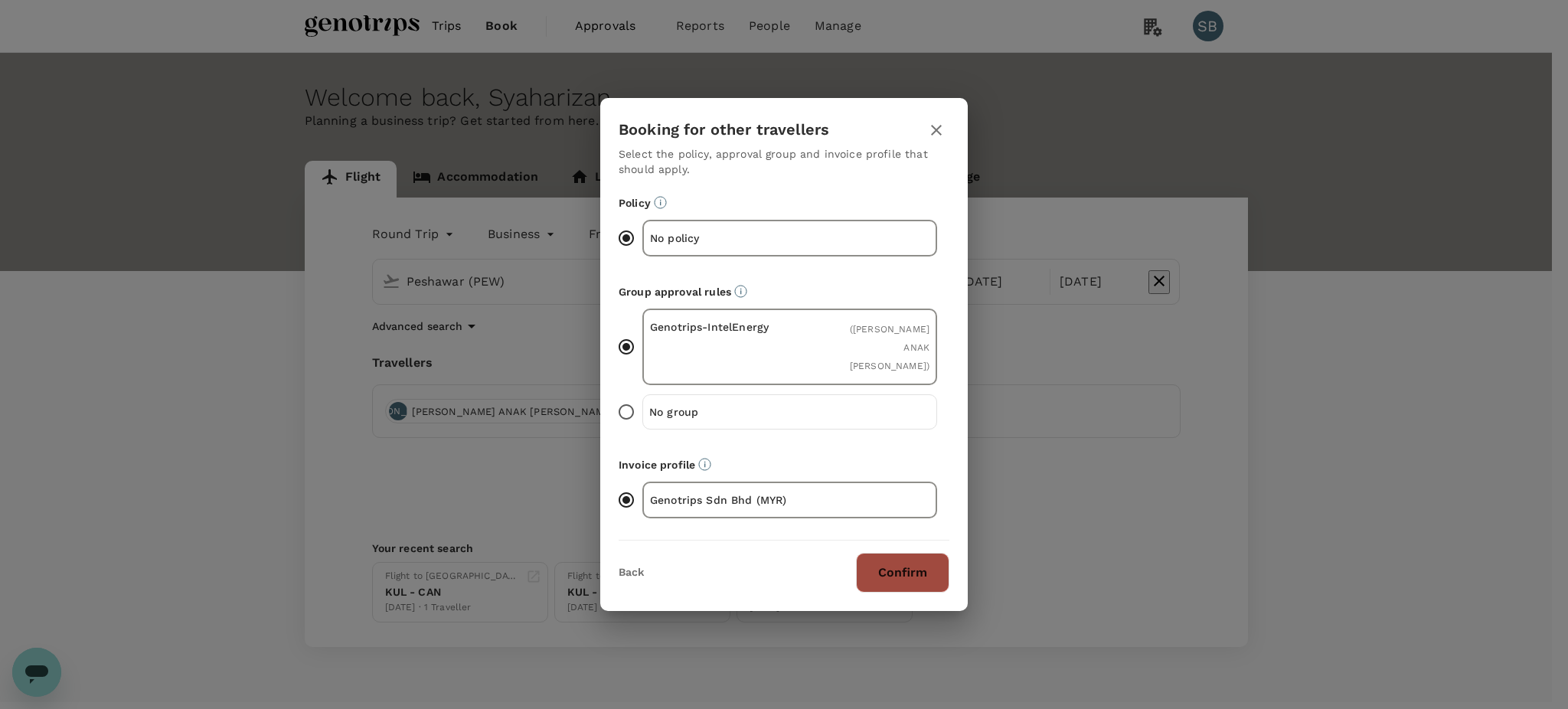
drag, startPoint x: 924, startPoint y: 549, endPoint x: 916, endPoint y: 540, distance: 12.0
click at [924, 553] on button "Confirm" at bounding box center [902, 572] width 94 height 40
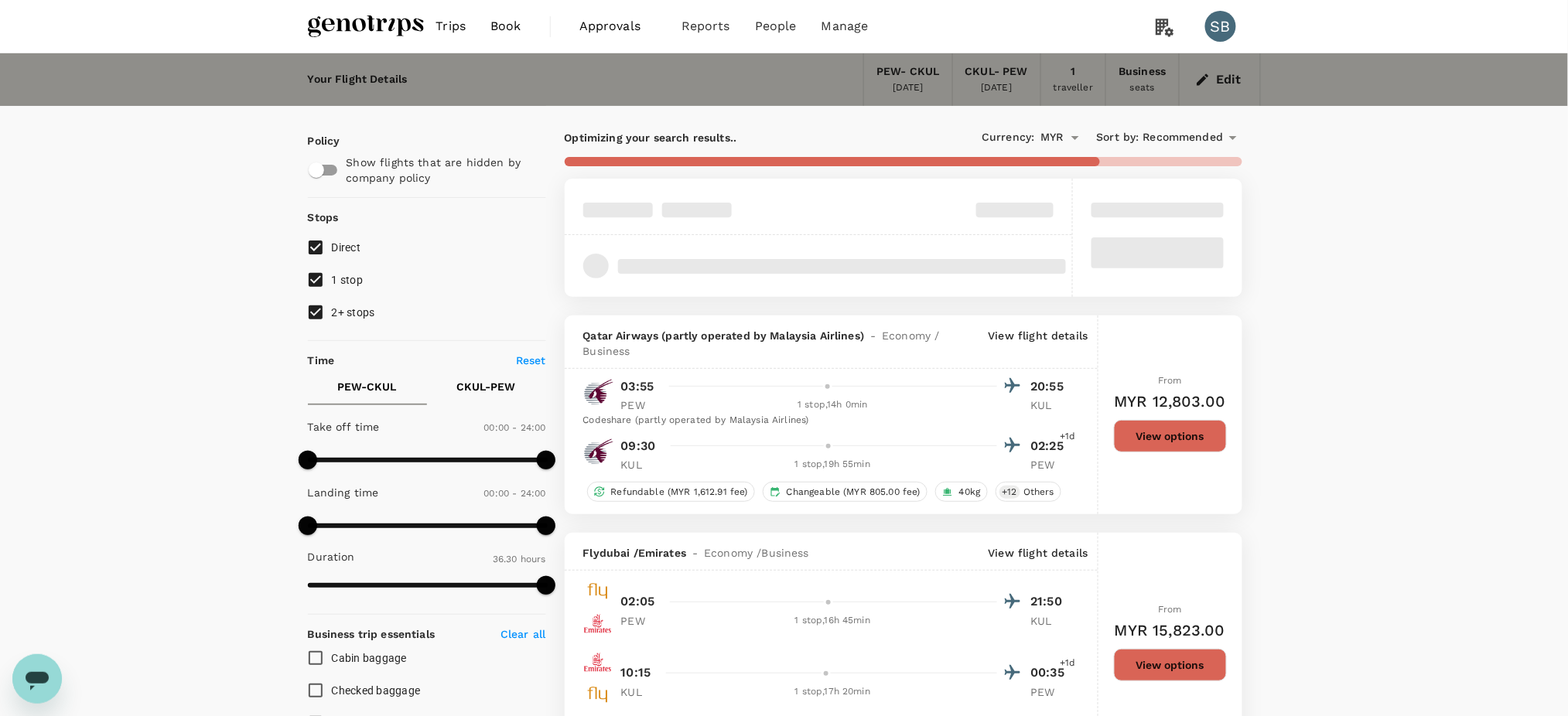
click at [319, 313] on input "2+ stops" at bounding box center [315, 312] width 33 height 33
checkbox input "false"
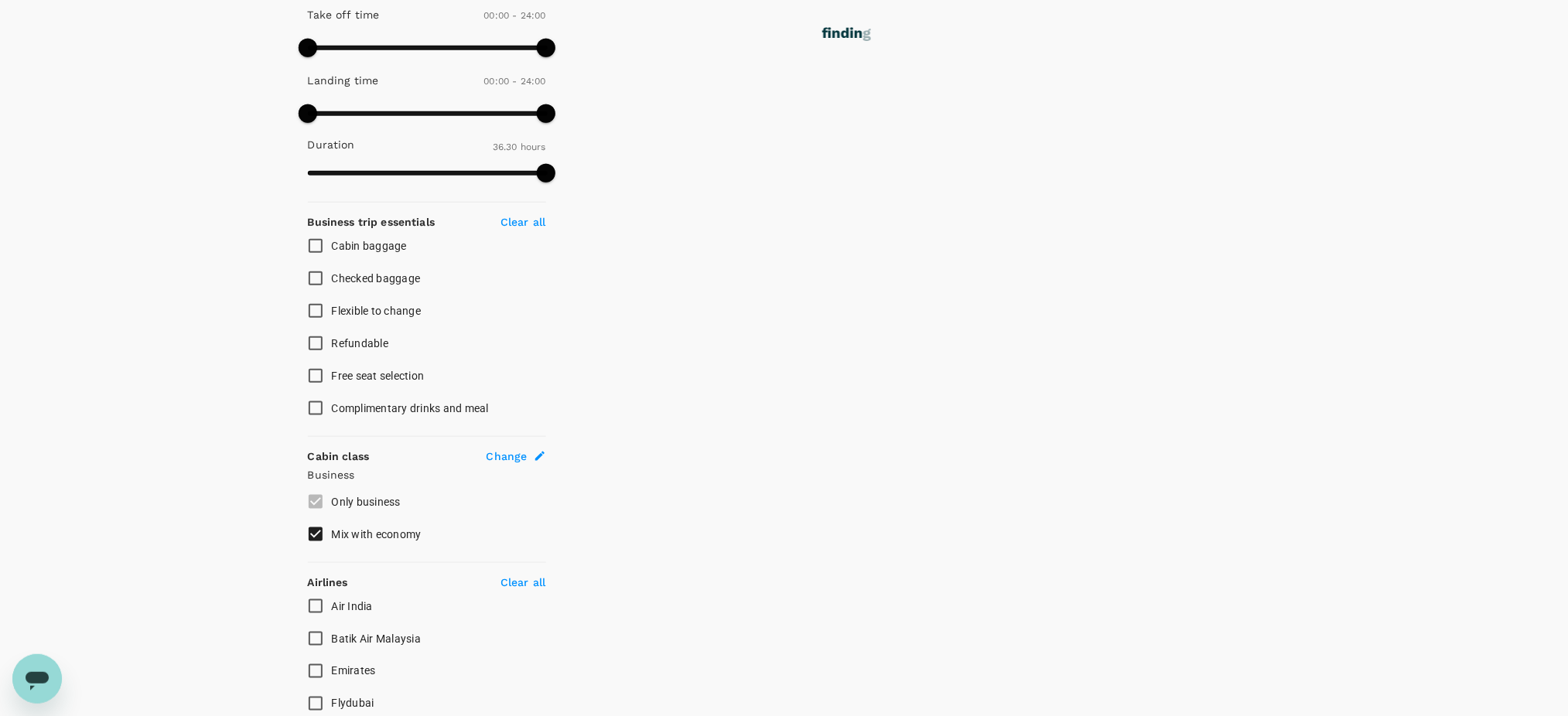
scroll to position [618, 0]
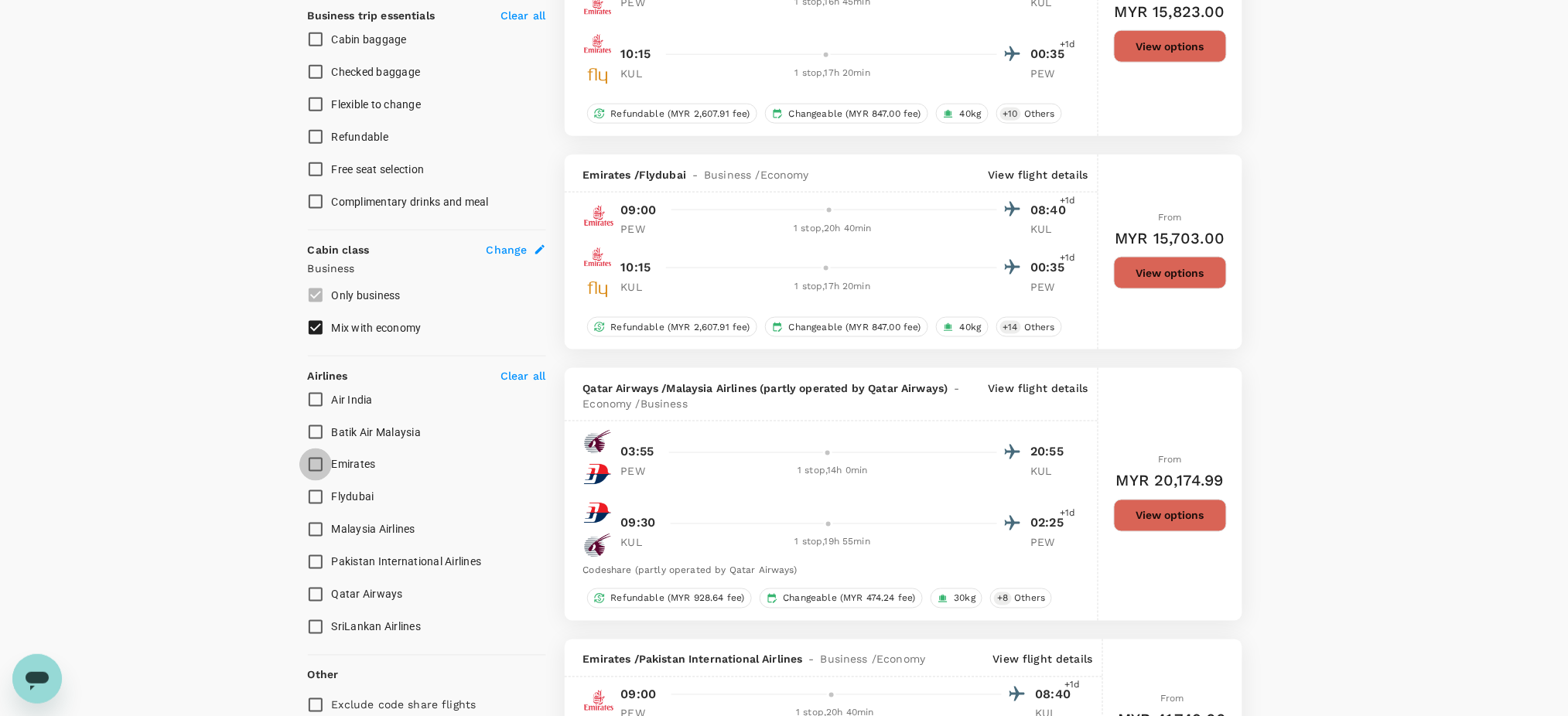
click at [318, 465] on input "Emirates" at bounding box center [315, 464] width 33 height 33
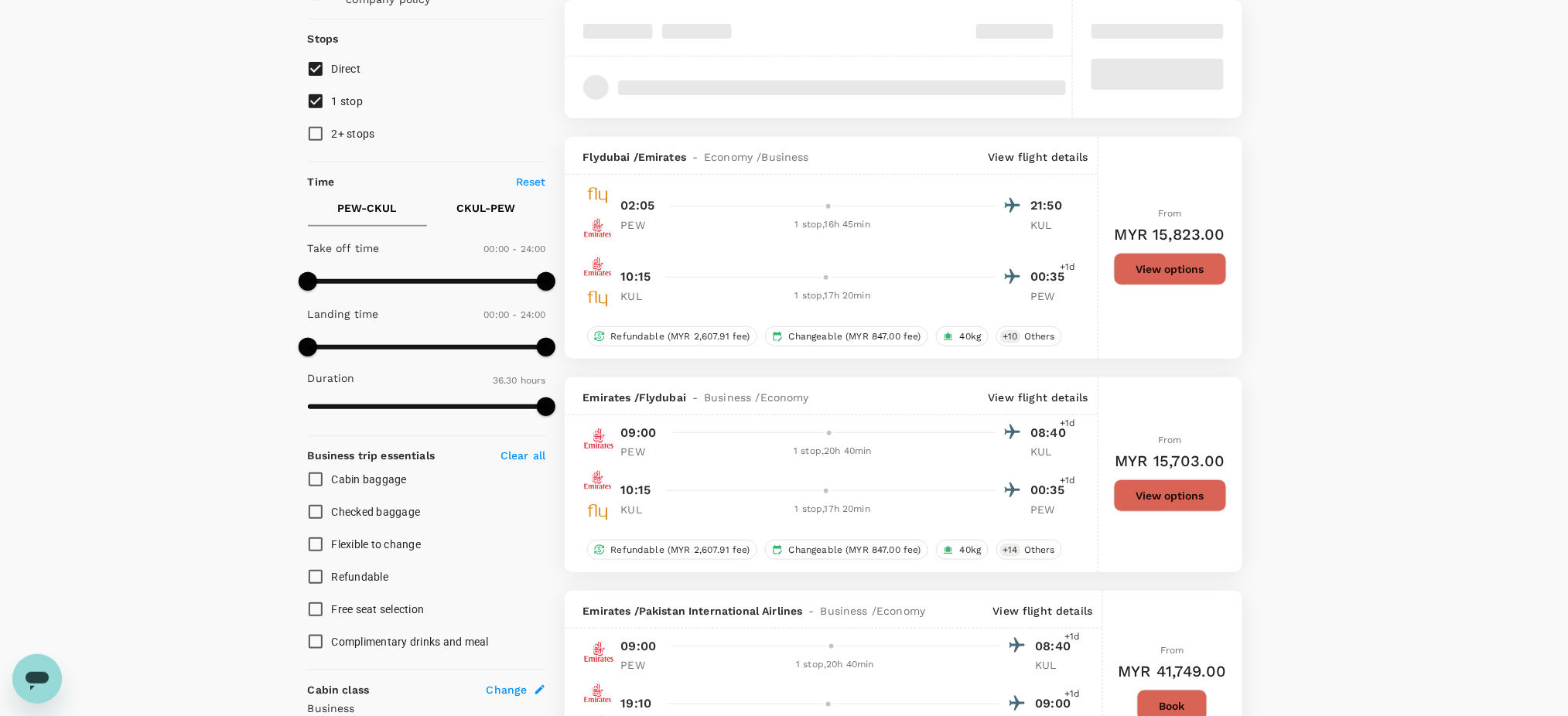
scroll to position [0, 0]
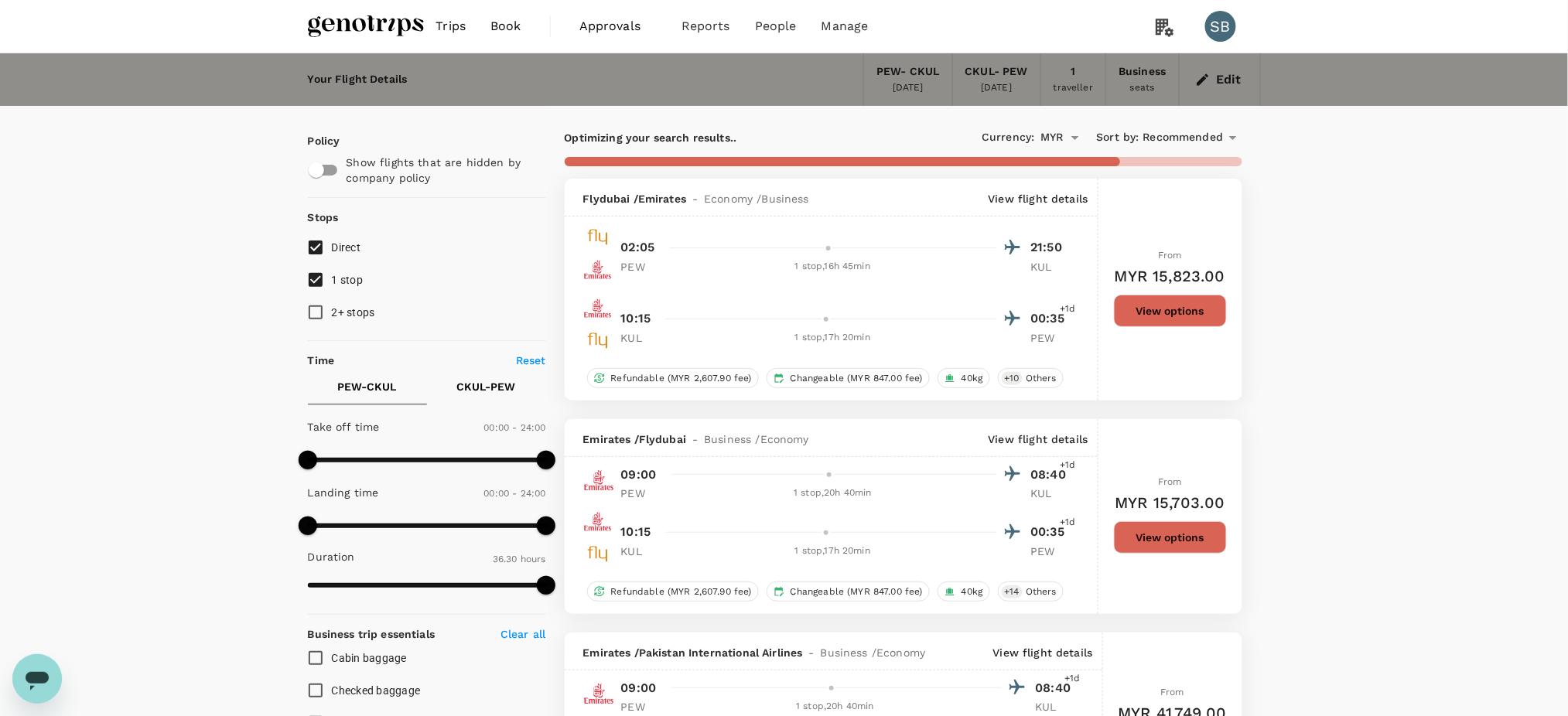
checkbox input "false"
checkbox input "true"
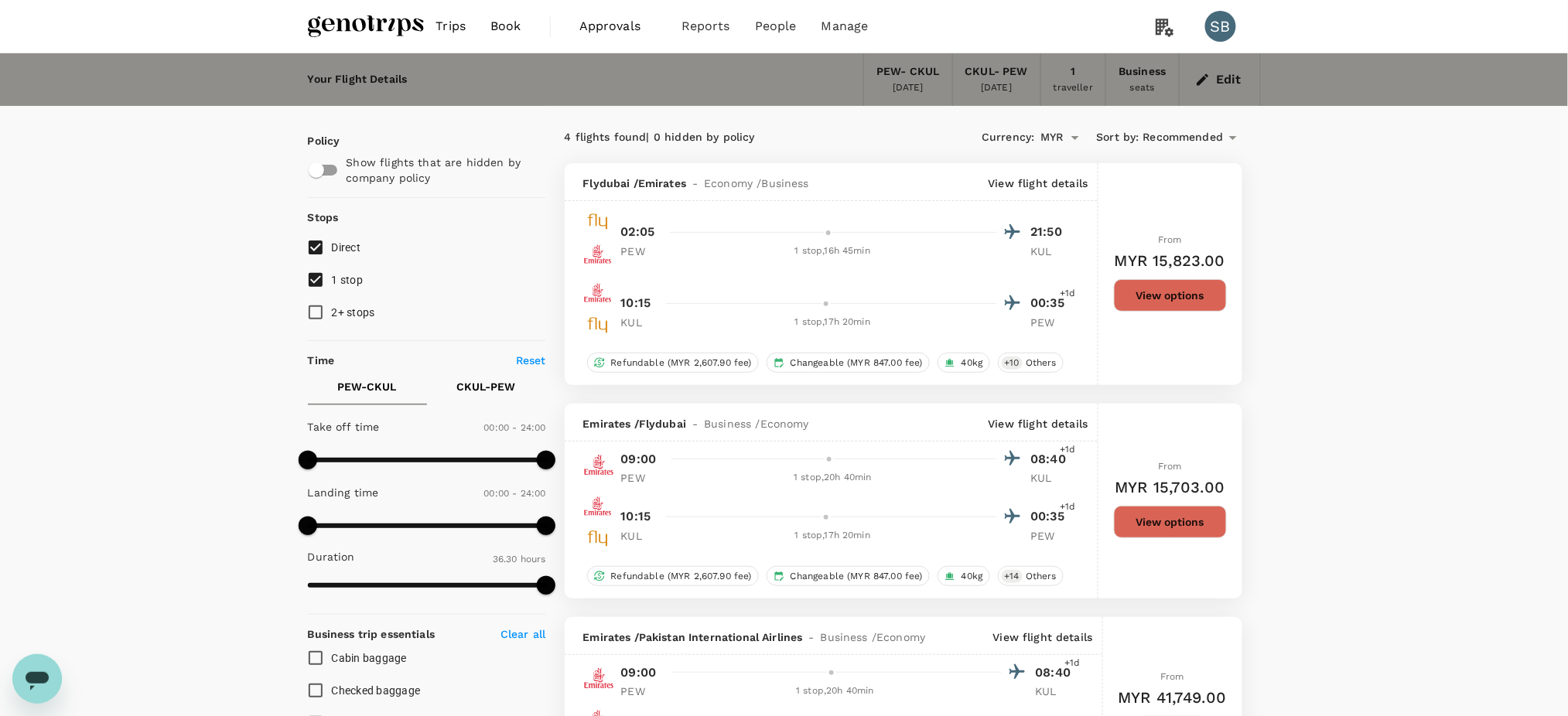
click at [368, 30] on img at bounding box center [366, 26] width 116 height 34
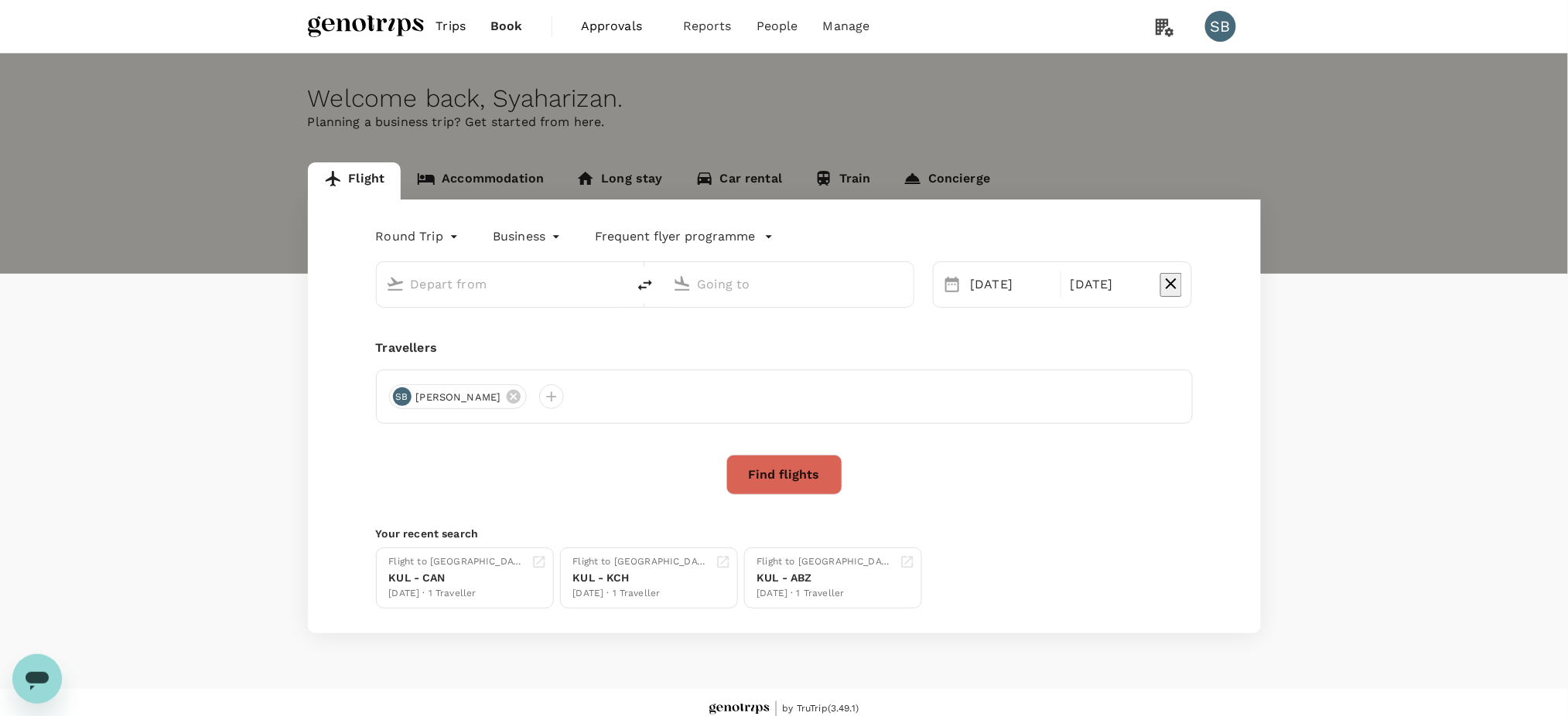
type input "Peshawar (PEW)"
type input "Kuala Lumpur, Malaysia (any)"
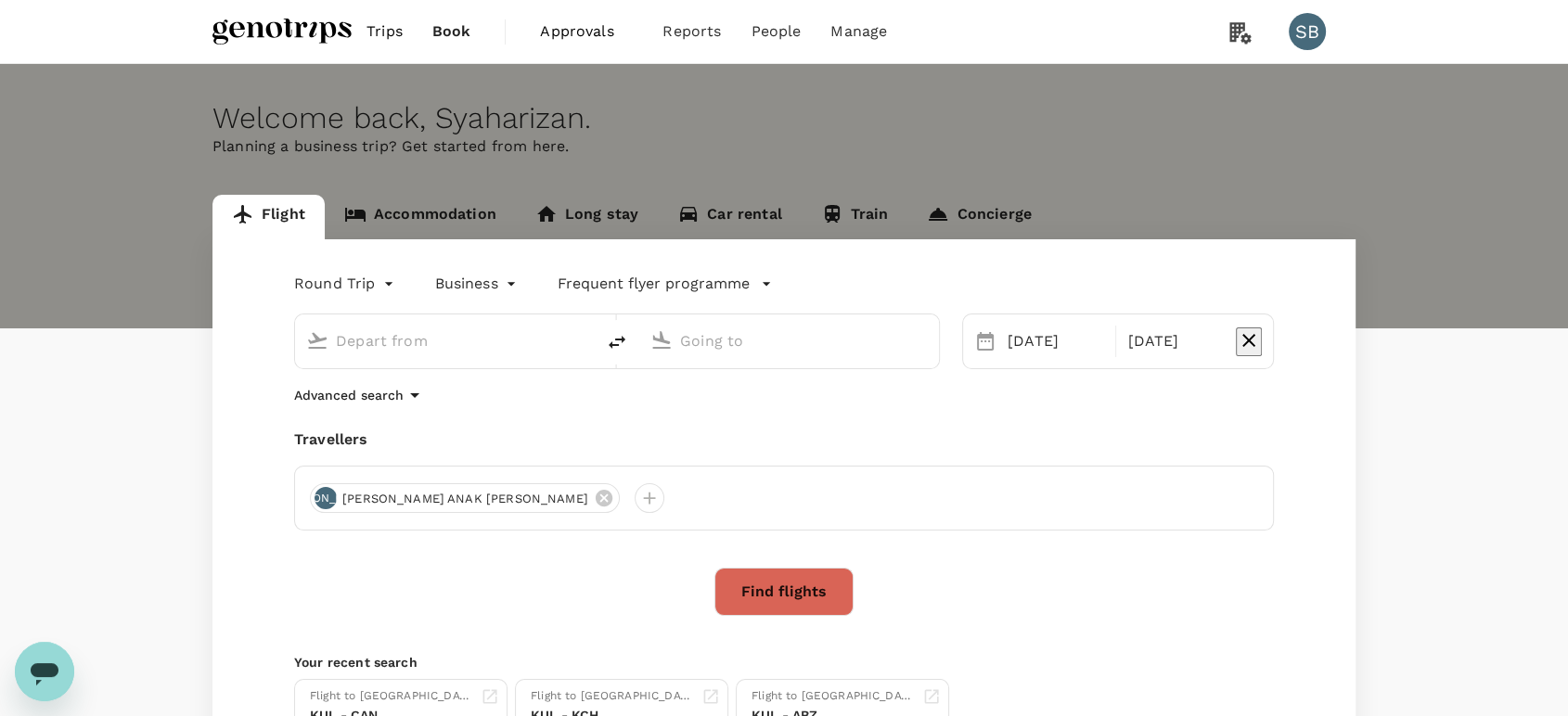
type input "Peshawar (PEW)"
type input "Kuala Lumpur, Malaysia (any)"
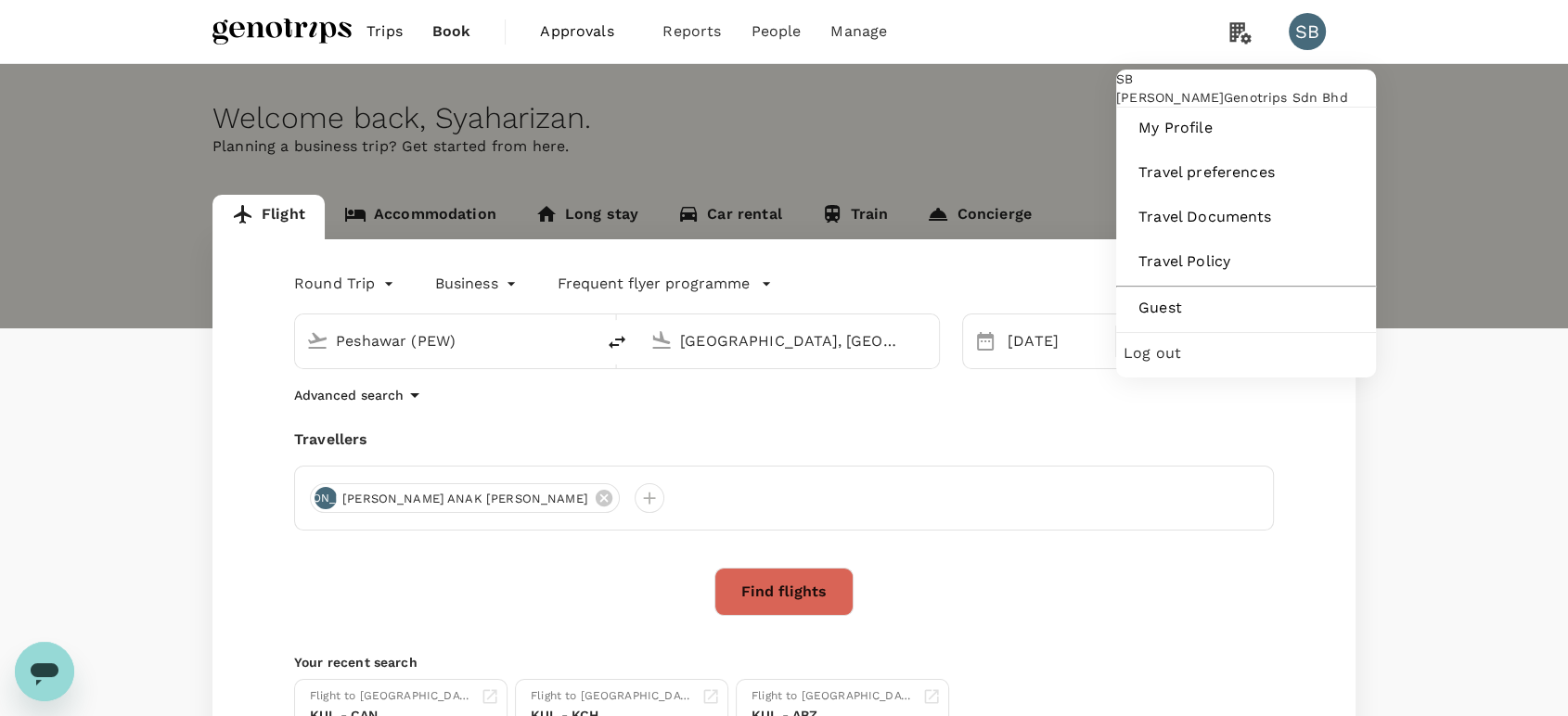
click at [1240, 374] on div "Log out" at bounding box center [1246, 353] width 245 height 41
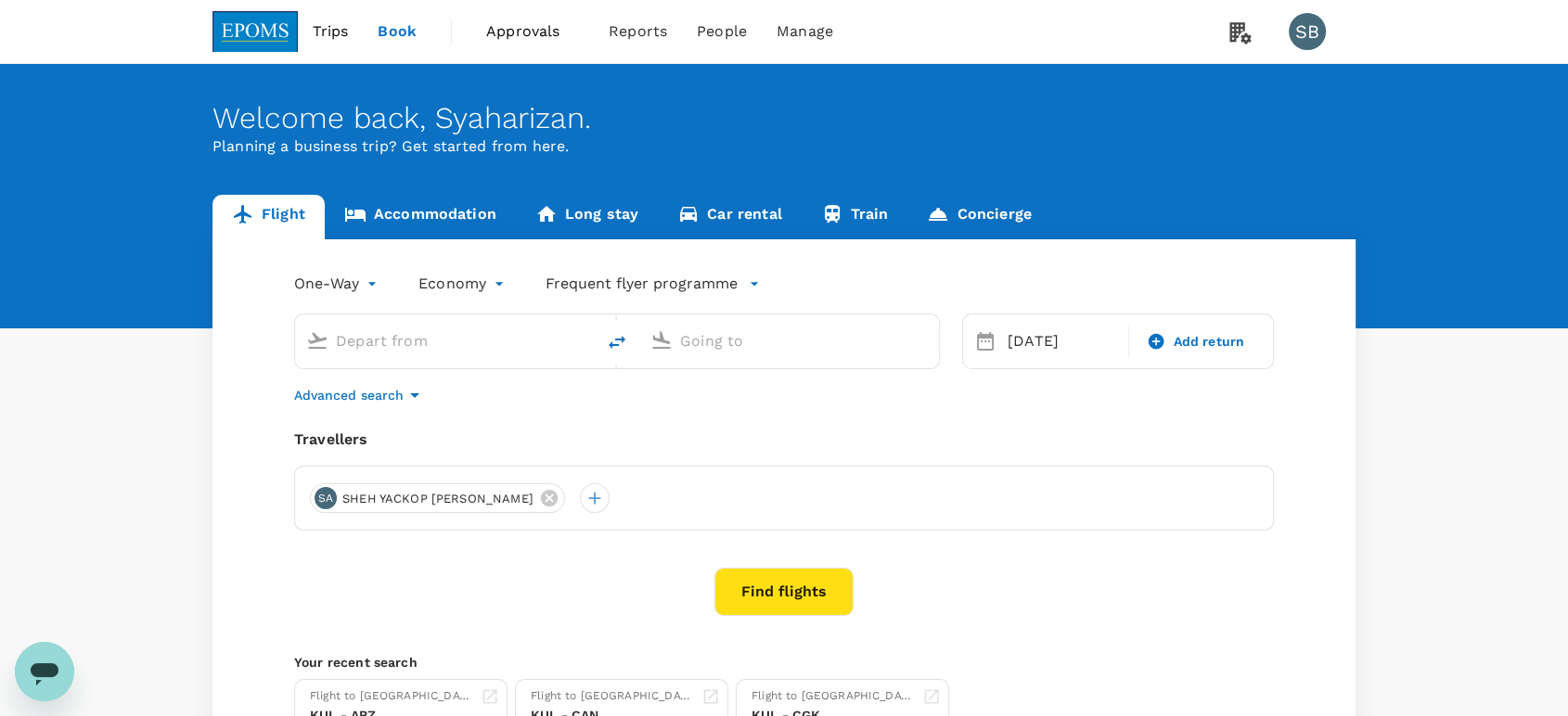
type input "Kuala Lumpur Intl ([GEOGRAPHIC_DATA])"
type input "Aberdeen (ABZ)"
